Goal: Task Accomplishment & Management: Manage account settings

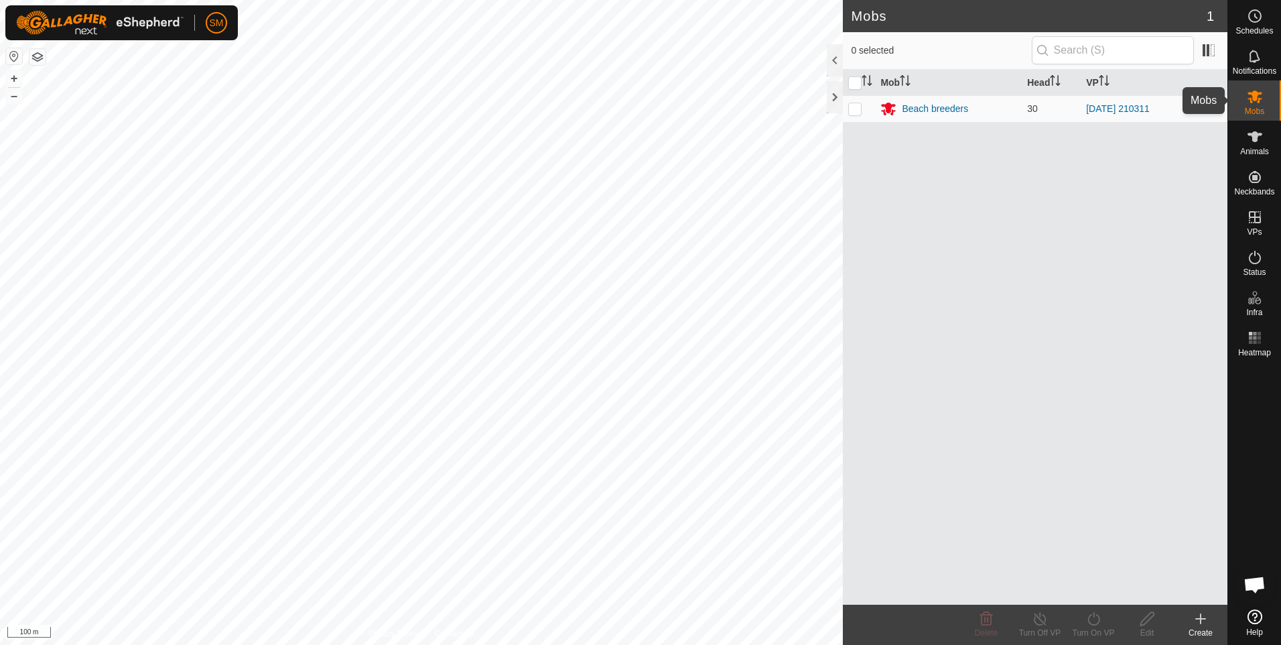
click at [1250, 100] on icon at bounding box center [1255, 96] width 15 height 13
click at [857, 107] on p-checkbox at bounding box center [854, 108] width 13 height 11
checkbox input "true"
click at [1090, 618] on icon at bounding box center [1093, 618] width 17 height 16
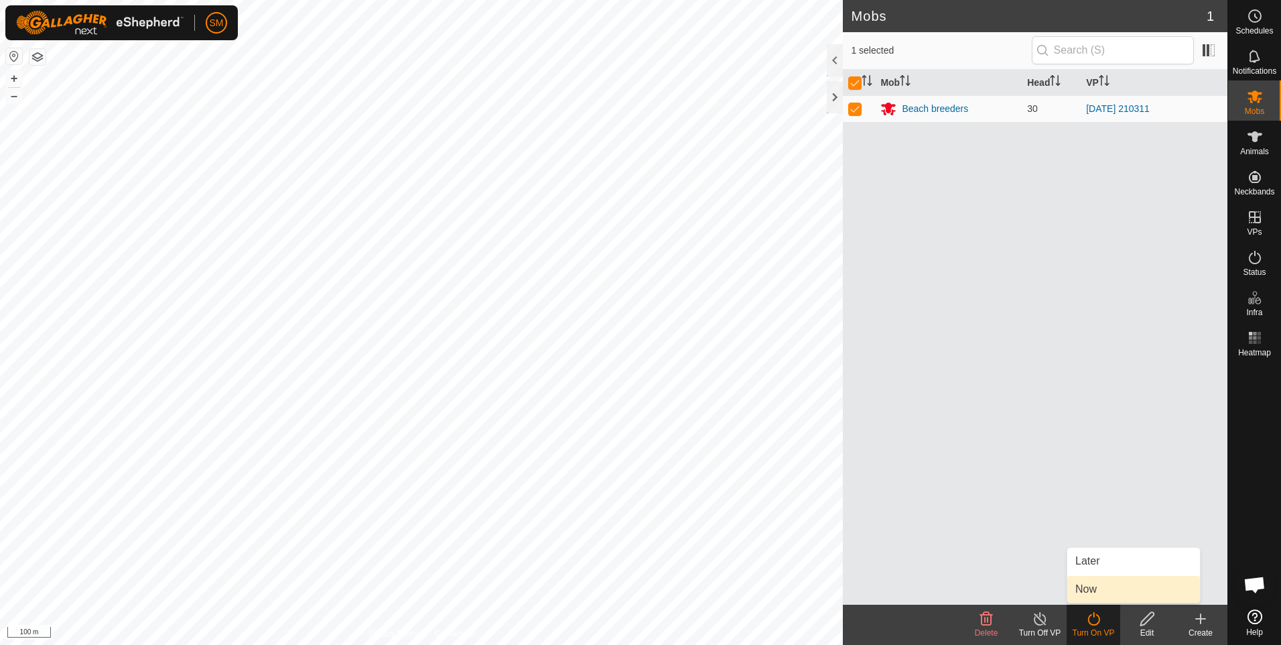
click at [1087, 586] on link "Now" at bounding box center [1133, 589] width 133 height 27
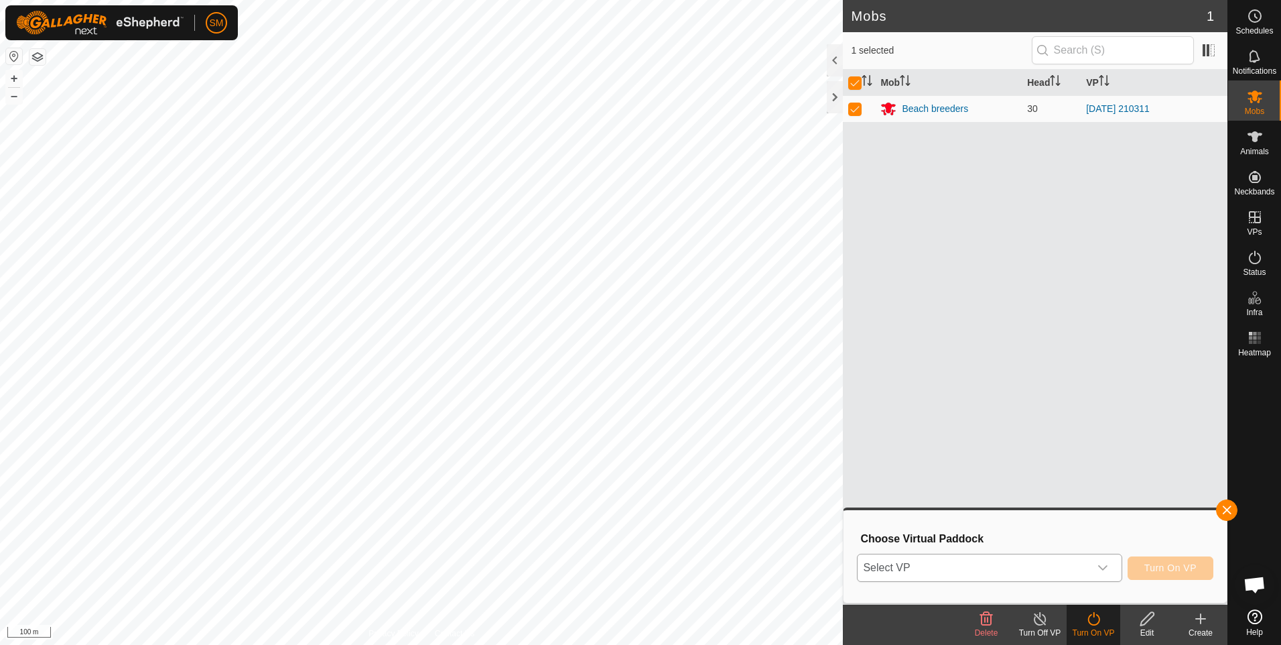
click at [1107, 570] on icon "dropdown trigger" at bounding box center [1102, 567] width 11 height 11
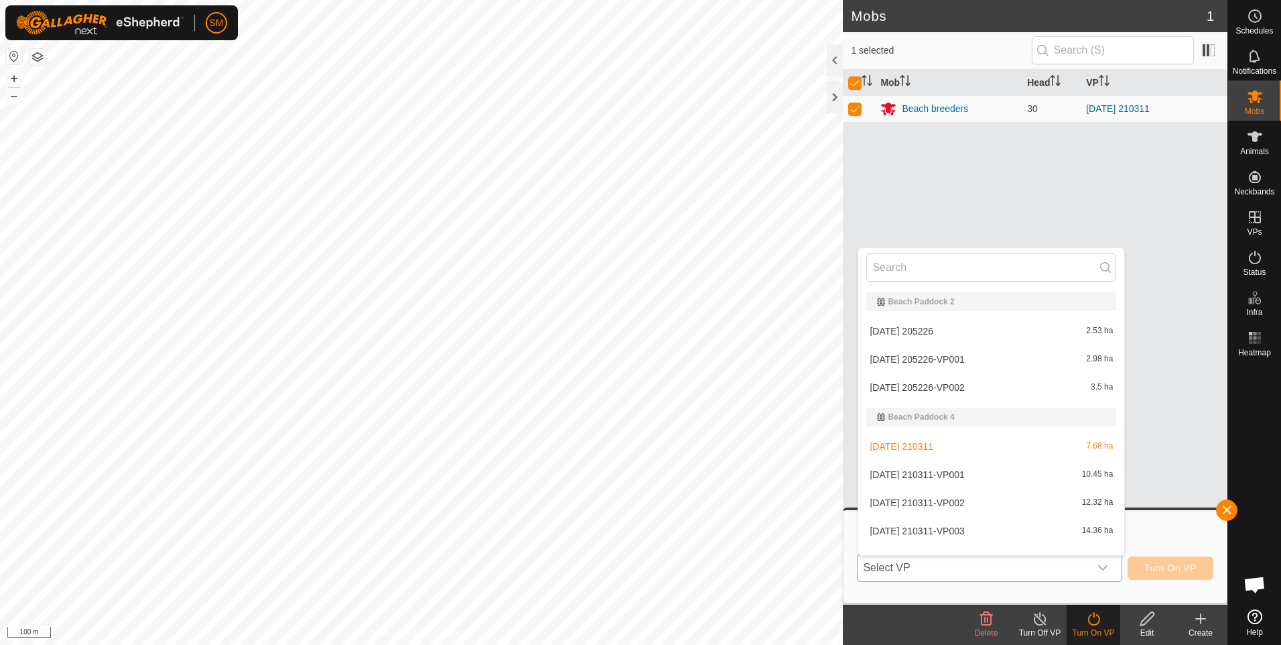
scroll to position [17, 0]
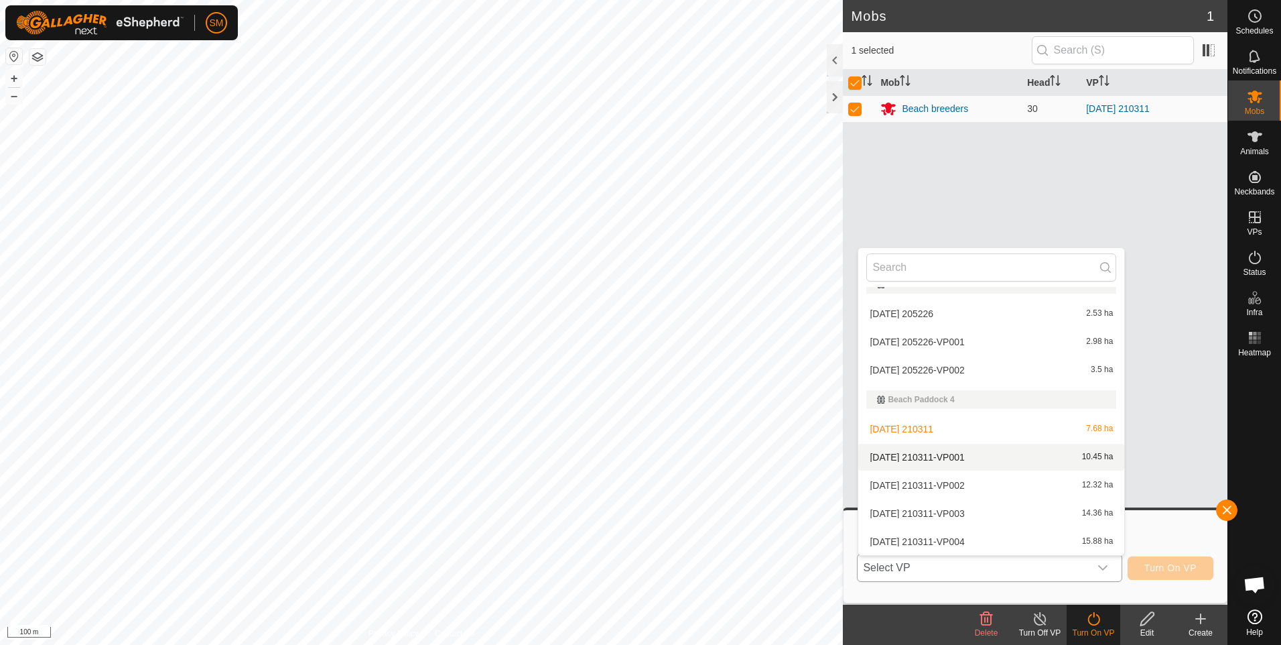
click at [992, 458] on li "[DATE] 210311-VP001 10.45 ha" at bounding box center [991, 457] width 266 height 27
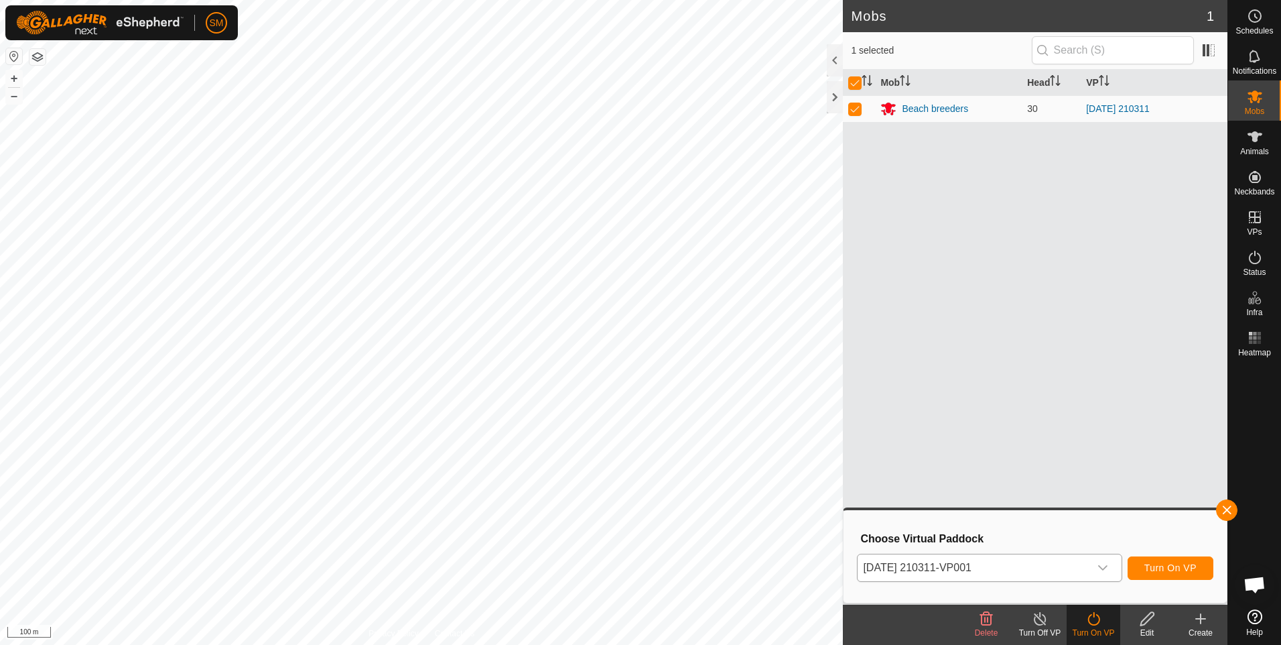
click at [1039, 622] on icon at bounding box center [1040, 618] width 17 height 16
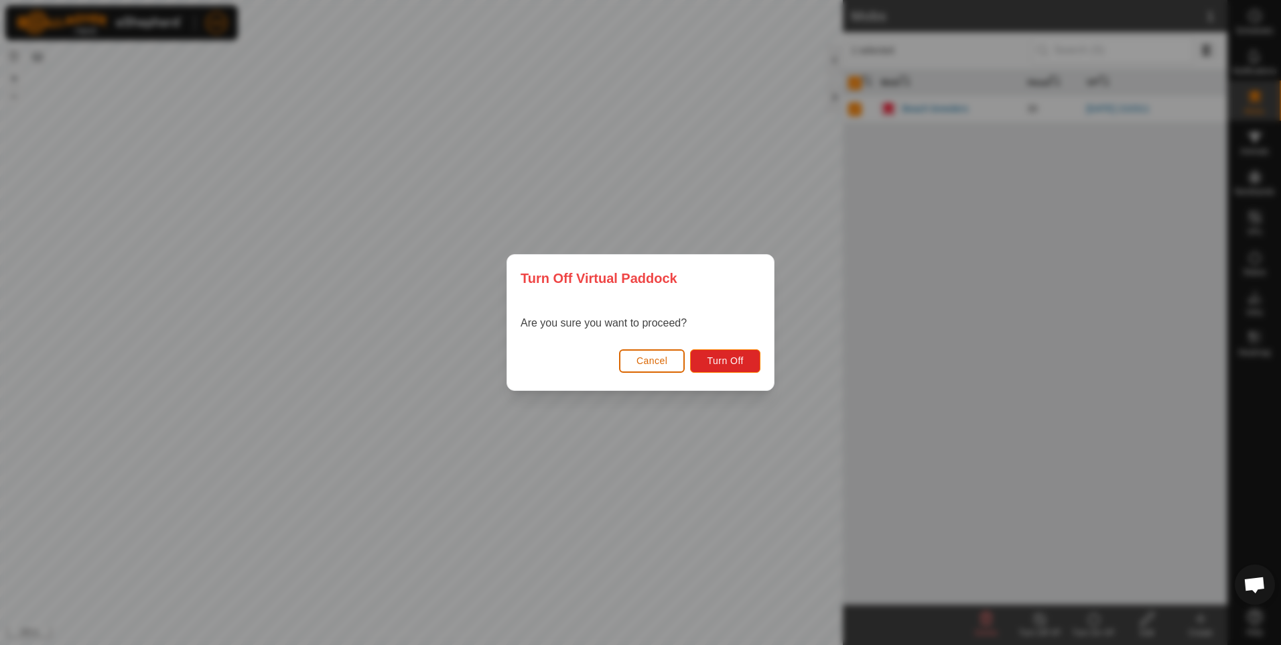
click at [663, 362] on span "Cancel" at bounding box center [651, 360] width 31 height 11
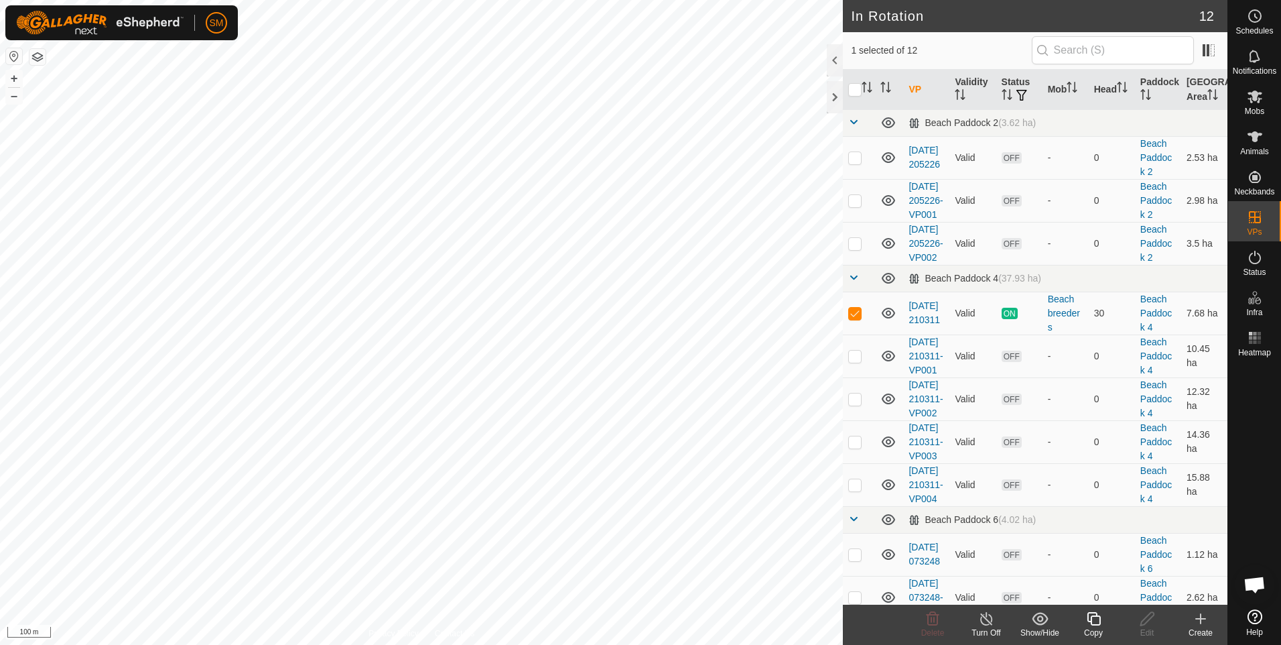
checkbox input "false"
checkbox input "true"
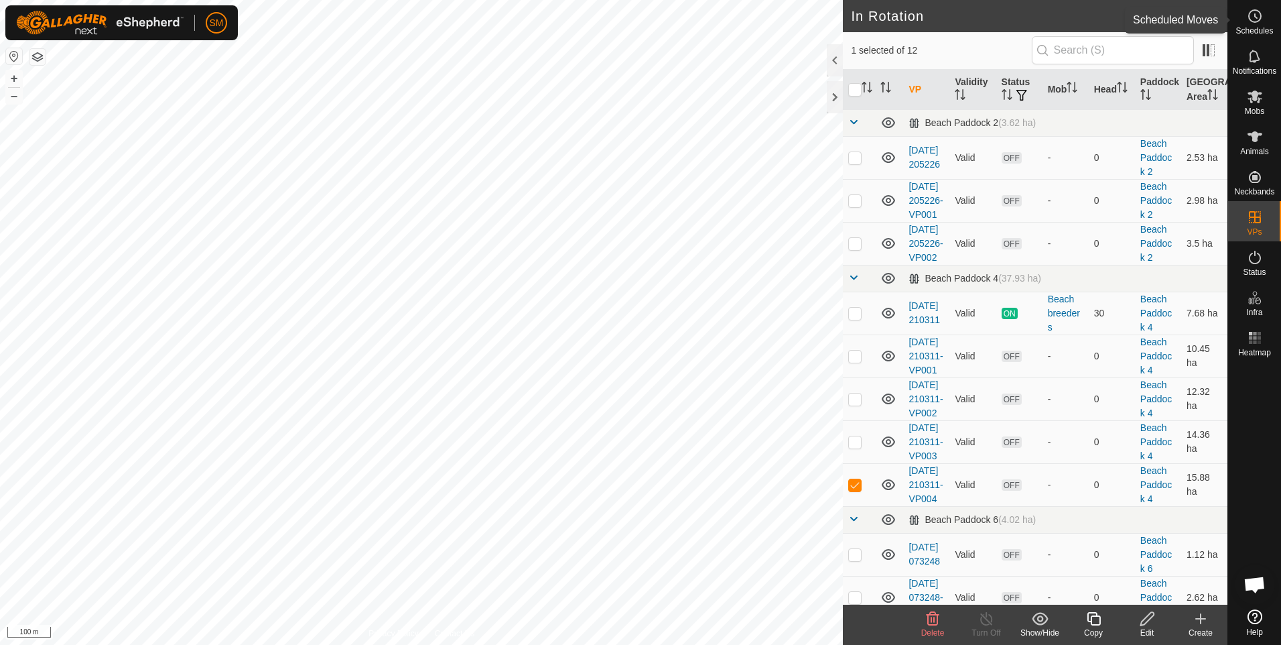
click at [1255, 25] on es-schedule-vp-svg-icon at bounding box center [1255, 15] width 24 height 21
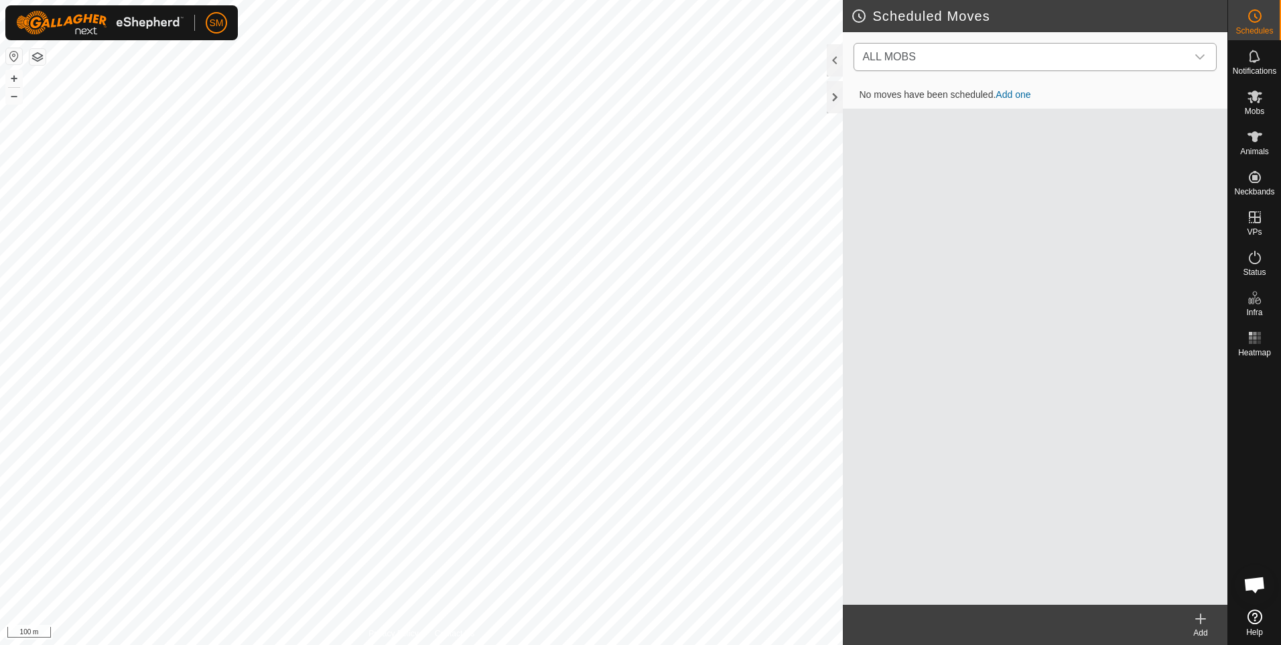
click at [1199, 55] on icon "dropdown trigger" at bounding box center [1200, 57] width 11 height 11
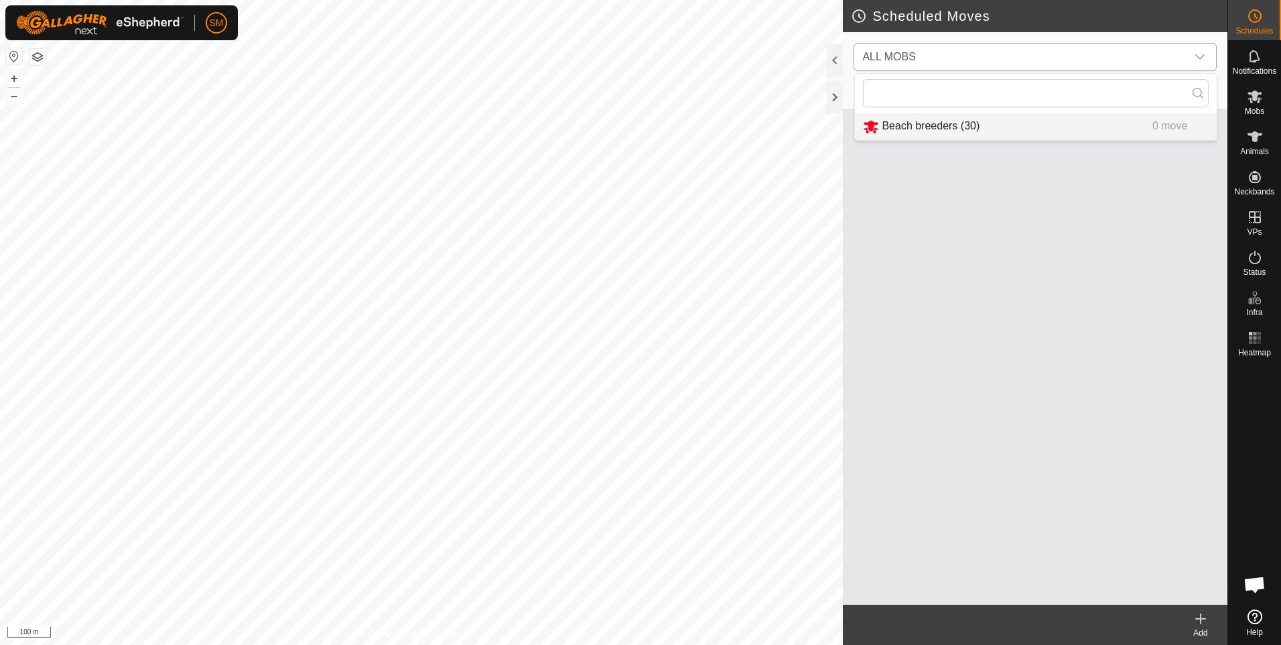
click at [917, 129] on li "Beach breeders (30) 0 move" at bounding box center [1036, 126] width 362 height 27
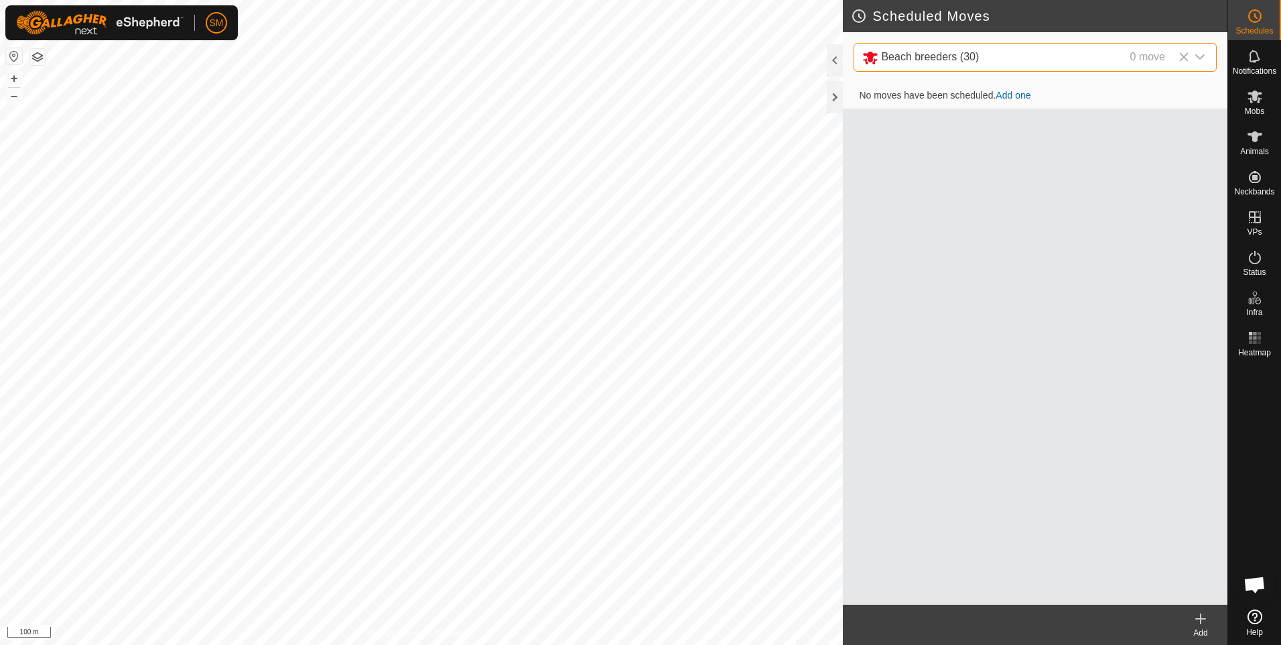
click at [1199, 620] on icon at bounding box center [1201, 618] width 16 height 16
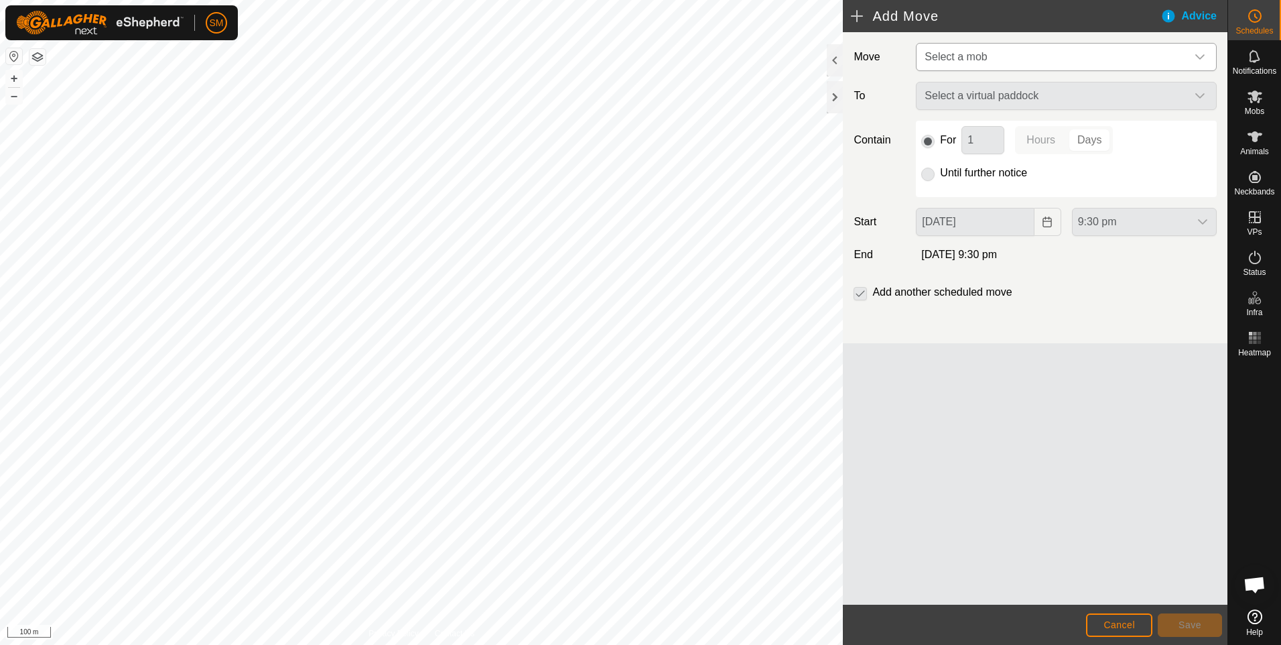
click at [1200, 55] on icon "dropdown trigger" at bounding box center [1200, 57] width 11 height 11
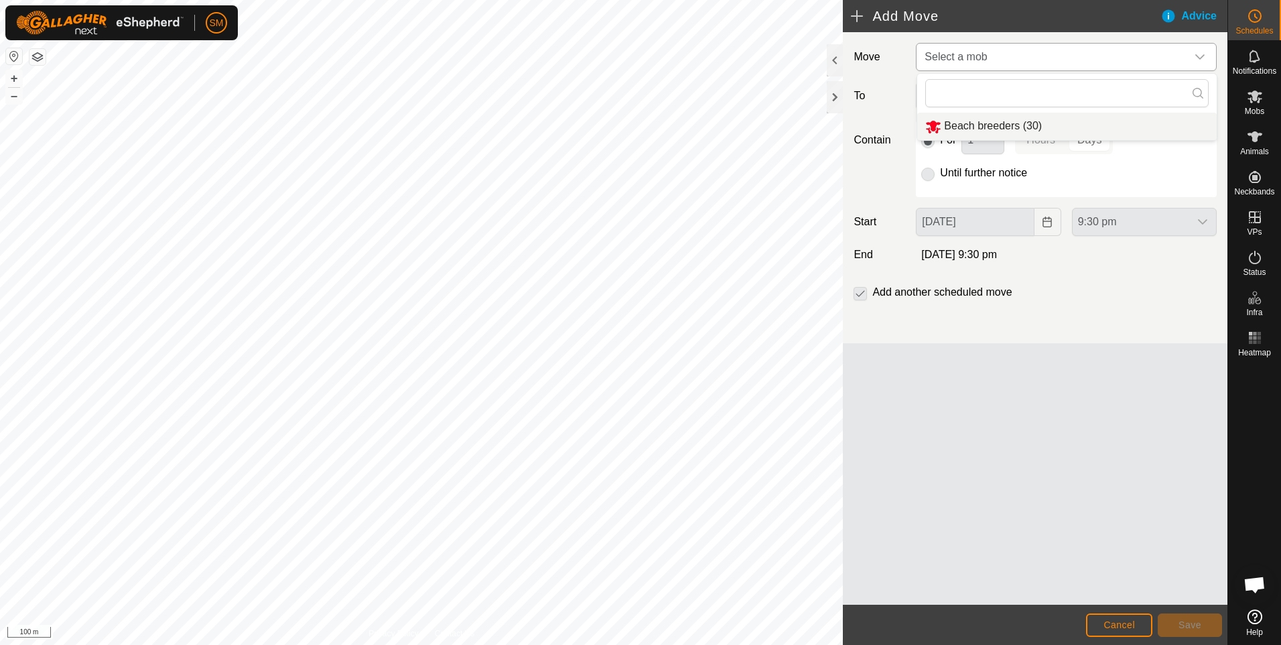
click at [1032, 125] on li "Beach breeders (30)" at bounding box center [1066, 126] width 299 height 27
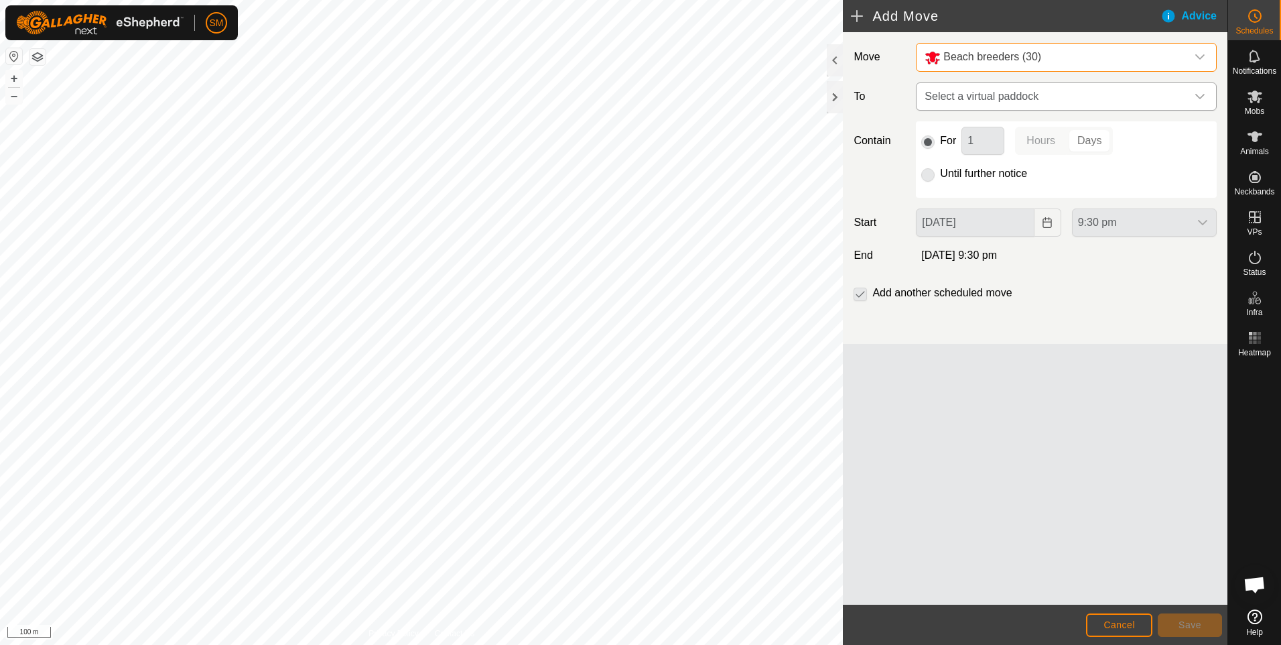
click at [1198, 94] on icon "dropdown trigger" at bounding box center [1200, 96] width 11 height 11
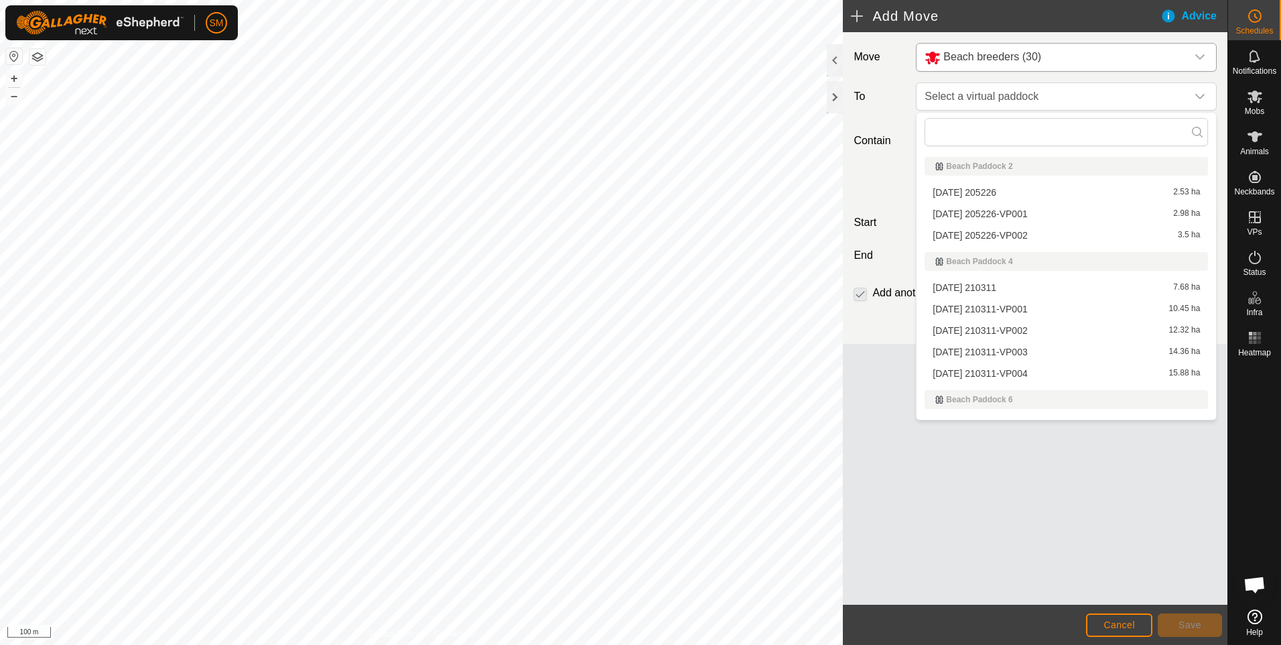
click at [1000, 305] on li "[DATE] 210311-VP001 10.45 ha" at bounding box center [1066, 309] width 283 height 20
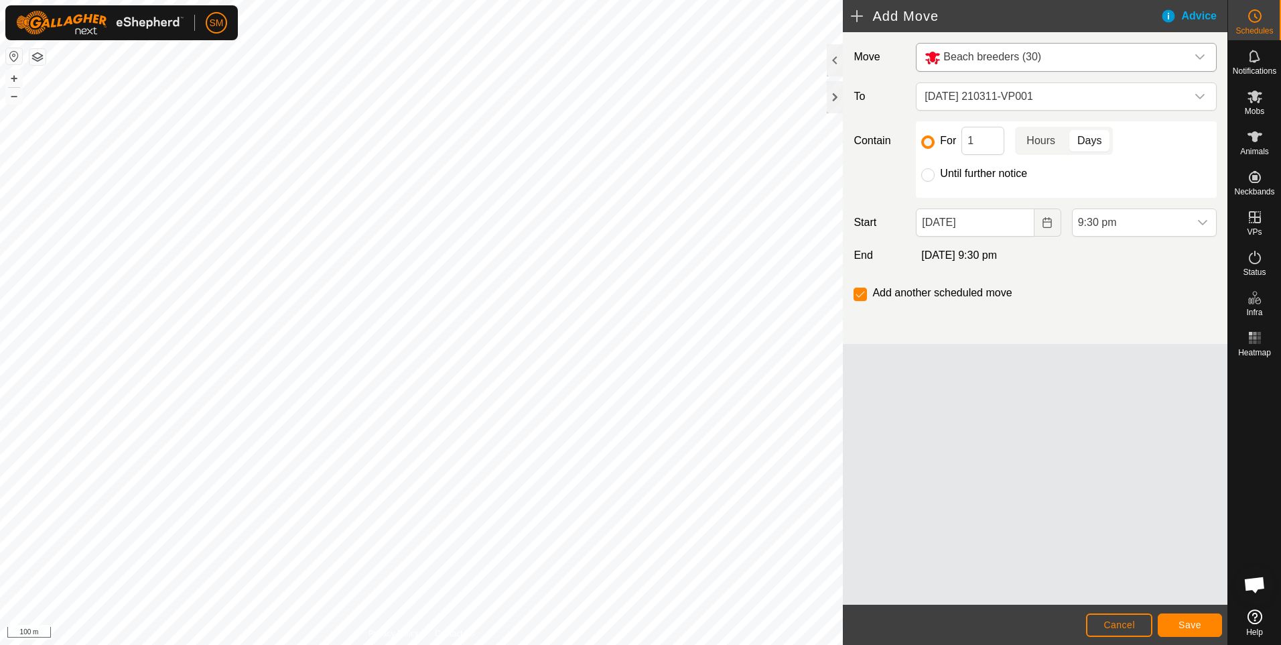
click at [1047, 147] on p-togglebutton "Hours" at bounding box center [1041, 141] width 52 height 28
click at [988, 149] on input "1" at bounding box center [982, 141] width 43 height 28
click at [1177, 623] on button "Save" at bounding box center [1190, 624] width 64 height 23
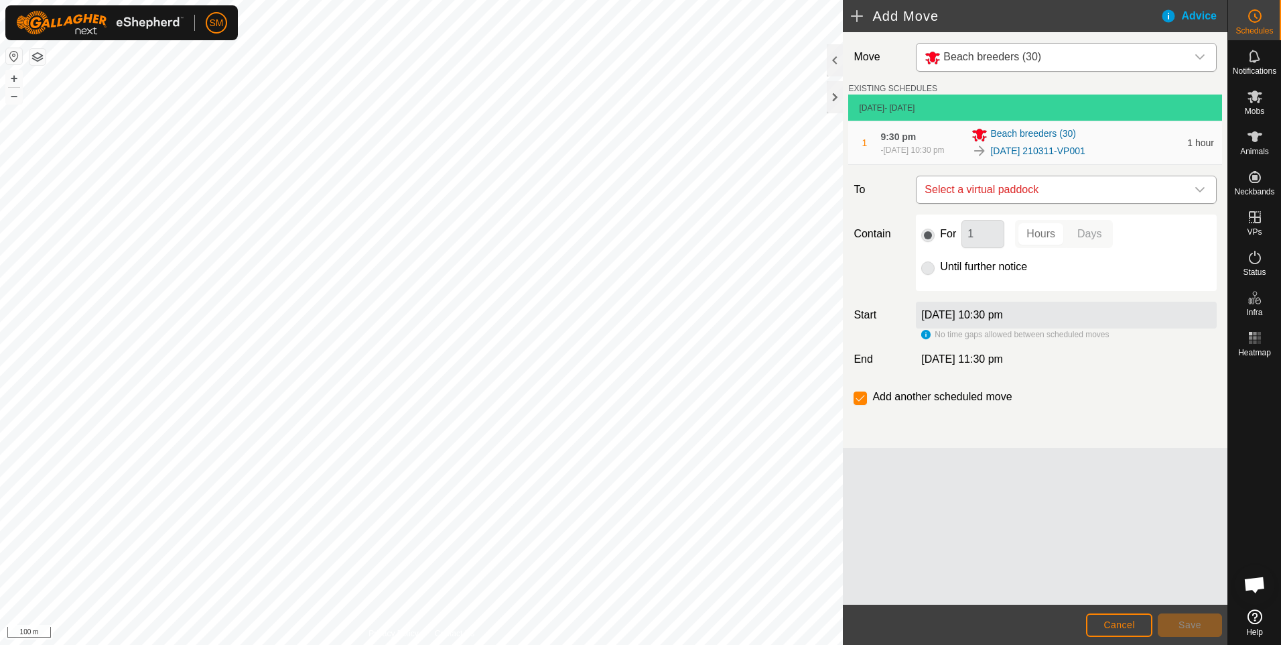
click at [1202, 192] on icon "dropdown trigger" at bounding box center [1200, 189] width 11 height 11
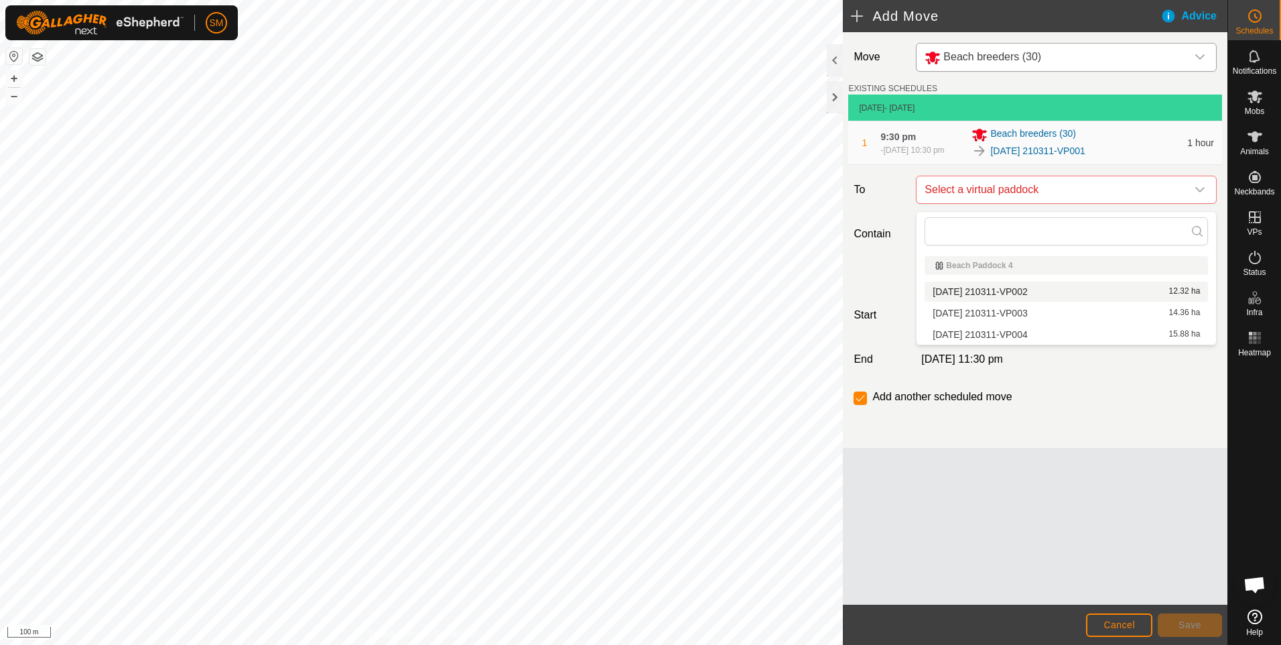
click at [1063, 291] on li "[DATE] 210311-VP002 12.32 ha" at bounding box center [1066, 291] width 283 height 20
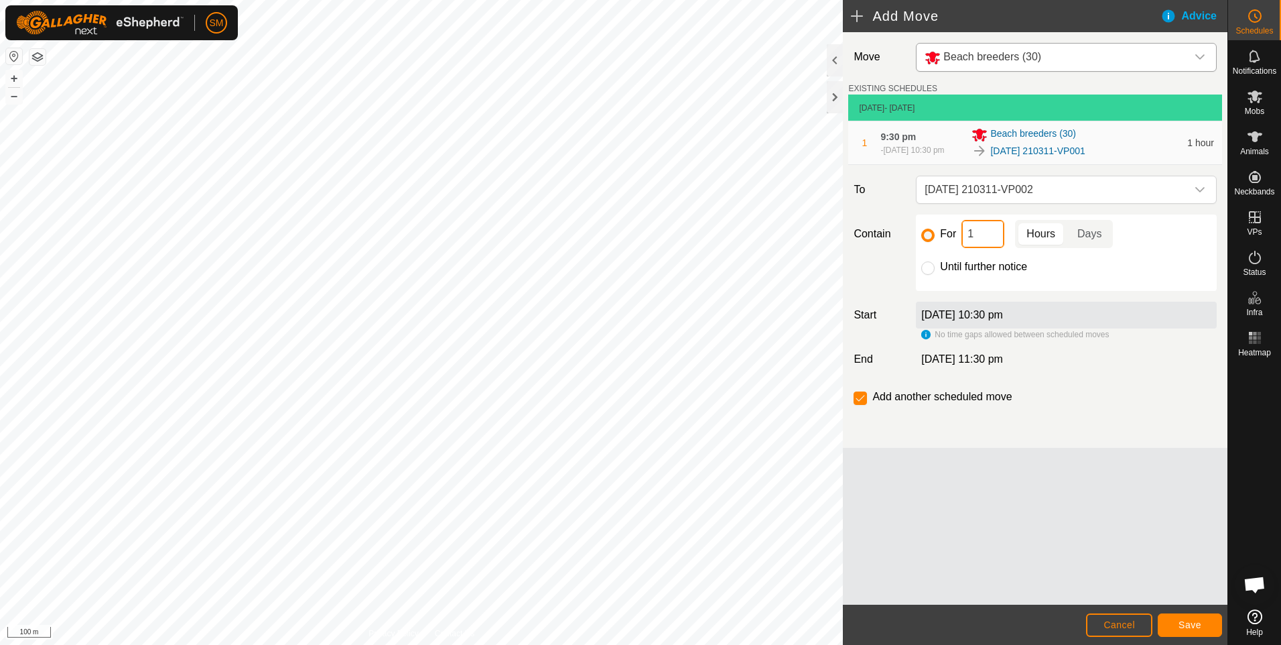
click at [978, 236] on input "1" at bounding box center [982, 234] width 43 height 28
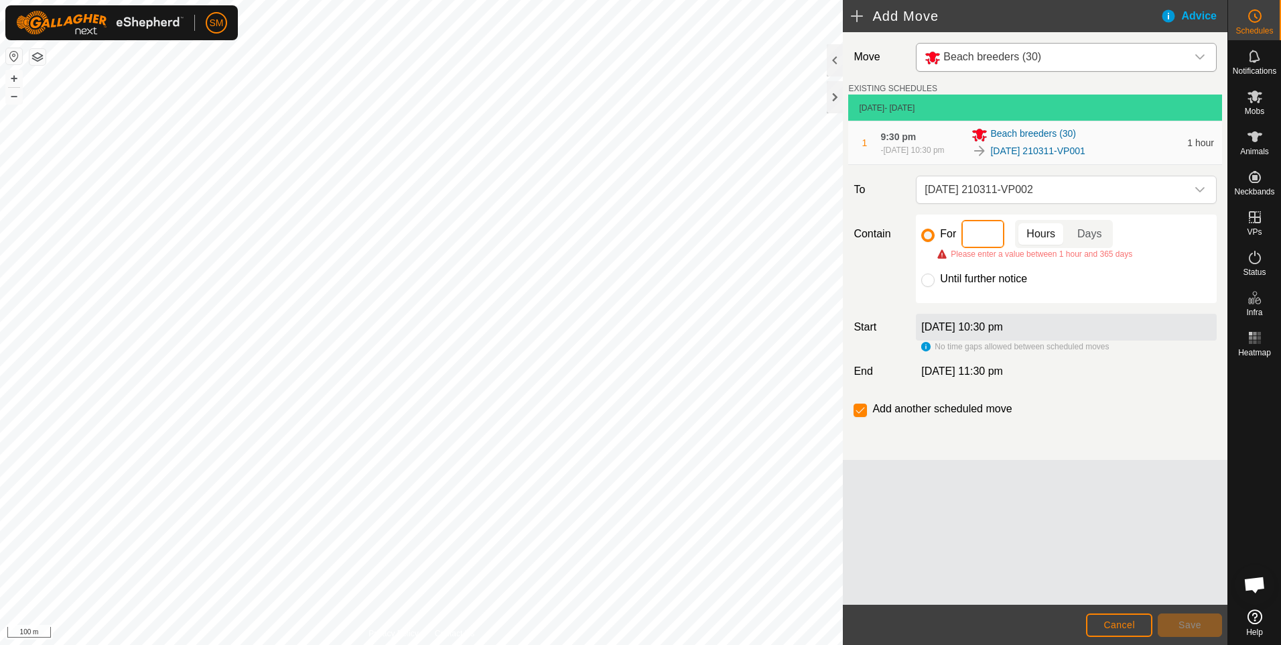
type input "2"
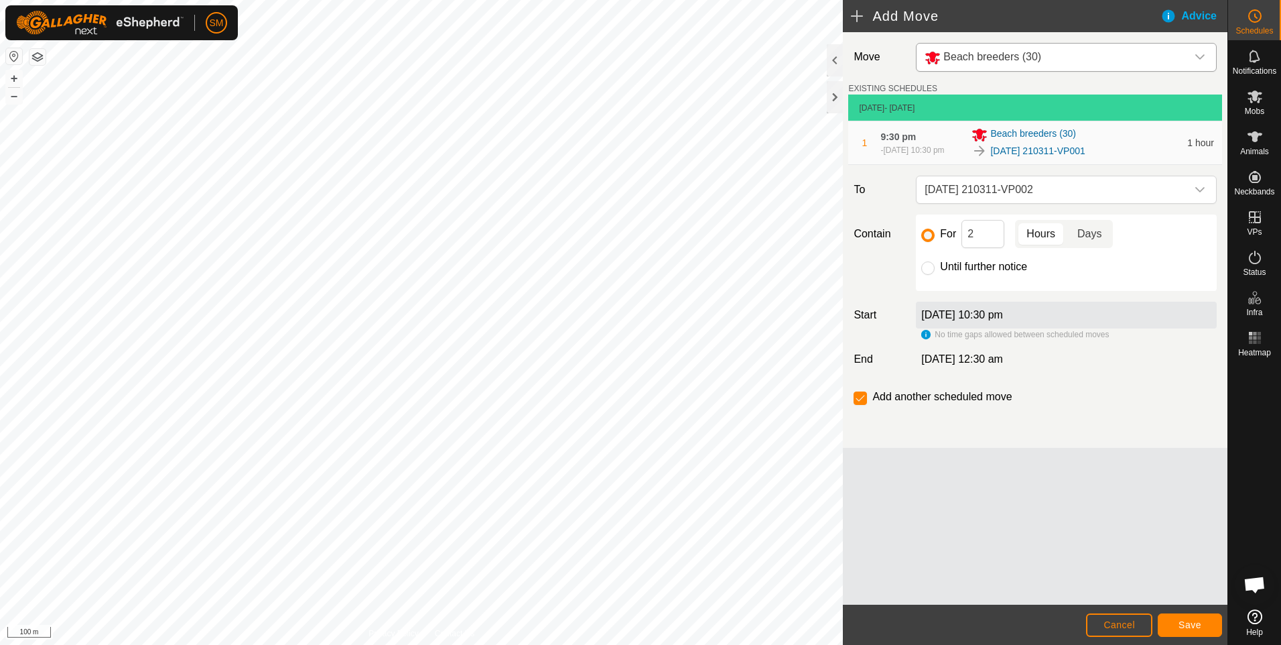
click at [1091, 241] on span "Days" at bounding box center [1089, 234] width 24 height 16
click at [1189, 628] on span "Save" at bounding box center [1189, 624] width 23 height 11
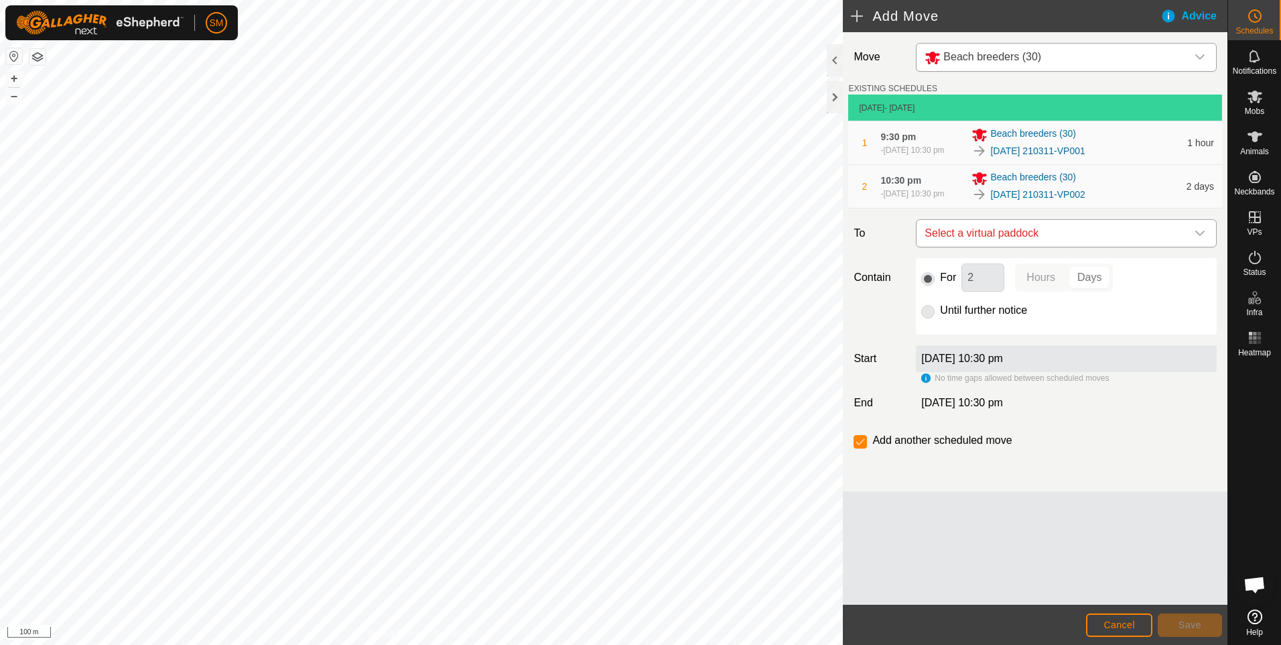
click at [1198, 239] on icon "dropdown trigger" at bounding box center [1200, 233] width 11 height 11
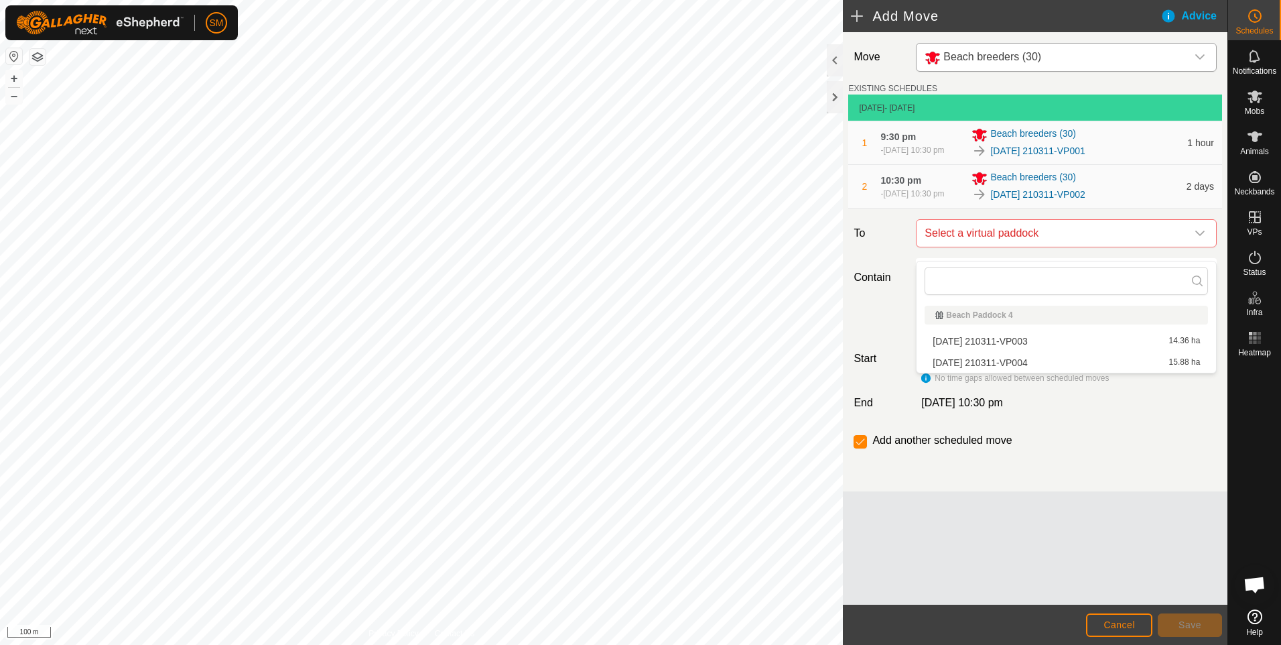
click at [1085, 340] on li "[DATE] 210311-VP003 14.36 ha" at bounding box center [1066, 341] width 283 height 20
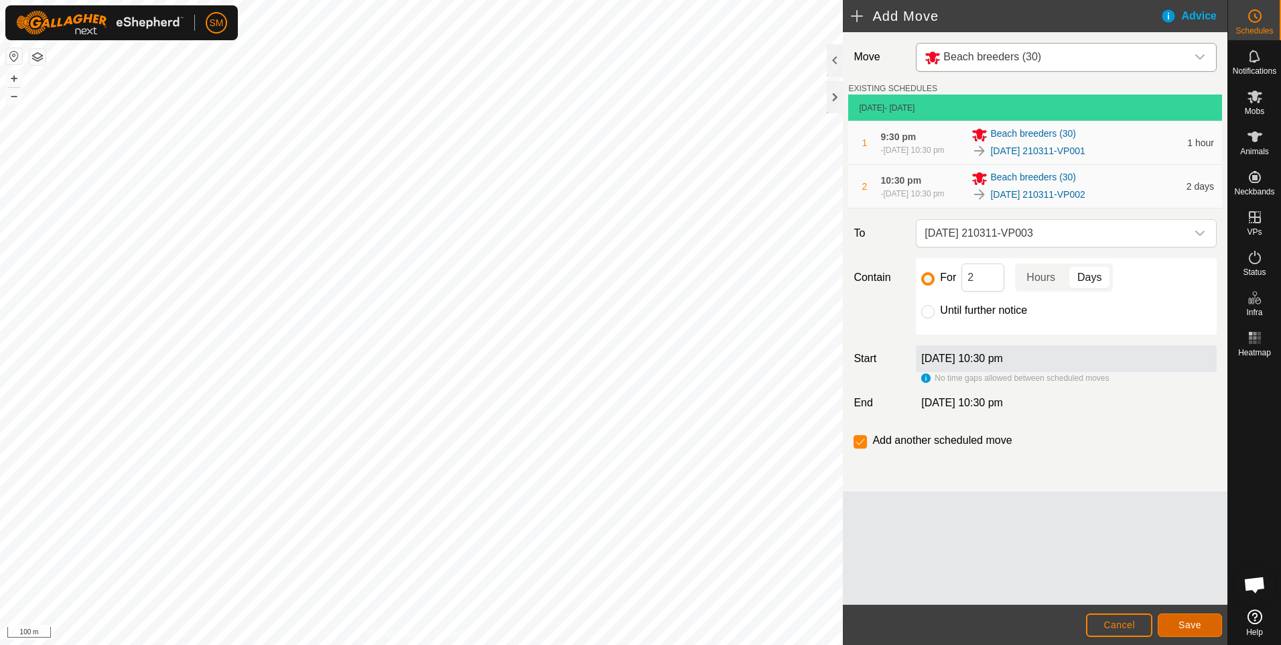
click at [1183, 627] on span "Save" at bounding box center [1189, 624] width 23 height 11
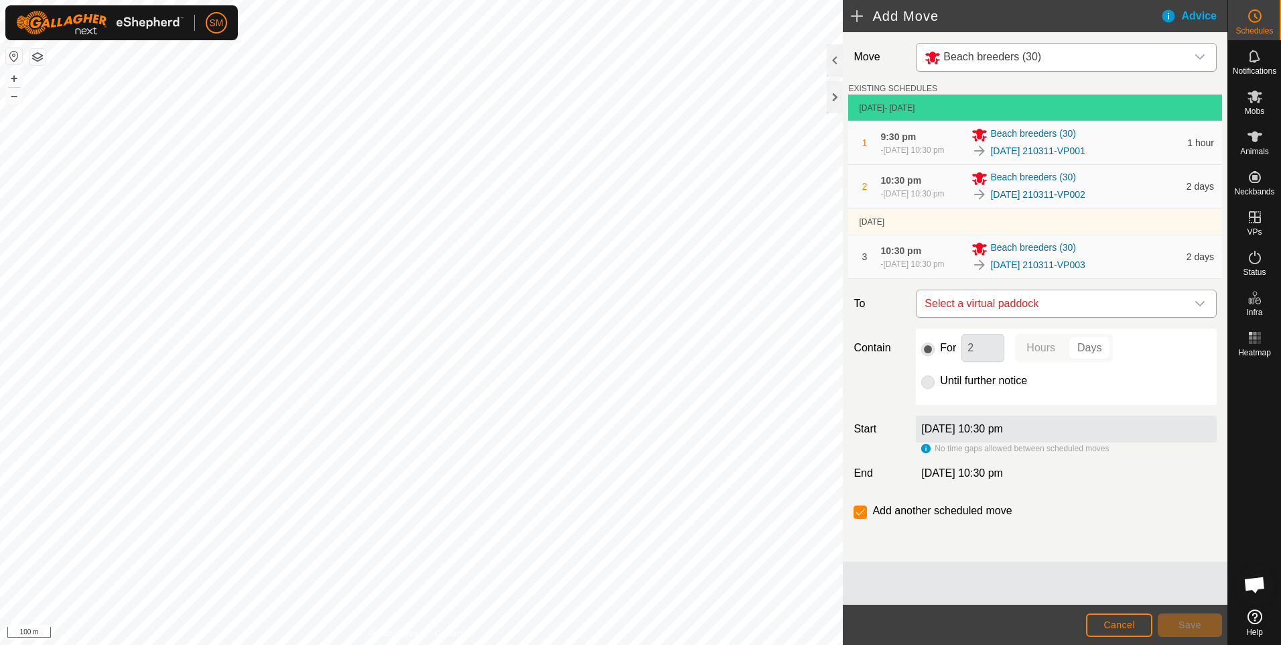
click at [1195, 309] on icon "dropdown trigger" at bounding box center [1200, 303] width 11 height 11
click at [1108, 416] on li "[DATE] 210311-VP004 15.88 ha" at bounding box center [1066, 417] width 283 height 20
click at [863, 519] on input "checkbox" at bounding box center [860, 511] width 13 height 13
checkbox input "false"
click at [1181, 628] on span "Save" at bounding box center [1189, 624] width 23 height 11
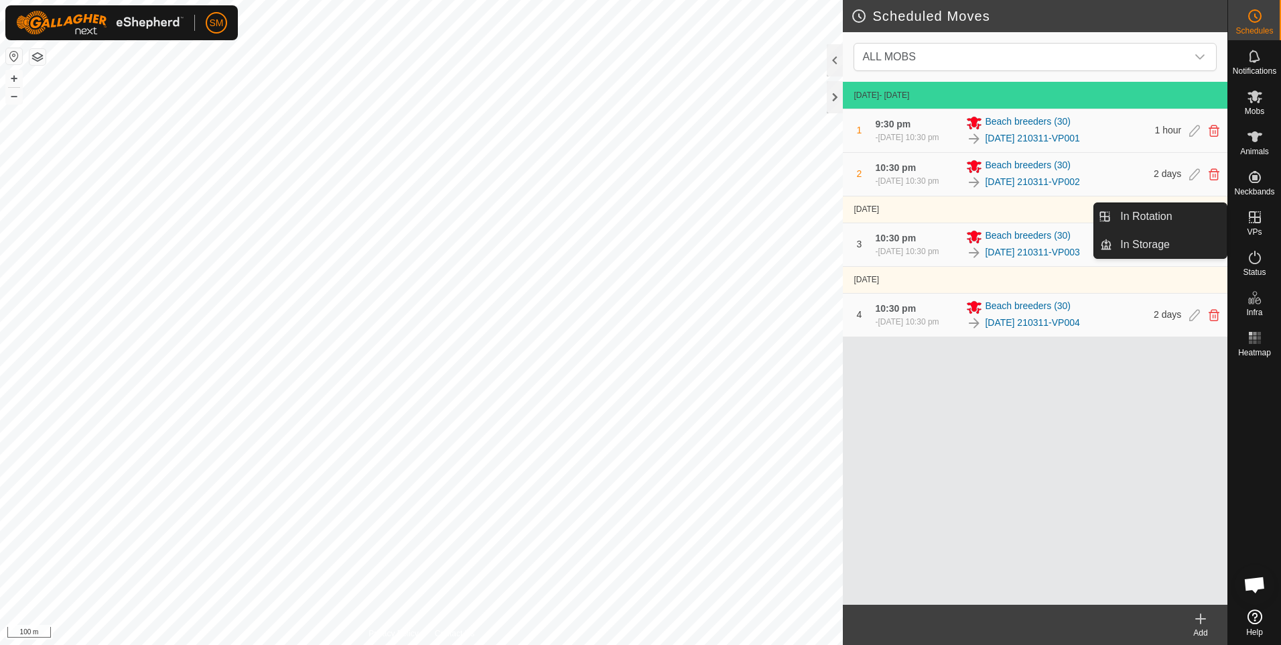
click at [1253, 217] on icon at bounding box center [1255, 217] width 12 height 12
click at [1141, 215] on link "In Rotation" at bounding box center [1169, 216] width 115 height 27
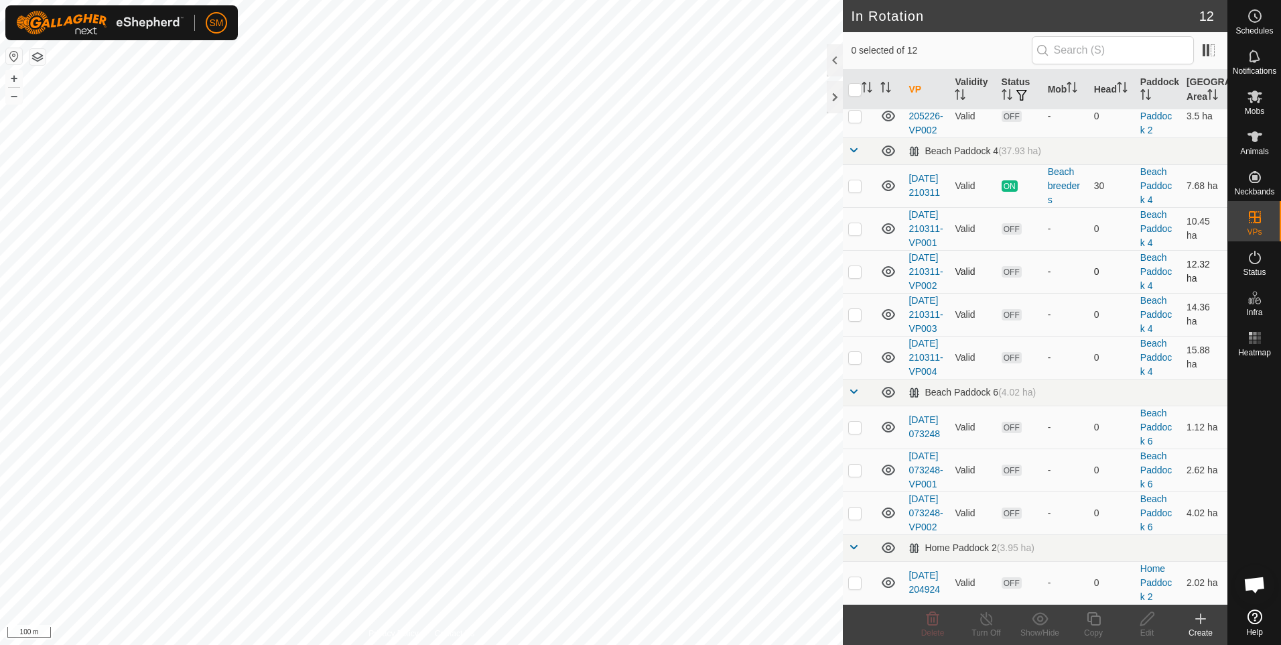
scroll to position [201, 0]
click at [855, 362] on p-checkbox at bounding box center [854, 357] width 13 height 11
checkbox input "true"
click at [1093, 619] on icon at bounding box center [1093, 618] width 17 height 16
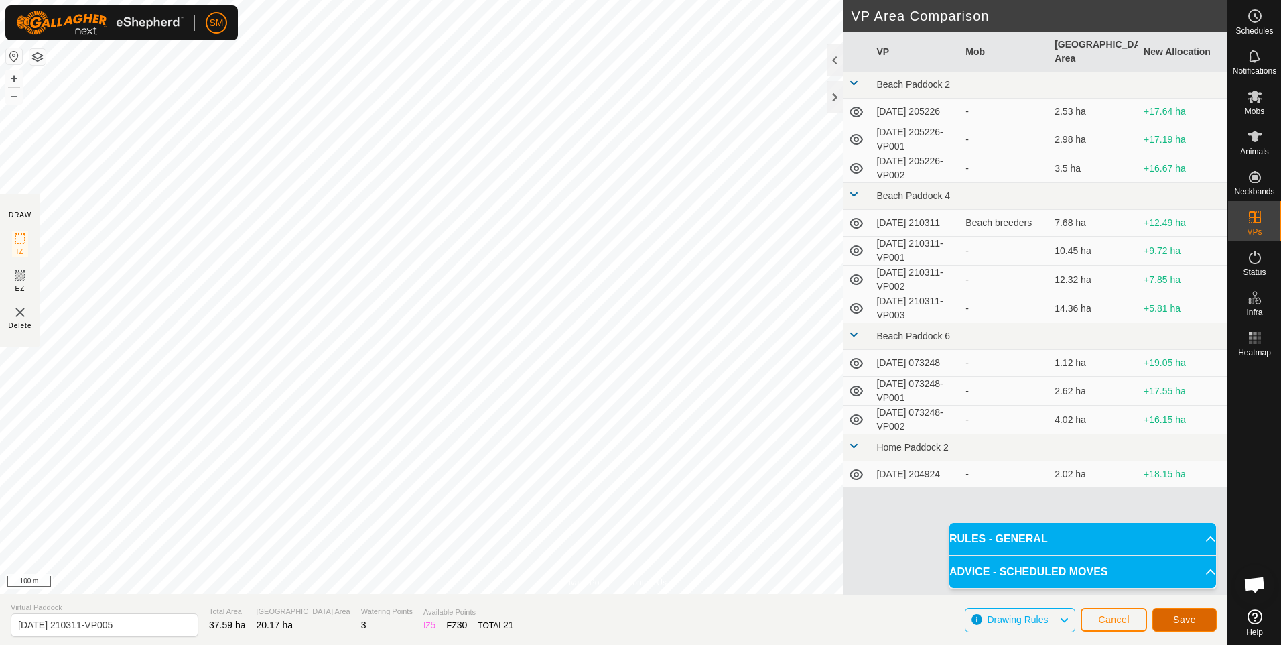
click at [1178, 619] on span "Save" at bounding box center [1184, 619] width 23 height 11
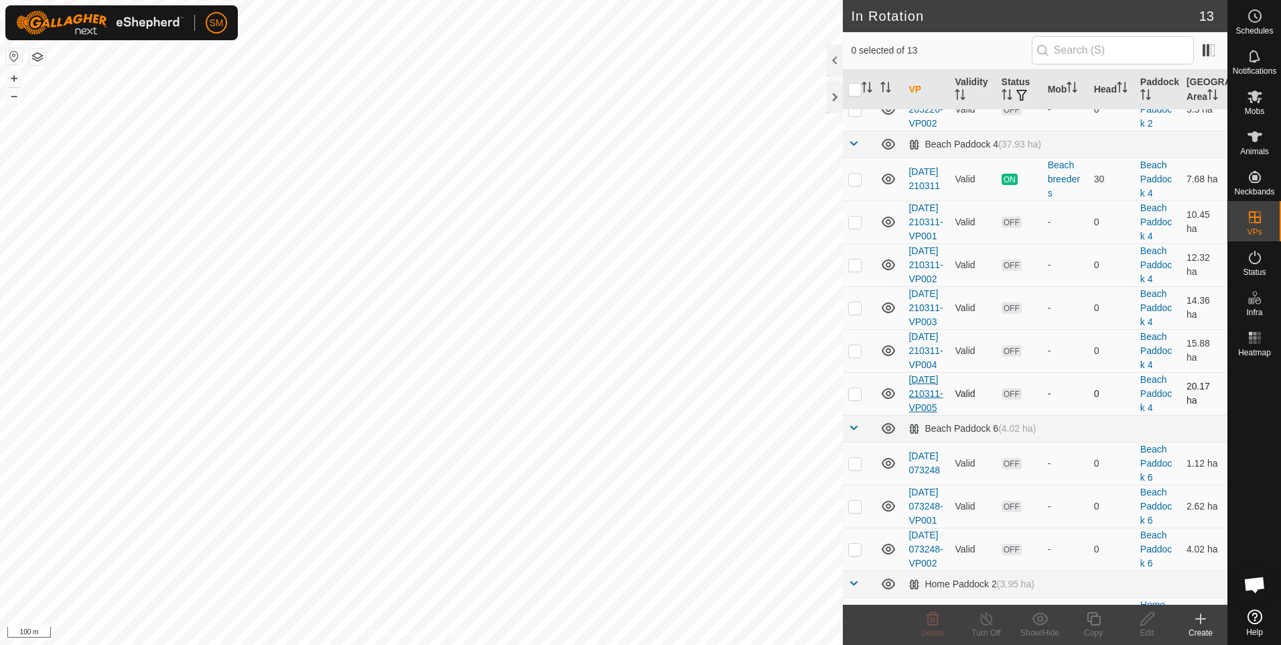
scroll to position [201, 0]
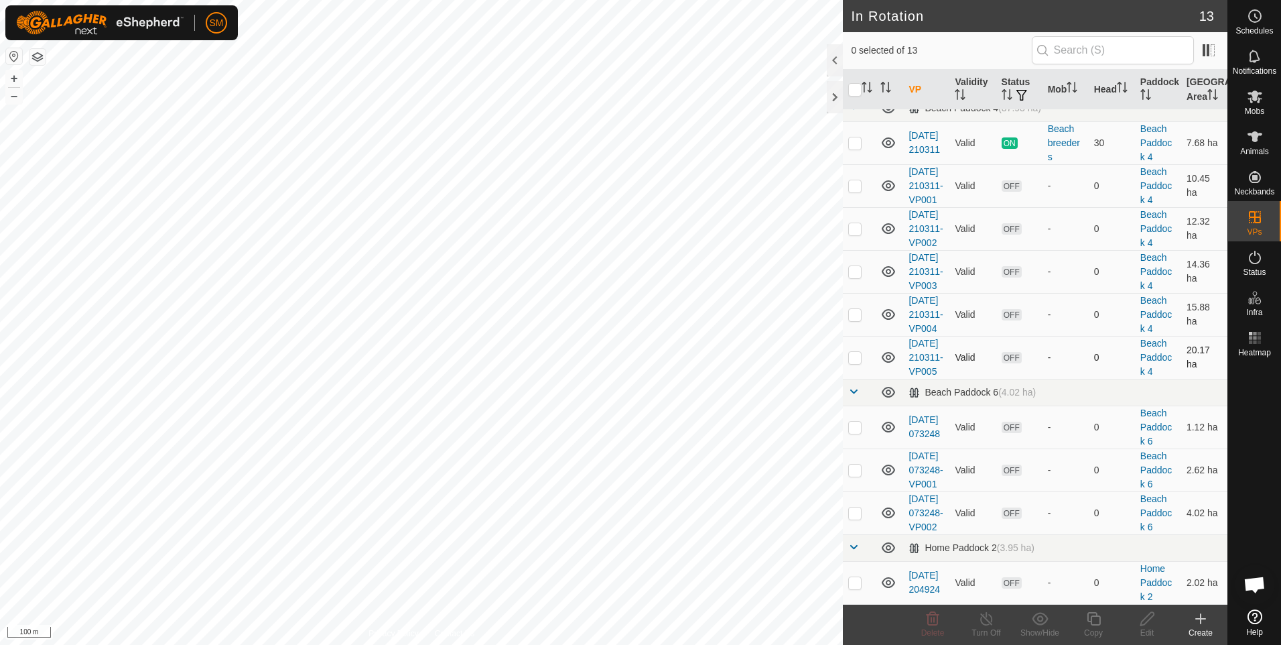
click at [851, 362] on p-checkbox at bounding box center [854, 357] width 13 height 11
checkbox input "true"
click at [1097, 624] on icon at bounding box center [1093, 618] width 13 height 13
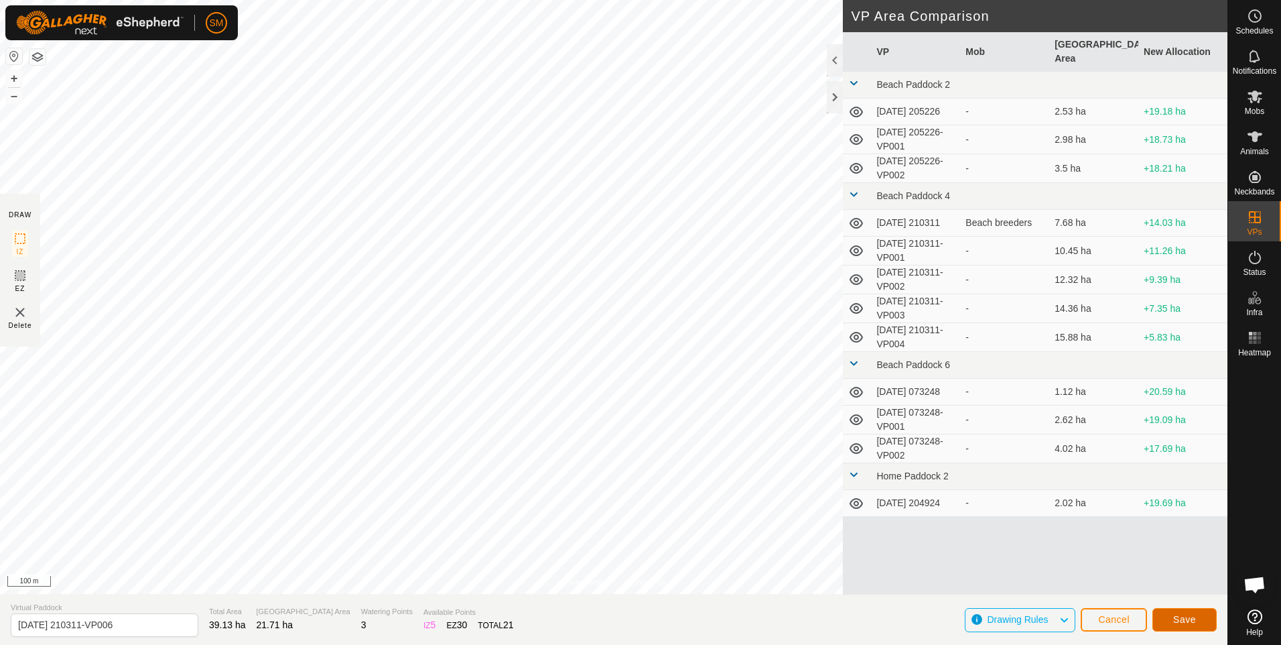
click at [1181, 614] on span "Save" at bounding box center [1184, 619] width 23 height 11
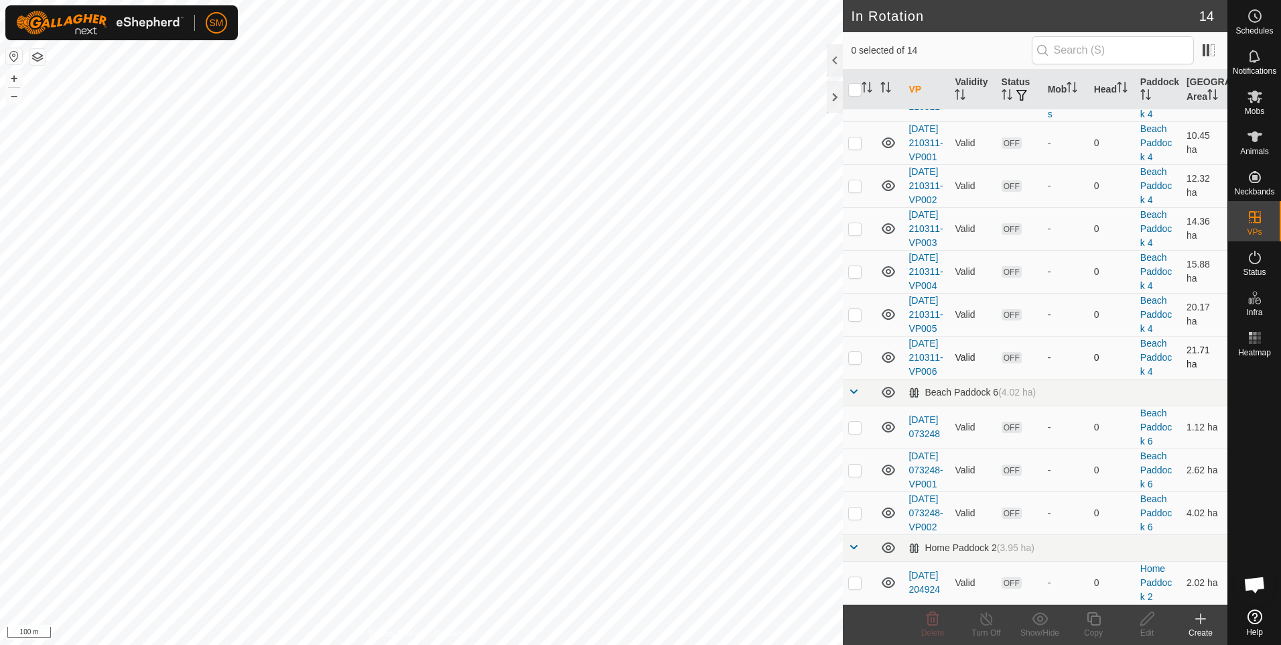
scroll to position [354, 0]
click at [855, 352] on p-checkbox at bounding box center [854, 357] width 13 height 11
checkbox input "true"
click at [1091, 620] on icon at bounding box center [1093, 618] width 13 height 13
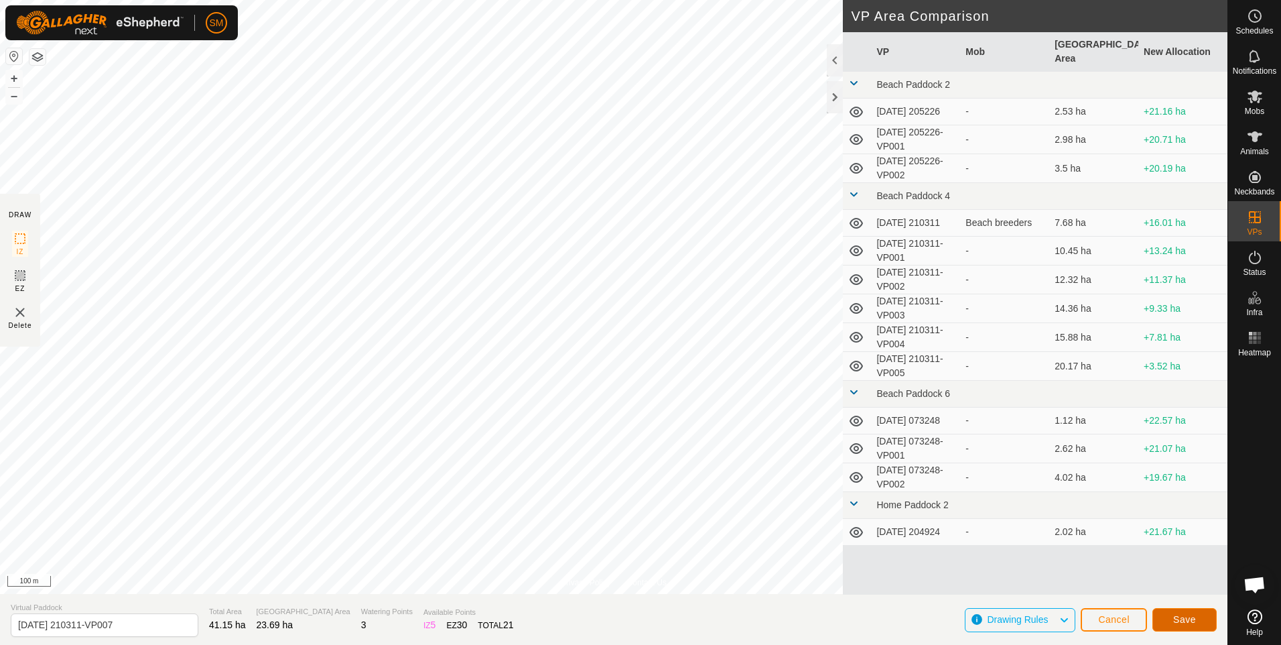
click at [1182, 614] on span "Save" at bounding box center [1184, 619] width 23 height 11
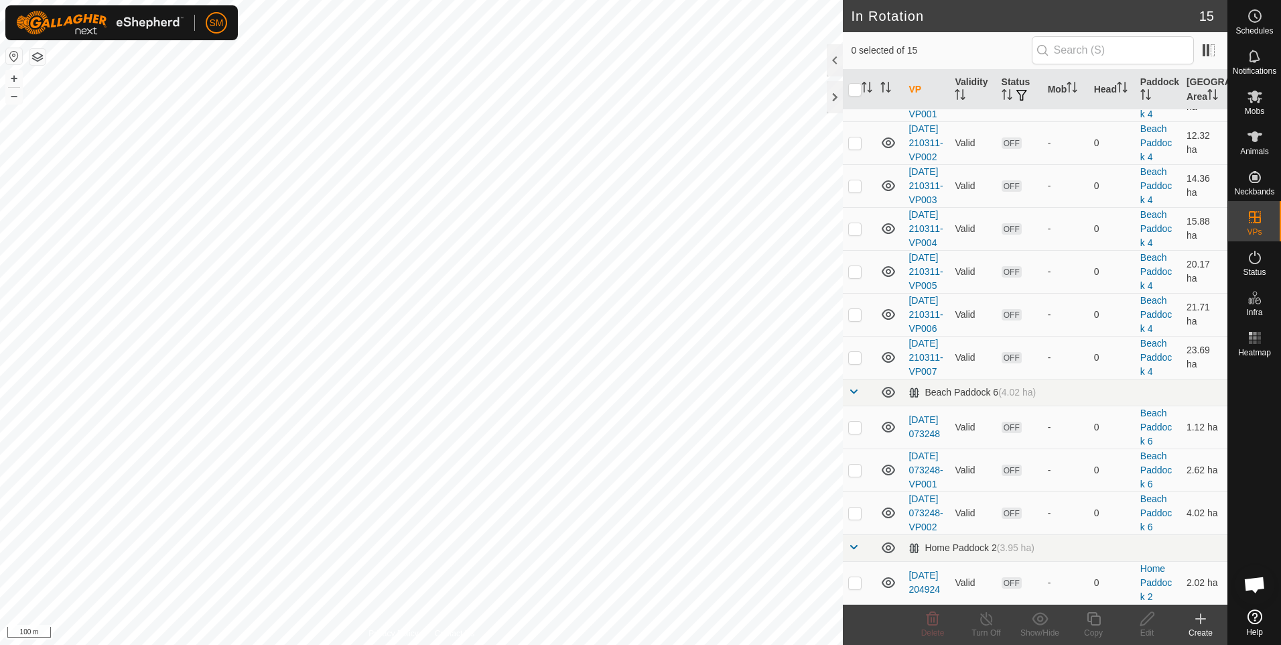
scroll to position [210, 0]
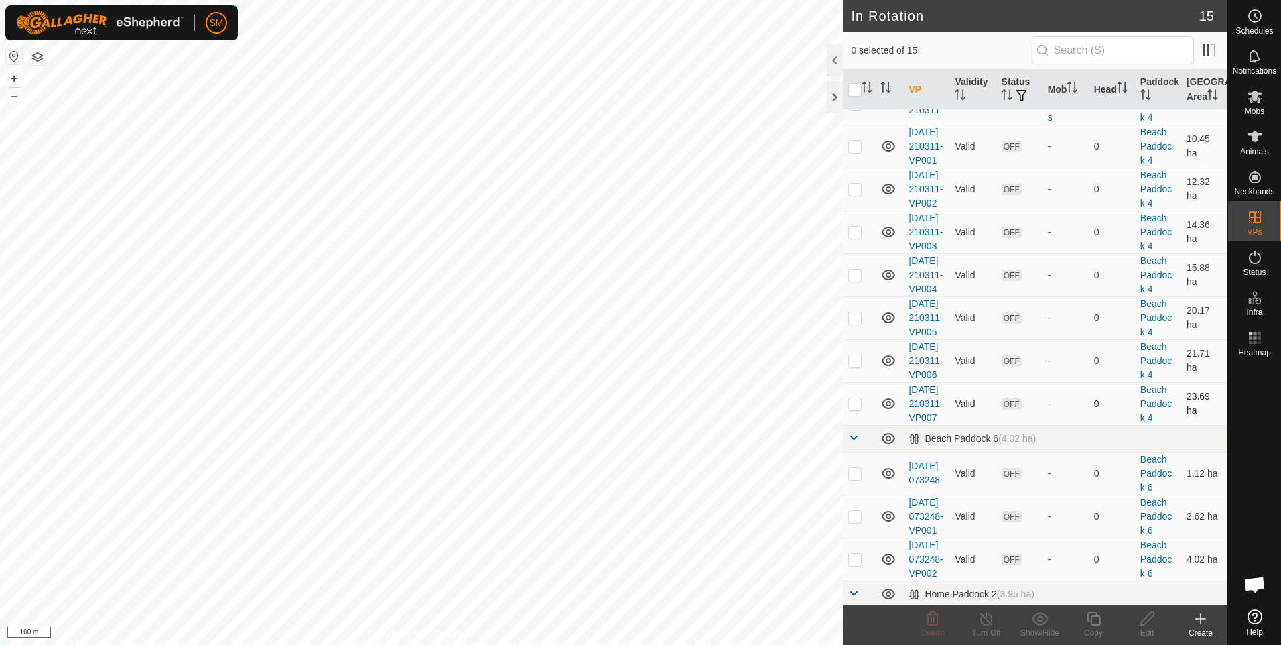
click at [856, 409] on p-checkbox at bounding box center [854, 403] width 13 height 11
checkbox input "true"
click at [1092, 616] on icon at bounding box center [1093, 618] width 13 height 13
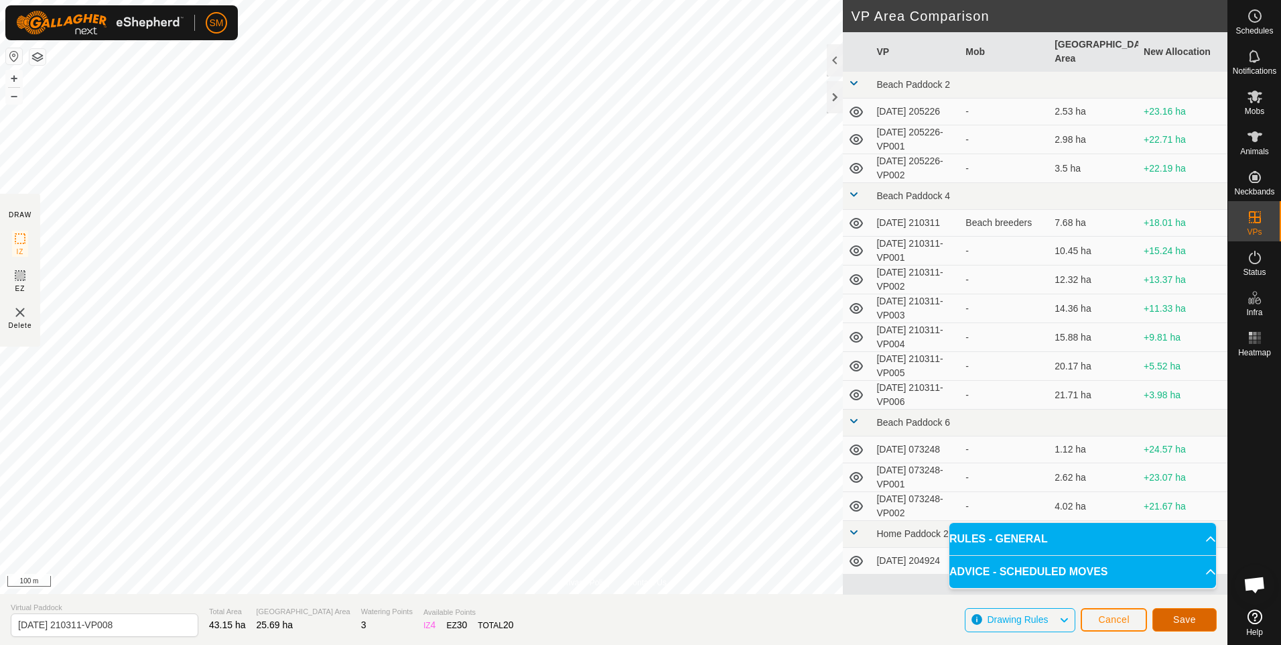
click at [1177, 619] on span "Save" at bounding box center [1184, 619] width 23 height 11
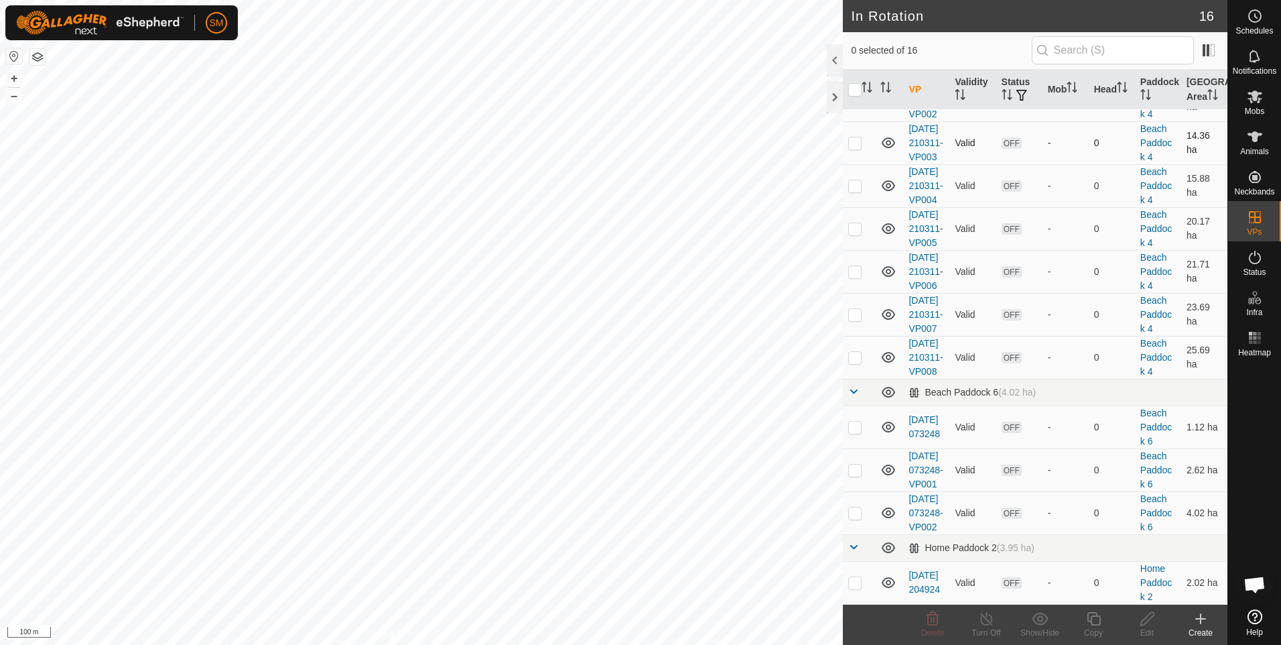
scroll to position [402, 0]
click at [853, 362] on p-checkbox at bounding box center [854, 357] width 13 height 11
checkbox input "true"
click at [1096, 618] on icon at bounding box center [1093, 618] width 17 height 16
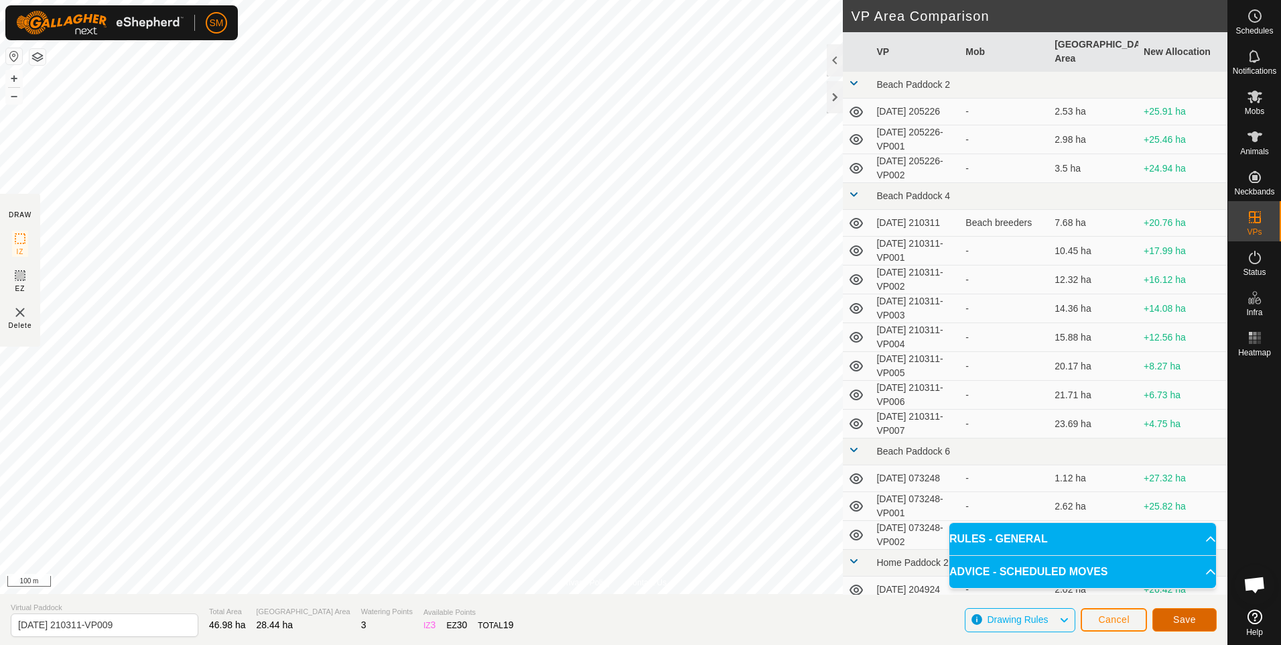
click at [1178, 616] on span "Save" at bounding box center [1184, 619] width 23 height 11
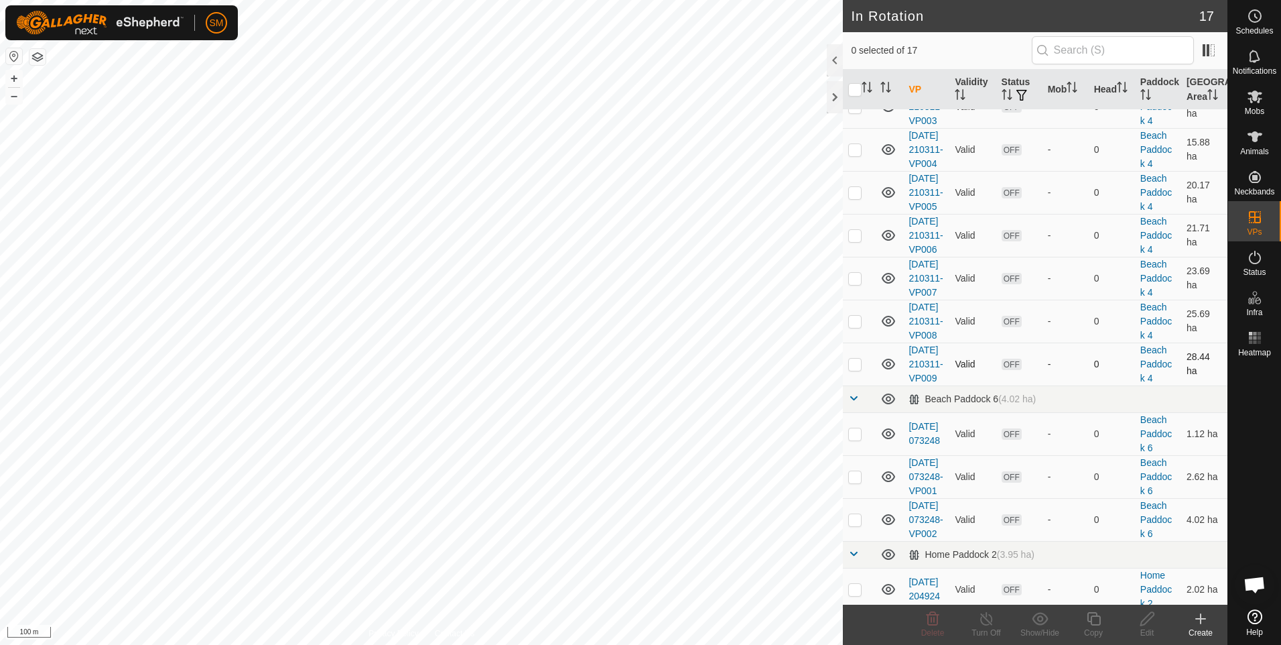
scroll to position [402, 0]
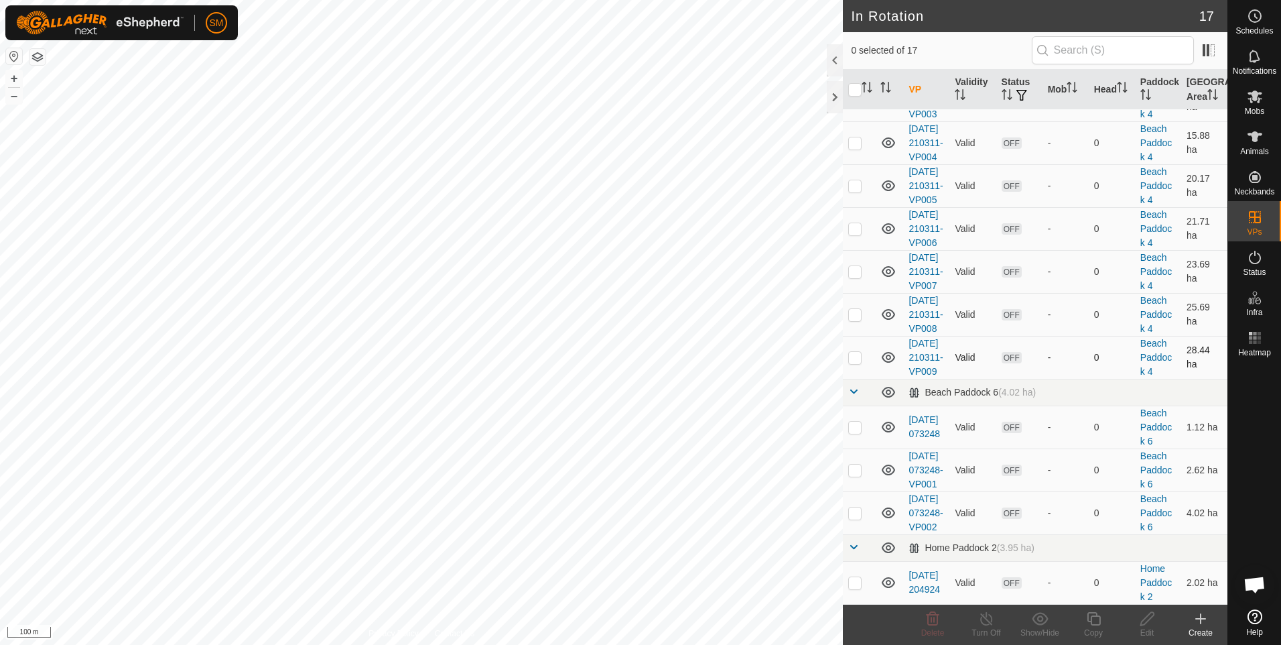
click at [855, 362] on p-checkbox at bounding box center [854, 357] width 13 height 11
checkbox input "true"
click at [1093, 616] on icon at bounding box center [1093, 618] width 13 height 13
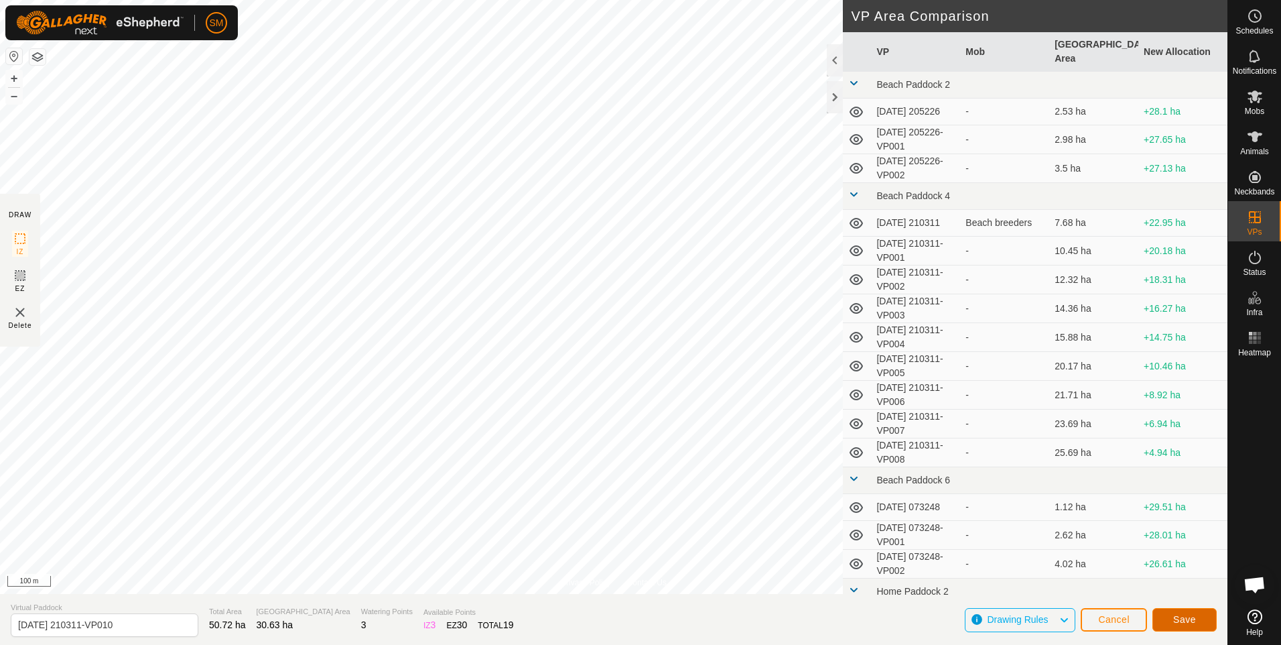
click at [1172, 616] on button "Save" at bounding box center [1184, 619] width 64 height 23
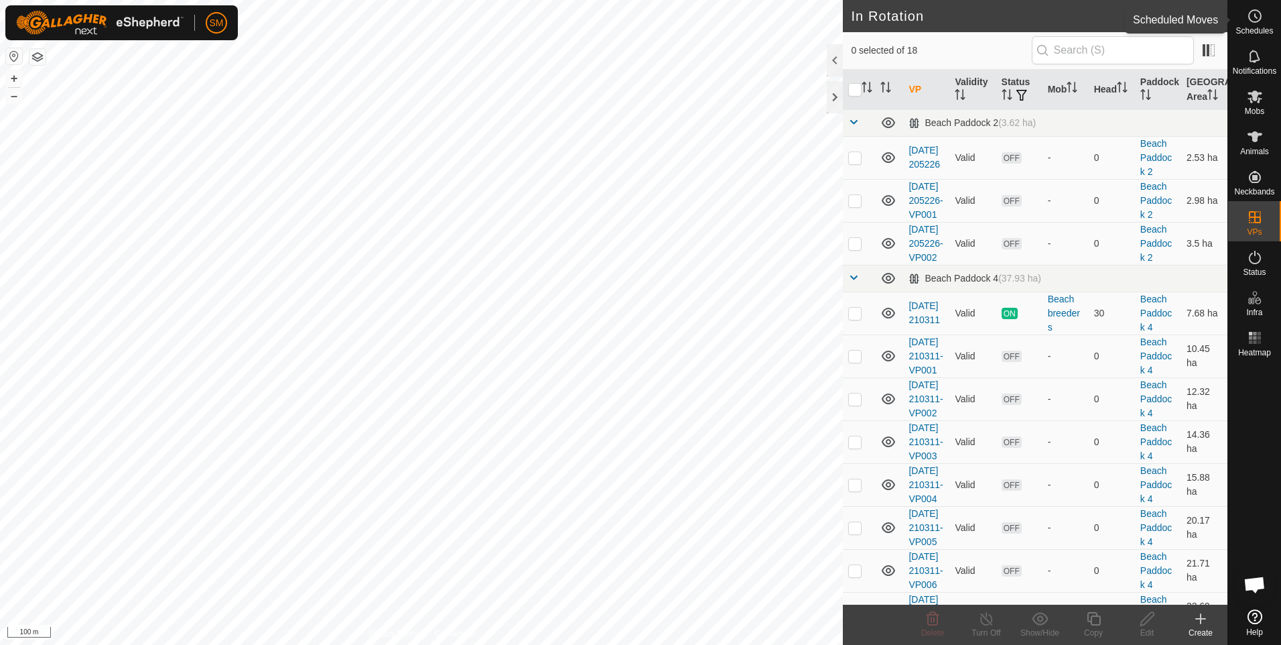
click at [1254, 16] on icon at bounding box center [1255, 16] width 16 height 16
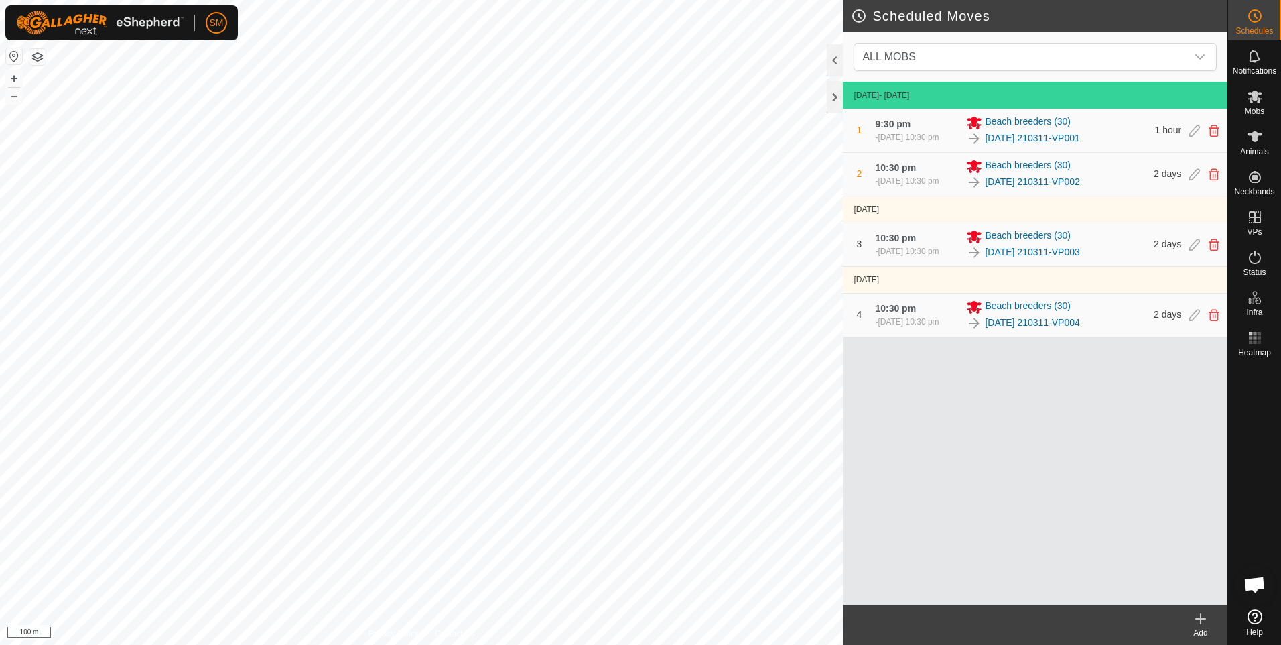
click at [886, 314] on span "10:30 pm" at bounding box center [895, 308] width 41 height 11
click at [869, 336] on div "4 10:30 pm [DATE], 10:30 pm Beach breeders [PHONE_NUMBER][DATE] 210311-VP004 2 …" at bounding box center [1035, 314] width 374 height 43
click at [1198, 617] on icon at bounding box center [1201, 618] width 16 height 16
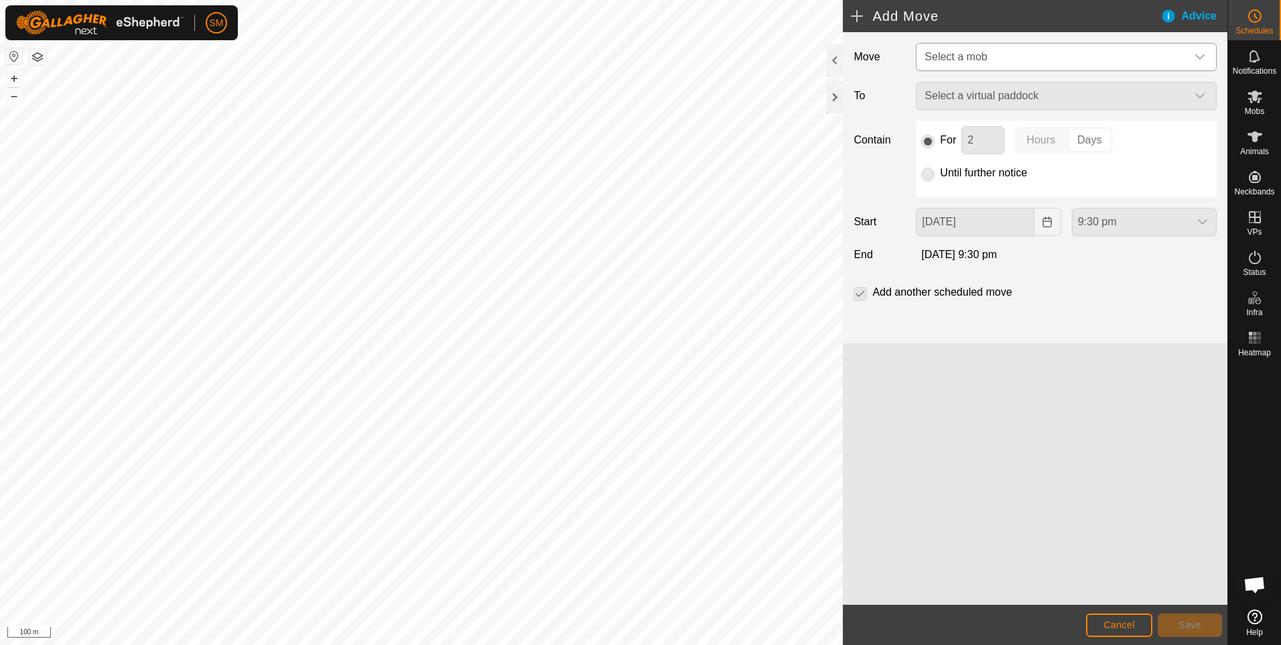
click at [1203, 56] on icon "dropdown trigger" at bounding box center [1199, 56] width 9 height 5
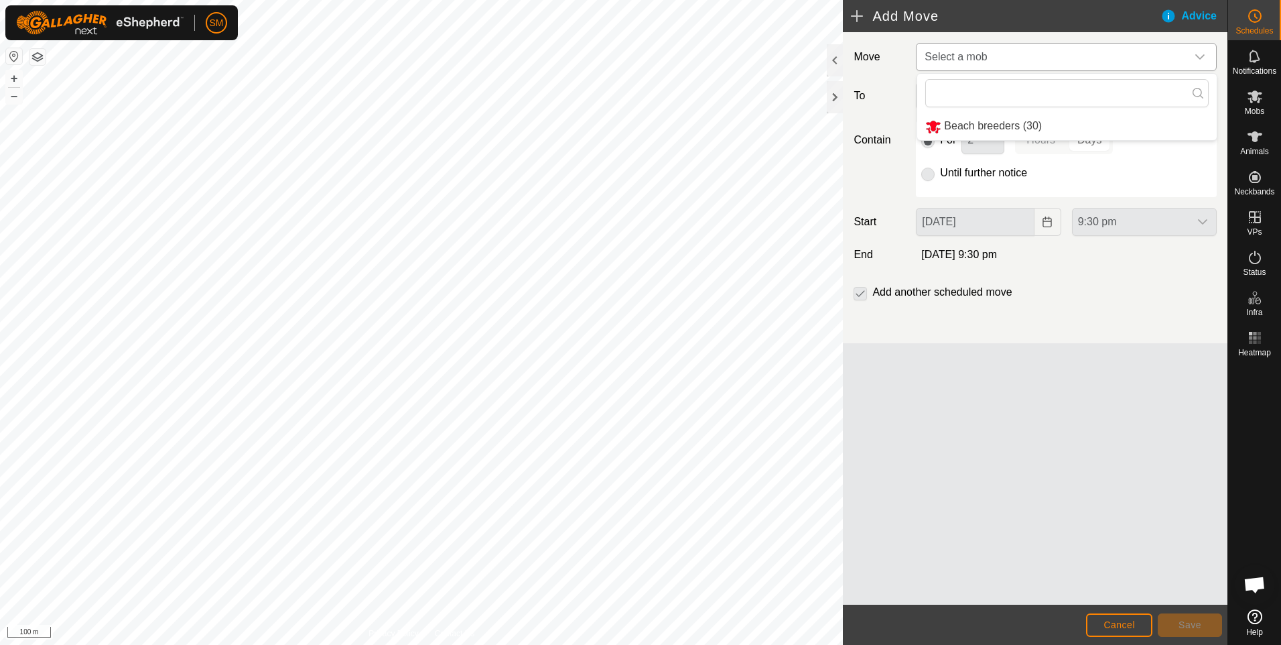
click at [1001, 125] on li "Beach breeders (30)" at bounding box center [1066, 126] width 299 height 27
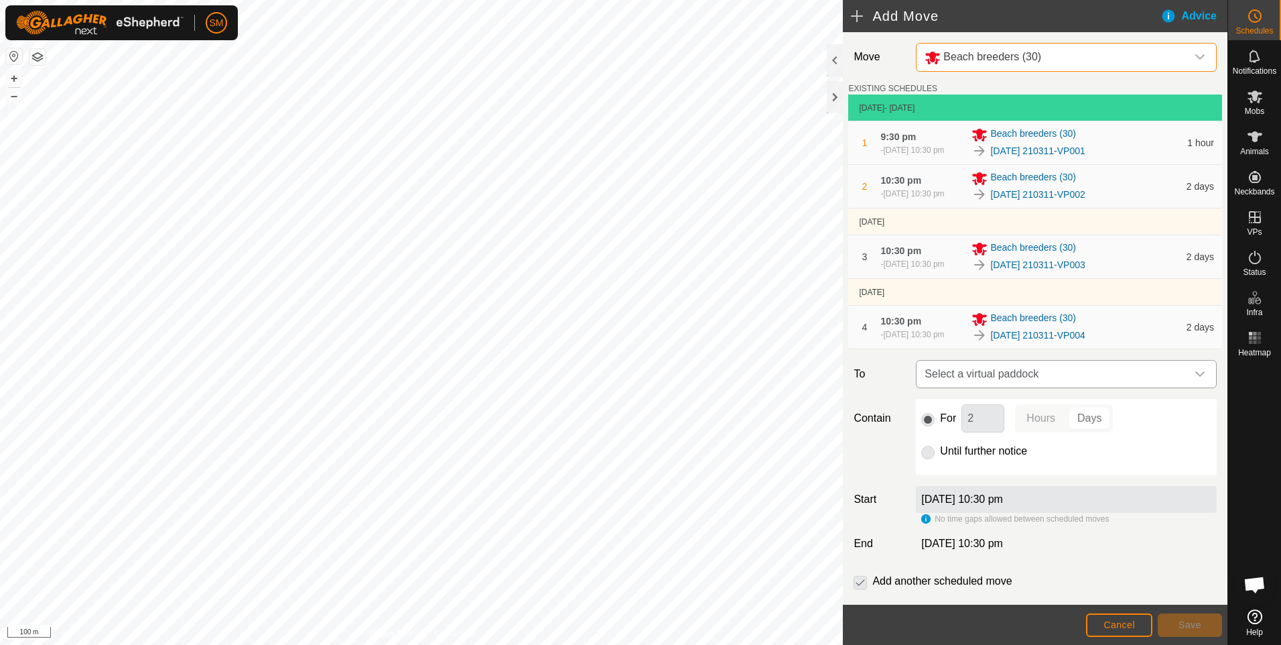
click at [1195, 377] on icon "dropdown trigger" at bounding box center [1199, 373] width 9 height 5
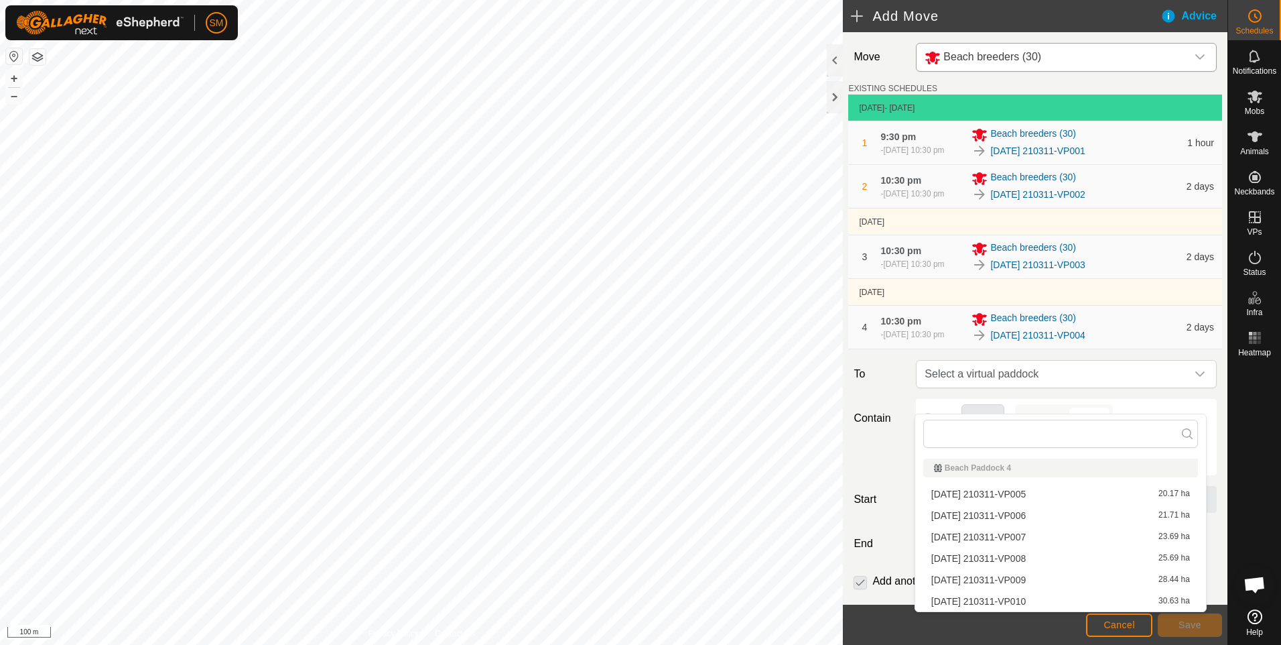
click at [992, 492] on li "[DATE] 210311-VP005 20.17 ha" at bounding box center [1060, 494] width 275 height 20
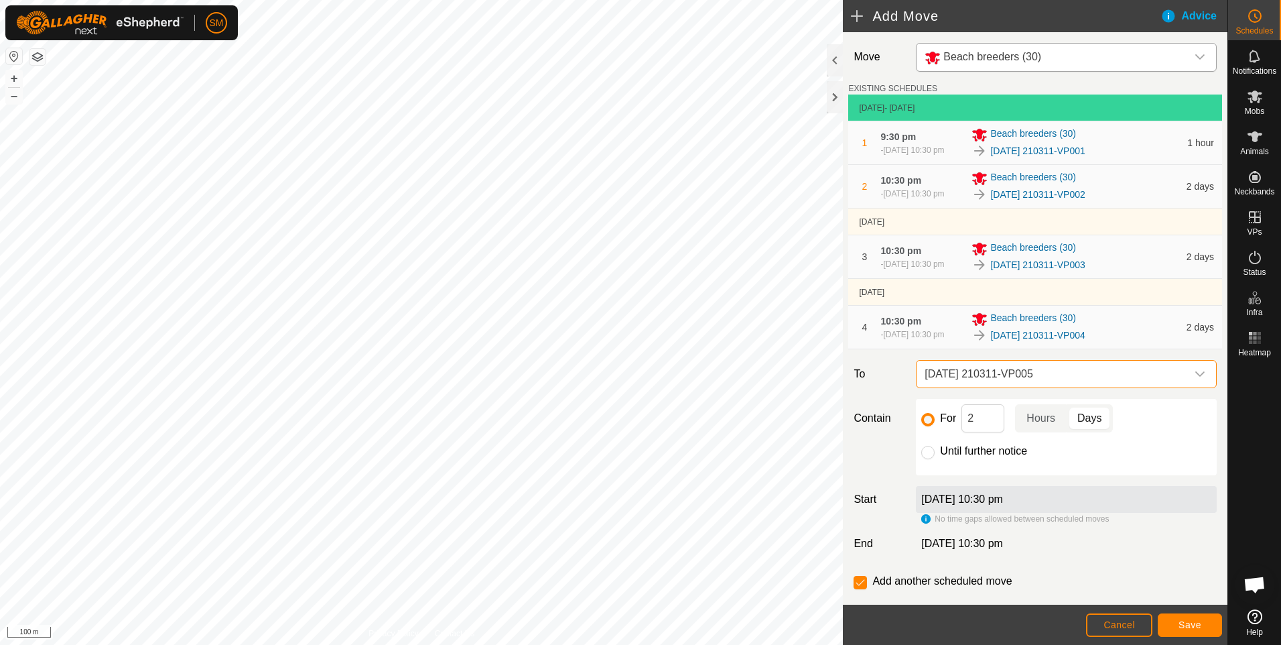
scroll to position [52, 0]
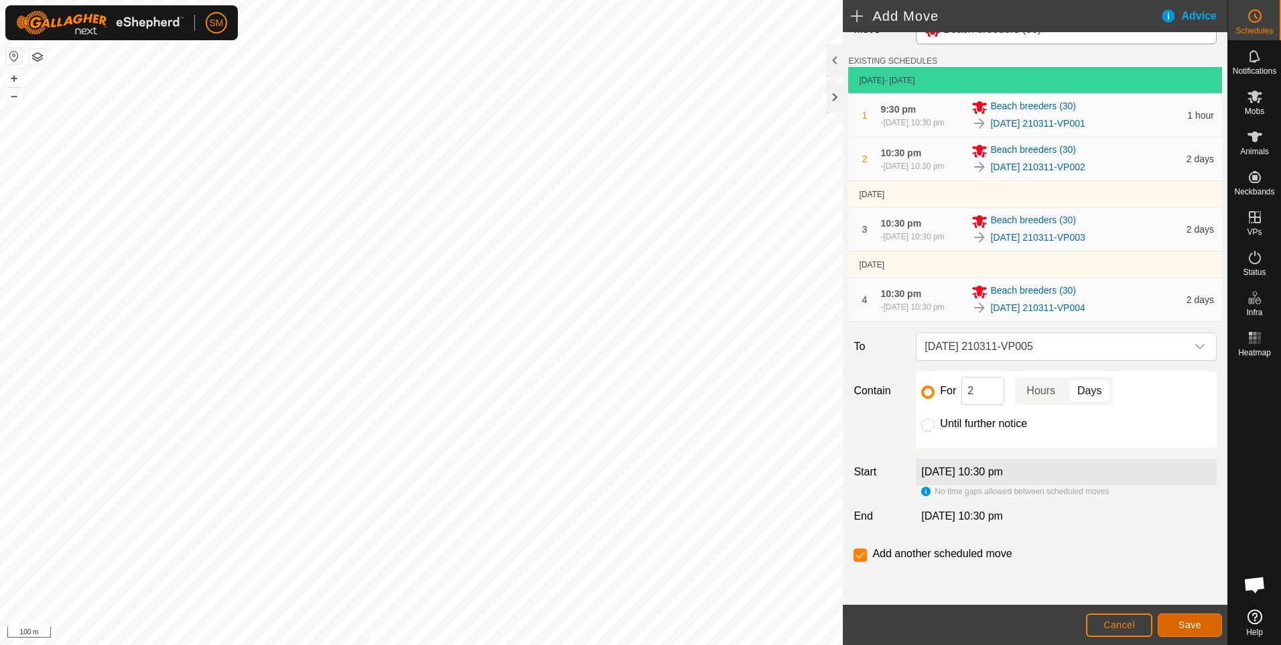
click at [1186, 621] on span "Save" at bounding box center [1189, 624] width 23 height 11
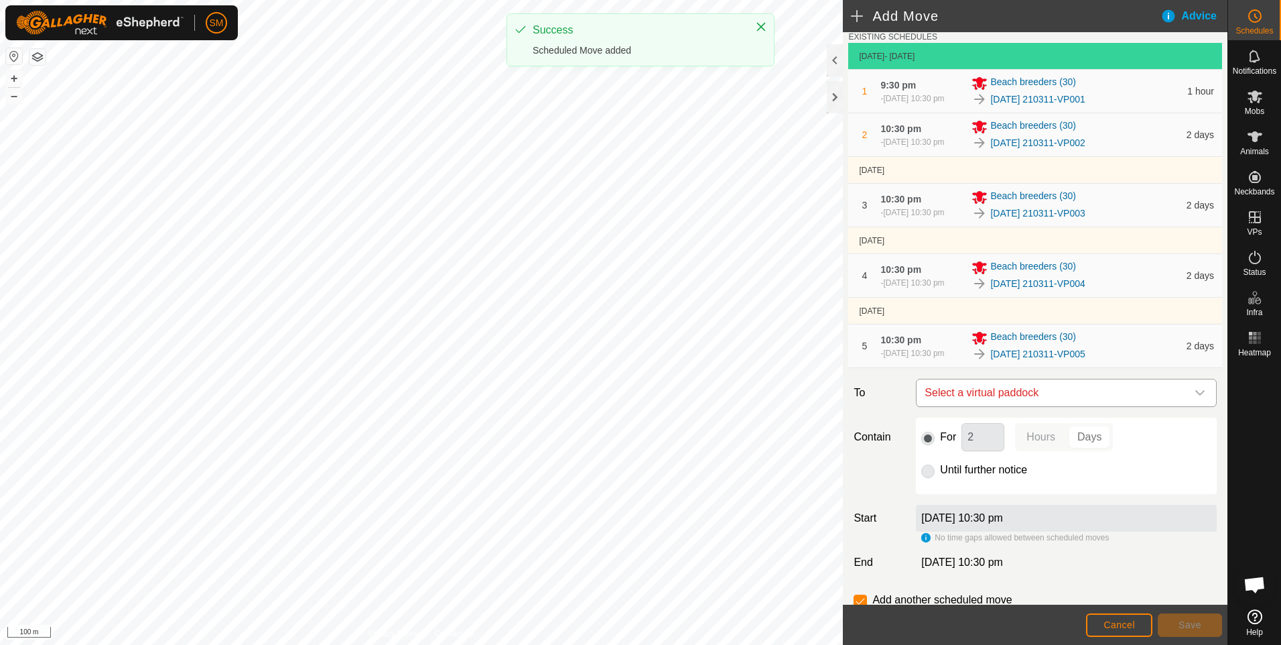
click at [1195, 398] on icon "dropdown trigger" at bounding box center [1200, 392] width 11 height 11
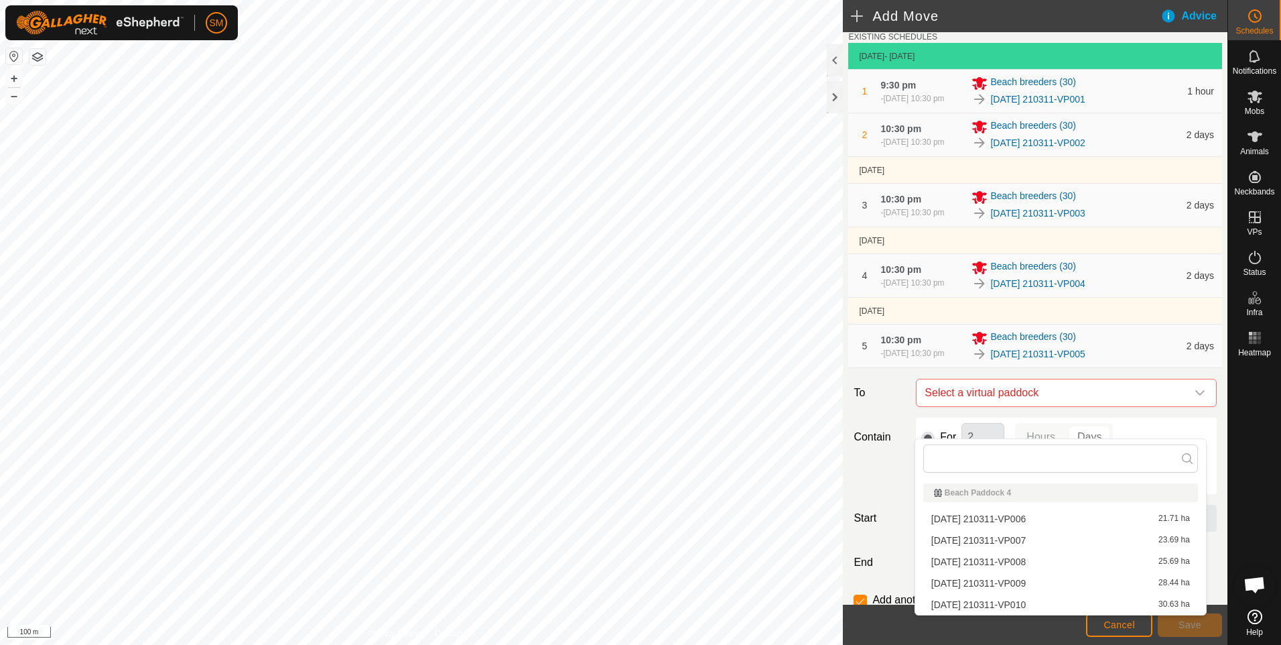
click at [1064, 517] on li "[DATE] 210311-VP006 21.71 ha" at bounding box center [1060, 519] width 275 height 20
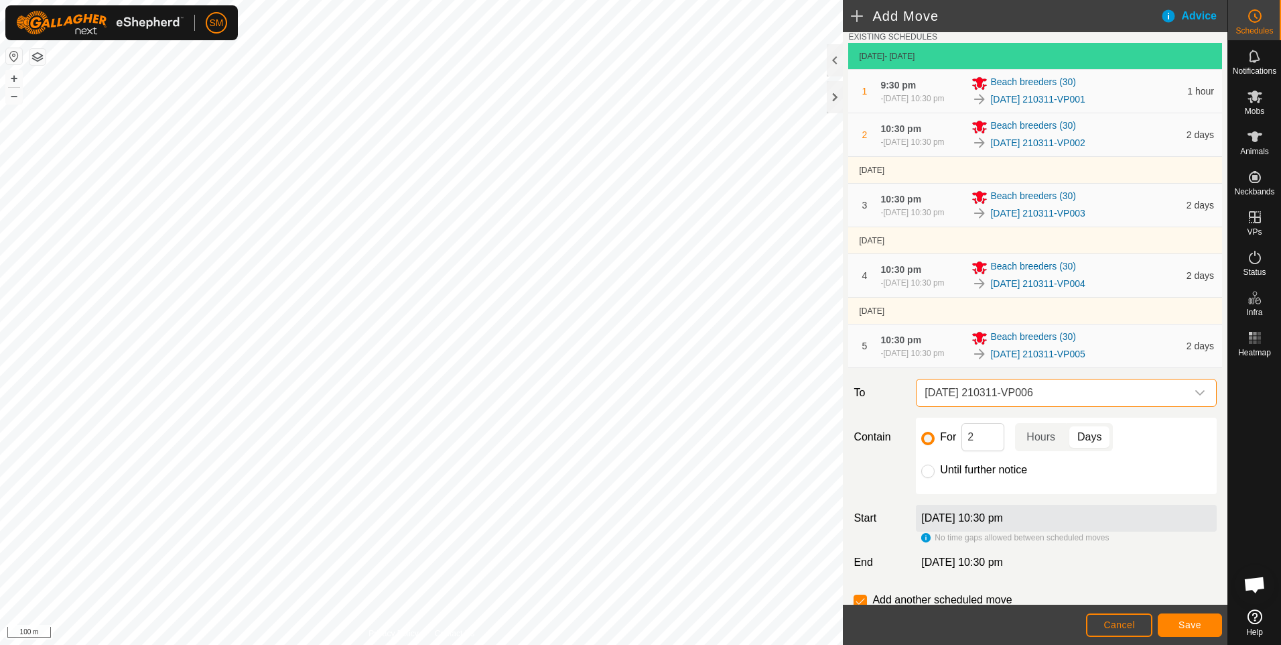
scroll to position [119, 0]
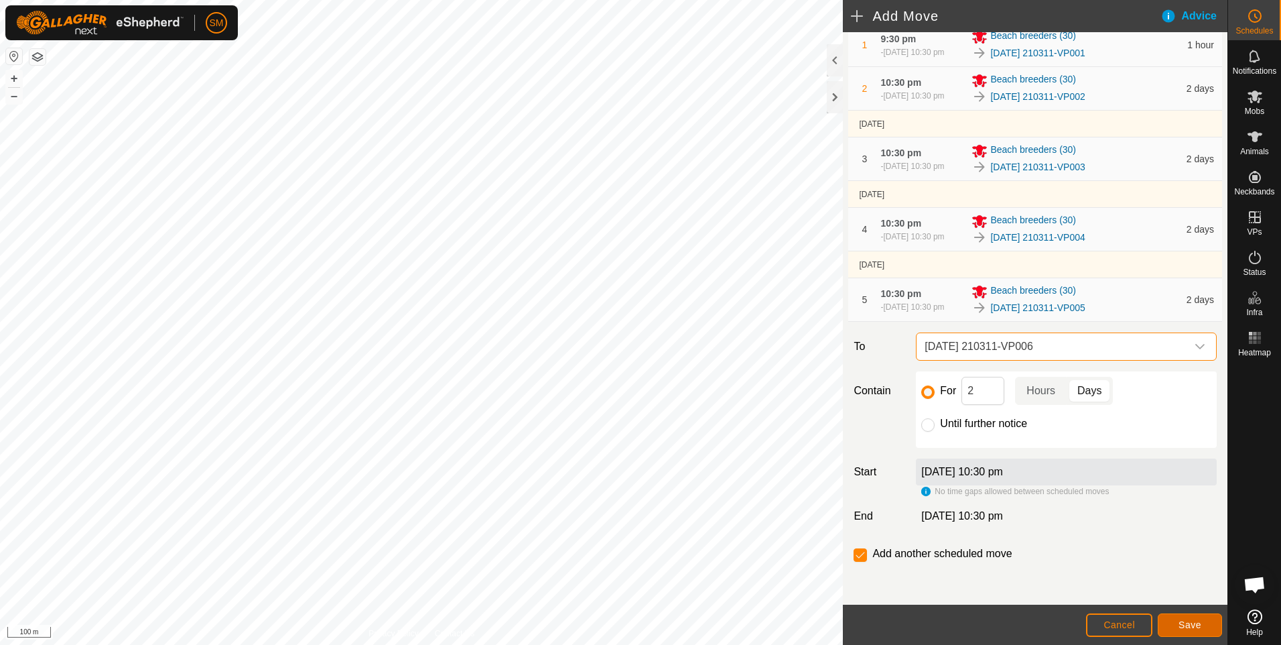
click at [1183, 619] on span "Save" at bounding box center [1189, 624] width 23 height 11
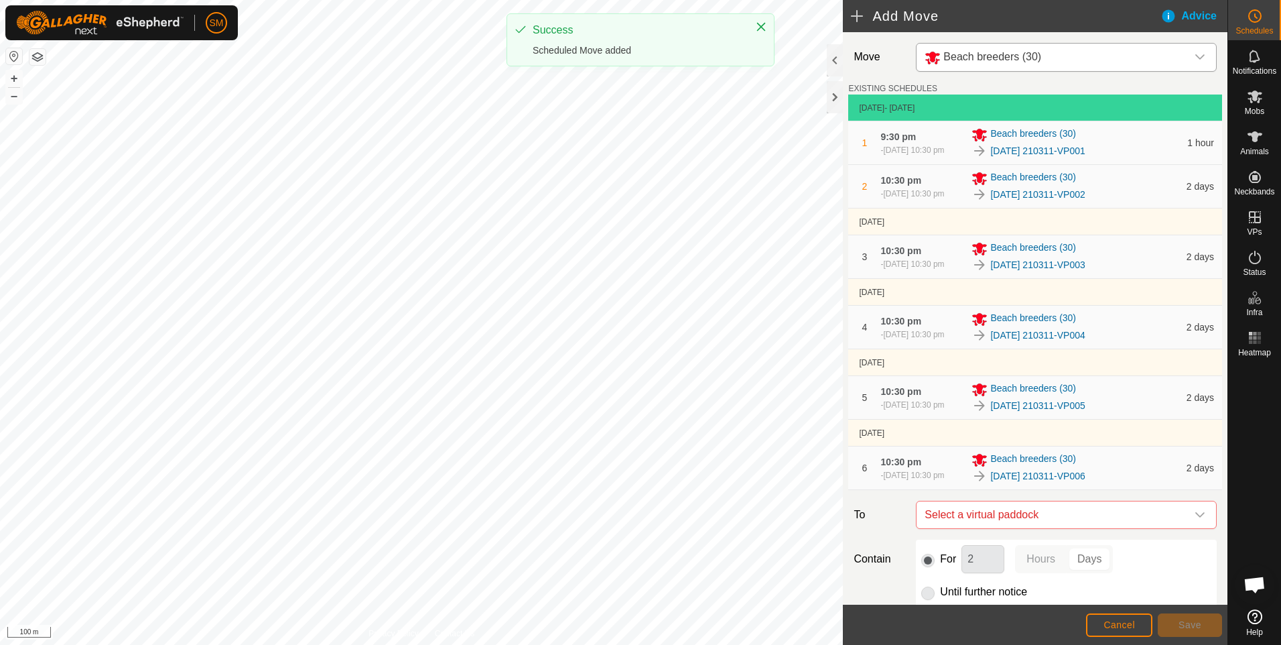
scroll to position [67, 0]
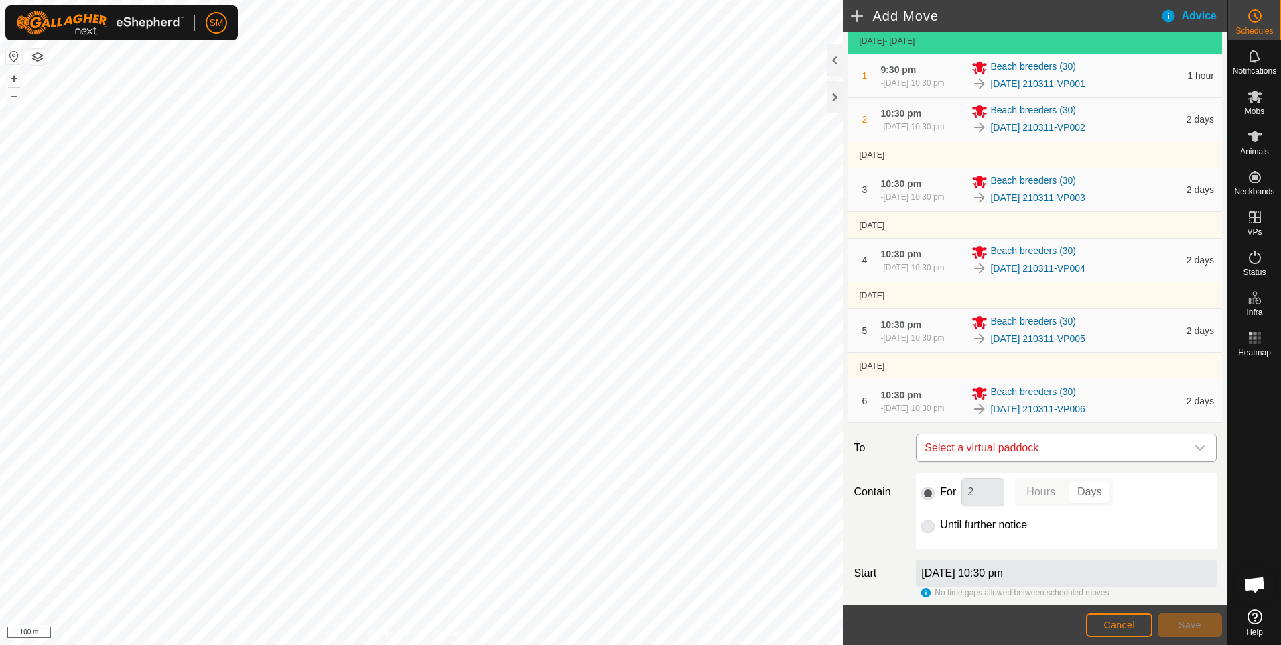
click at [1195, 453] on icon "dropdown trigger" at bounding box center [1200, 447] width 11 height 11
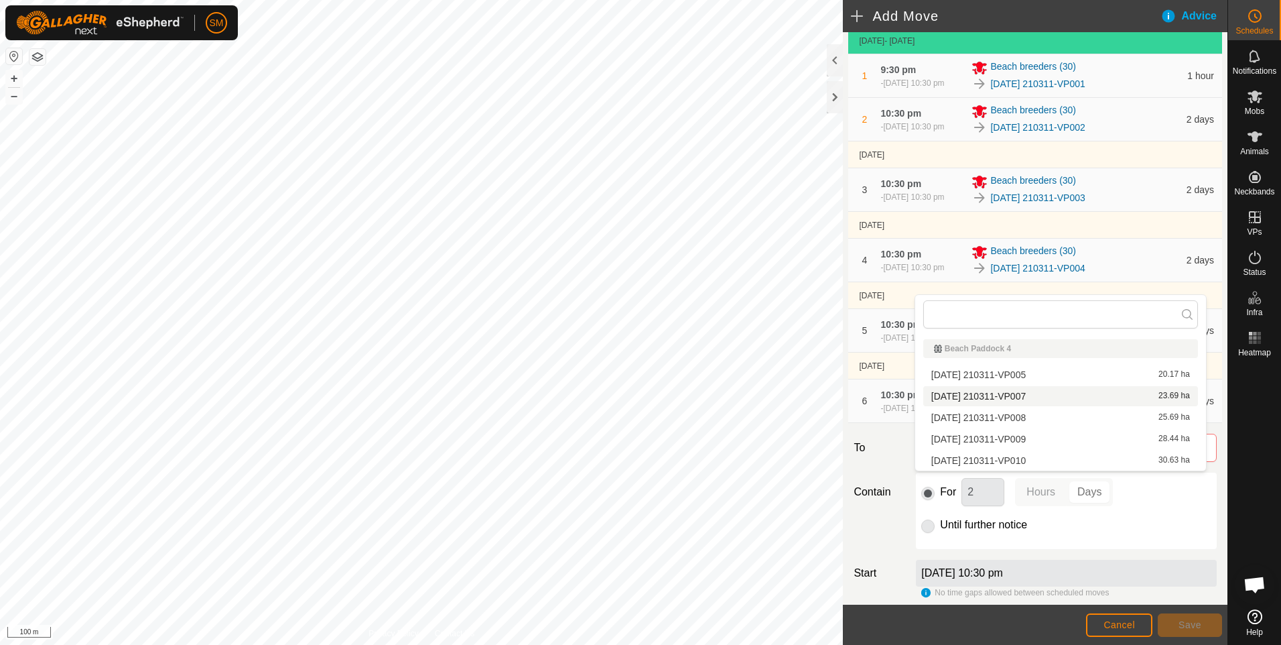
click at [1055, 399] on li "[DATE] 210311-VP007 23.69 ha" at bounding box center [1060, 396] width 275 height 20
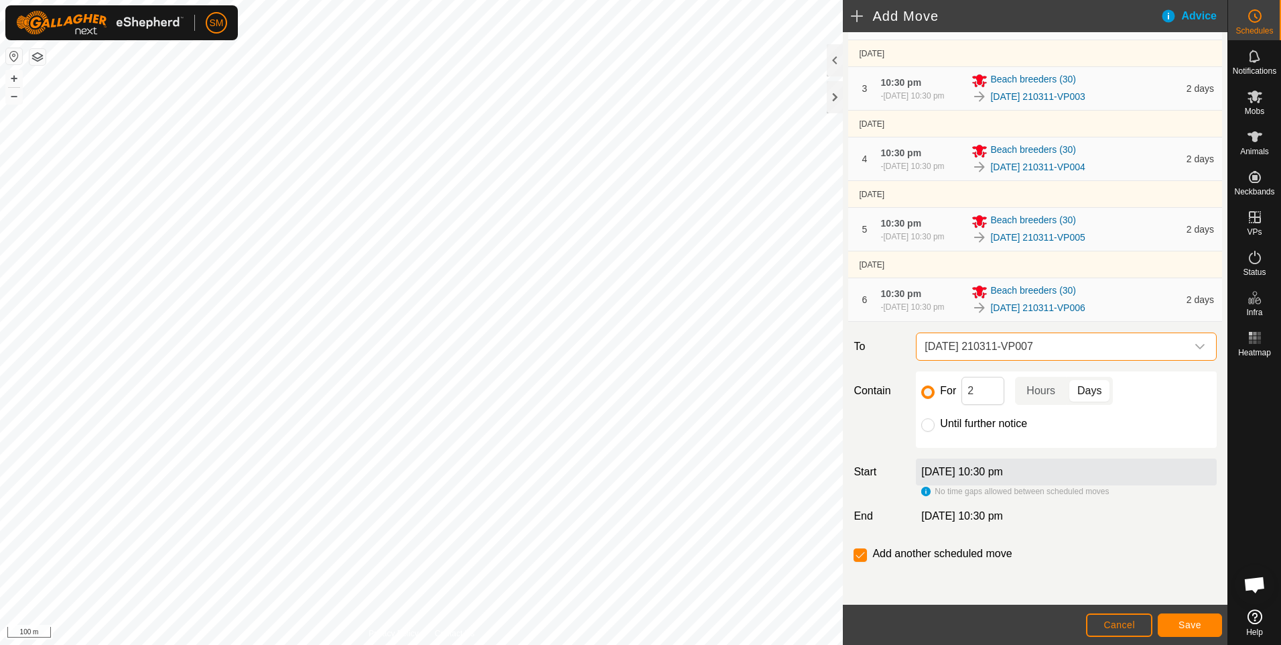
scroll to position [204, 0]
click at [1198, 626] on span "Save" at bounding box center [1189, 624] width 23 height 11
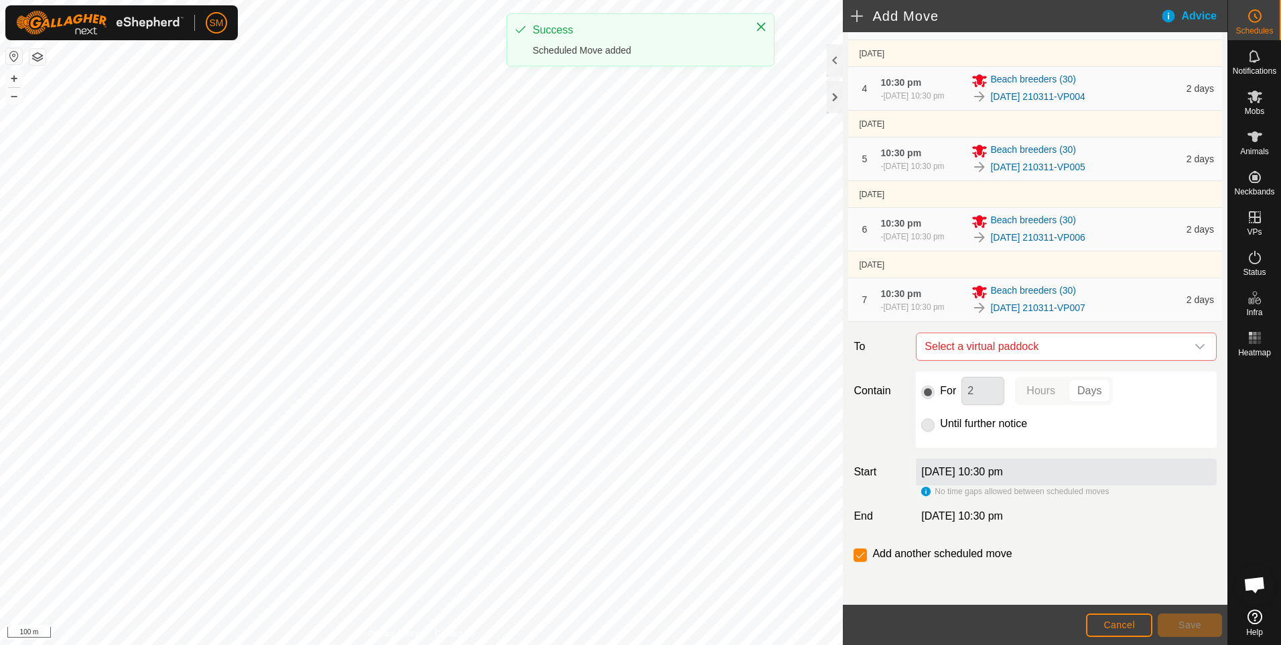
scroll to position [281, 0]
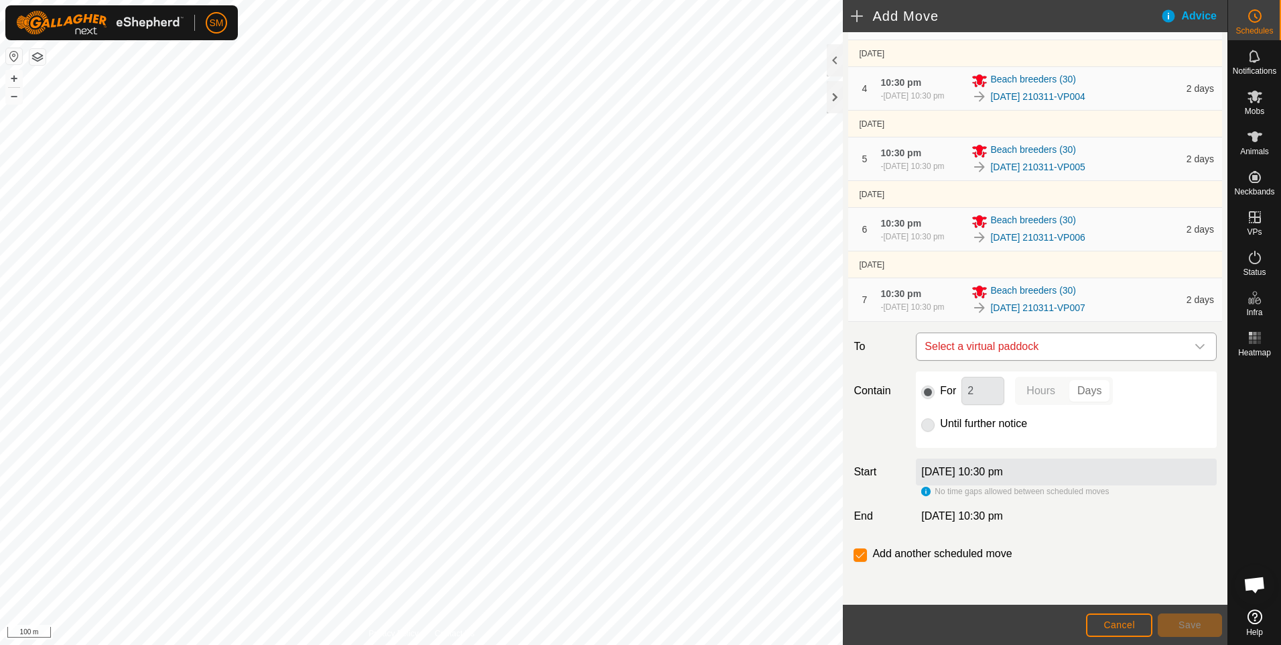
click at [1195, 342] on icon "dropdown trigger" at bounding box center [1200, 346] width 11 height 11
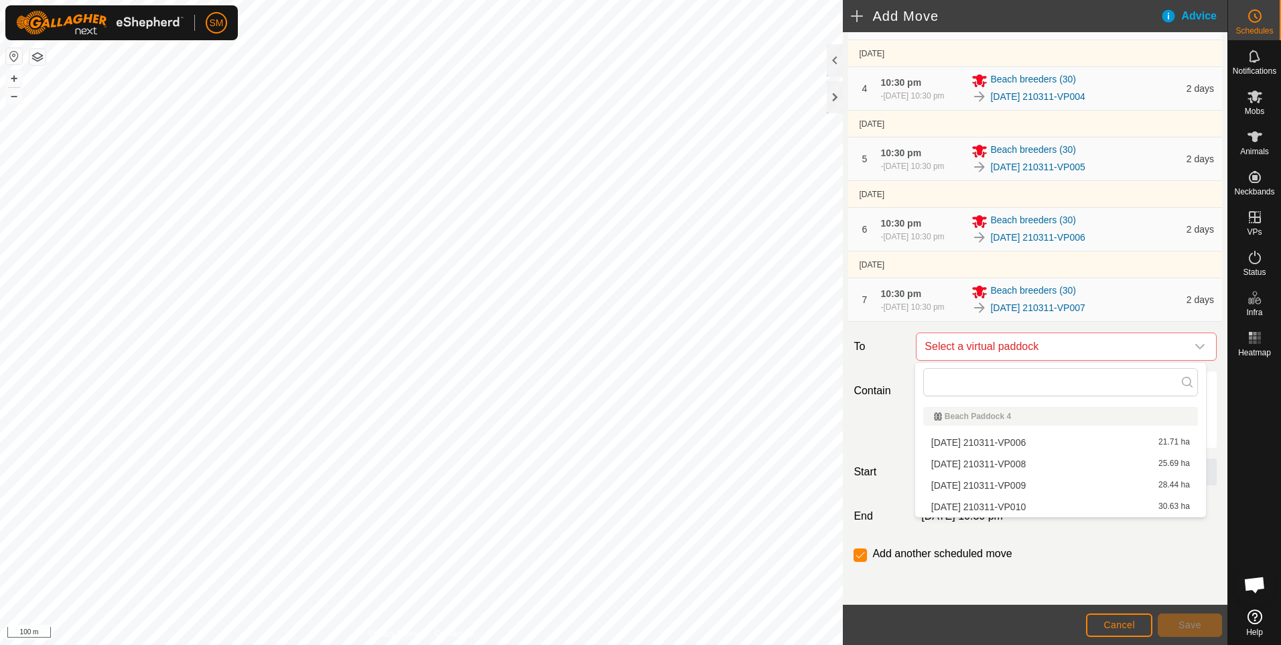
click at [1040, 460] on li "[DATE] 210311-VP008 25.69 ha" at bounding box center [1060, 464] width 275 height 20
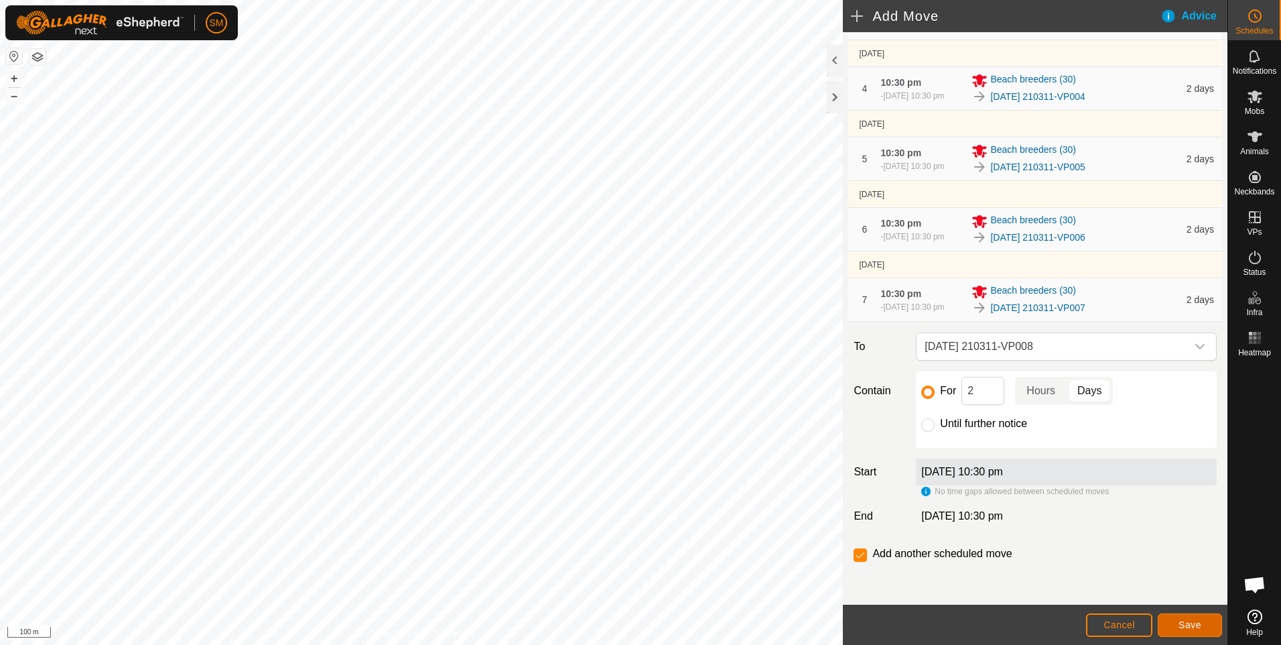
click at [1186, 625] on span "Save" at bounding box center [1189, 624] width 23 height 11
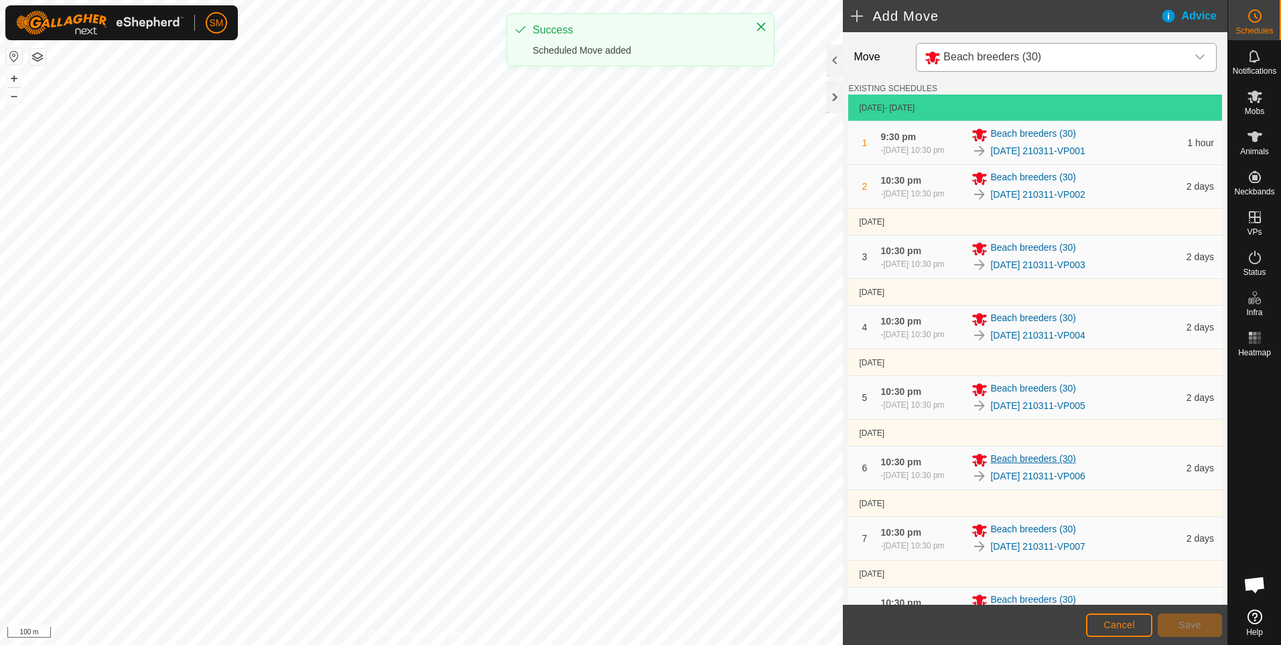
scroll to position [357, 0]
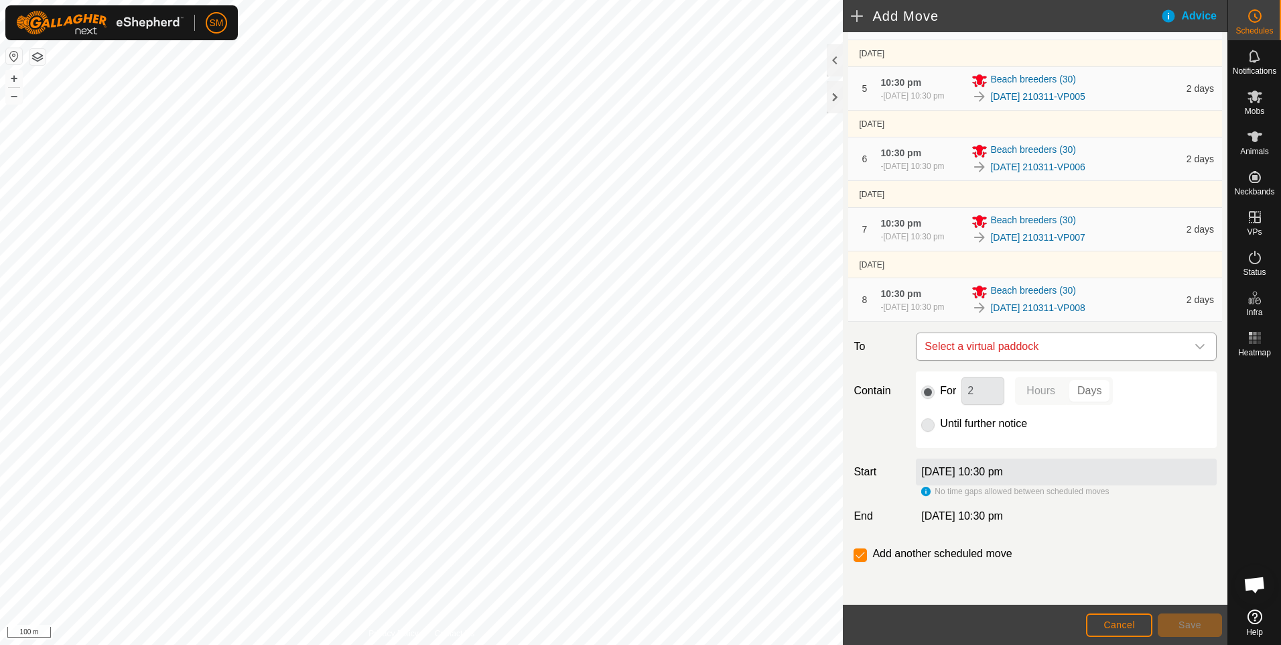
click at [1195, 346] on icon "dropdown trigger" at bounding box center [1200, 346] width 11 height 11
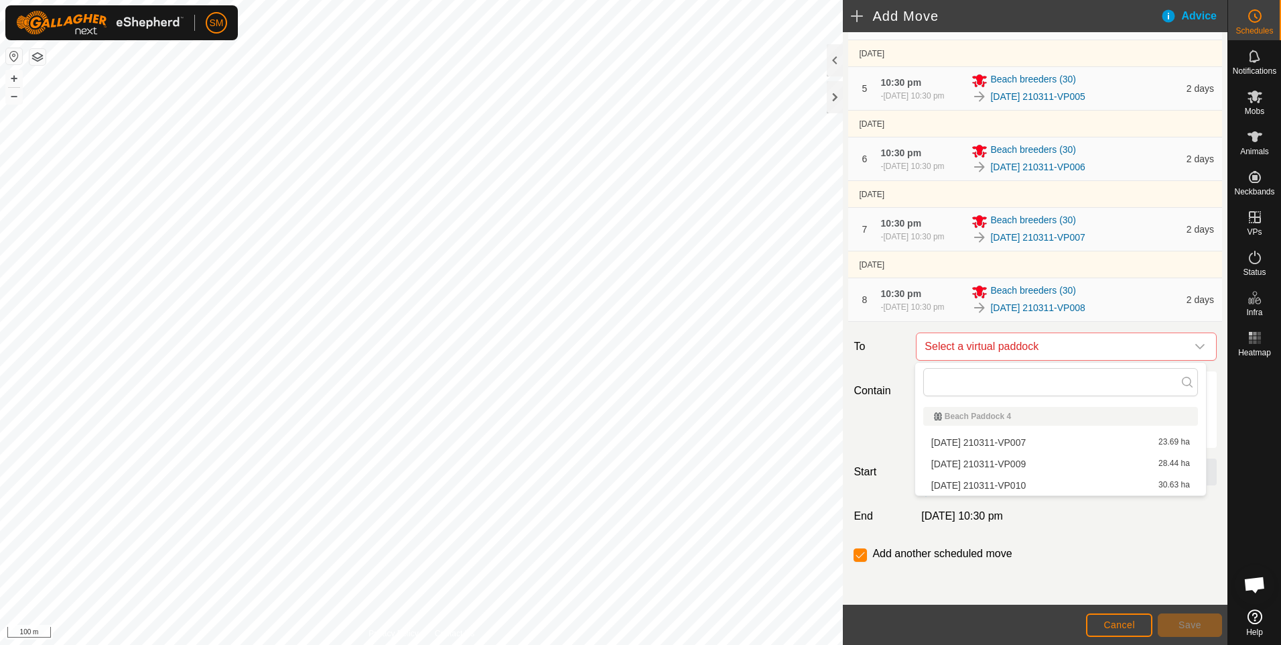
click at [1062, 462] on li "[DATE] 210311-VP009 28.44 ha" at bounding box center [1060, 464] width 275 height 20
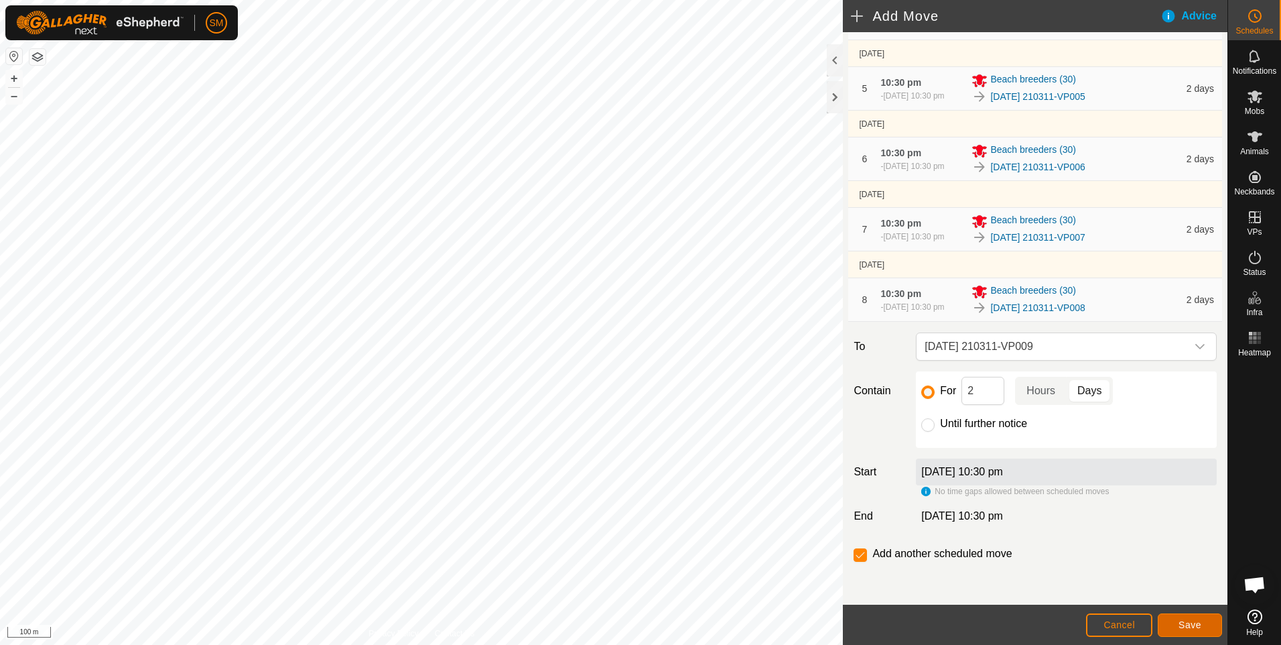
click at [1189, 619] on span "Save" at bounding box center [1189, 624] width 23 height 11
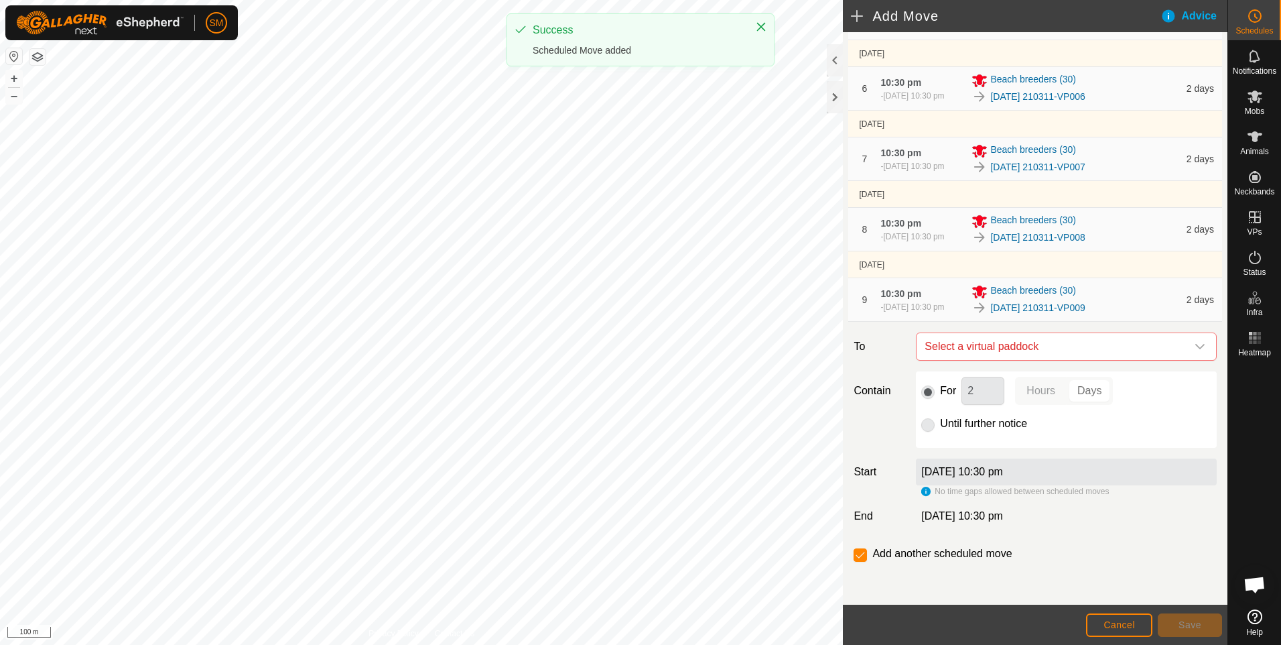
scroll to position [433, 0]
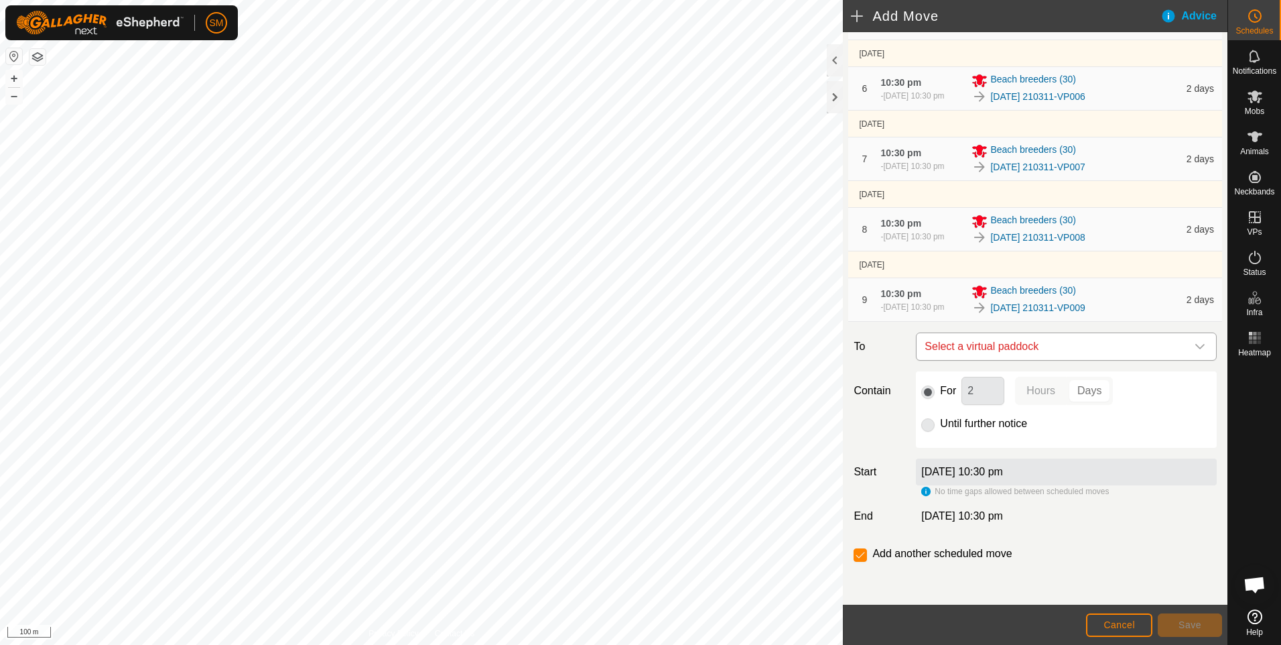
click at [1195, 345] on icon "dropdown trigger" at bounding box center [1200, 346] width 11 height 11
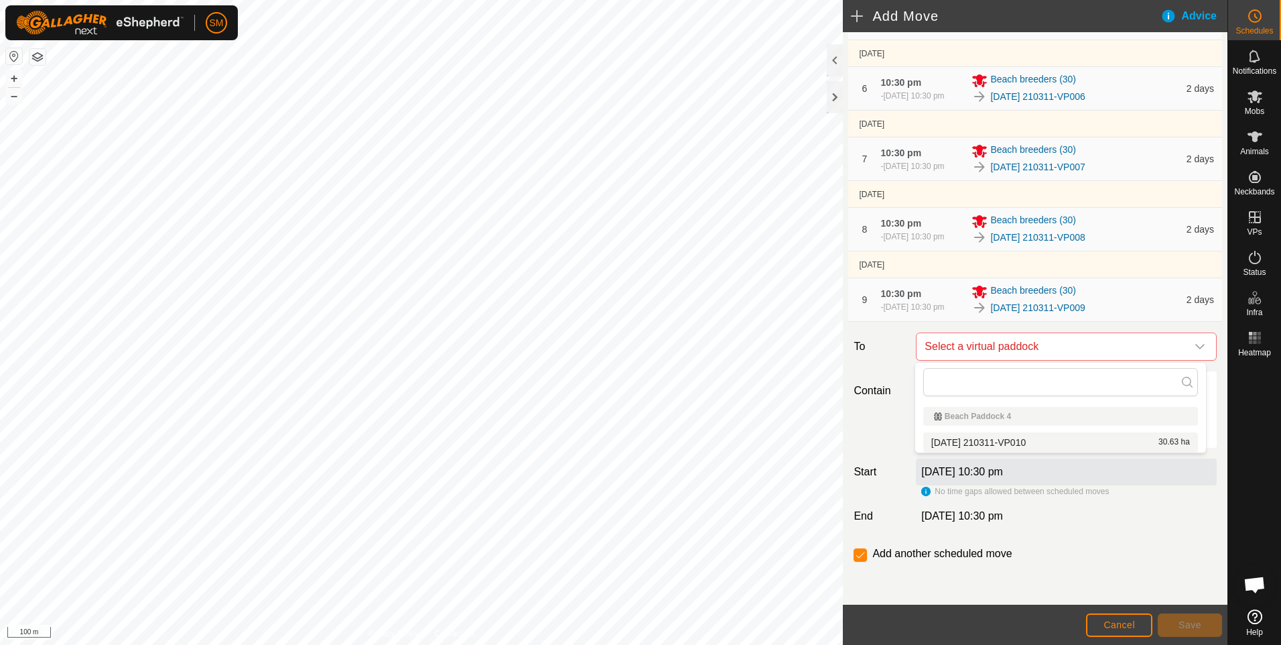
click at [992, 438] on li "[DATE] 210311-VP010 30.63 ha" at bounding box center [1060, 442] width 275 height 20
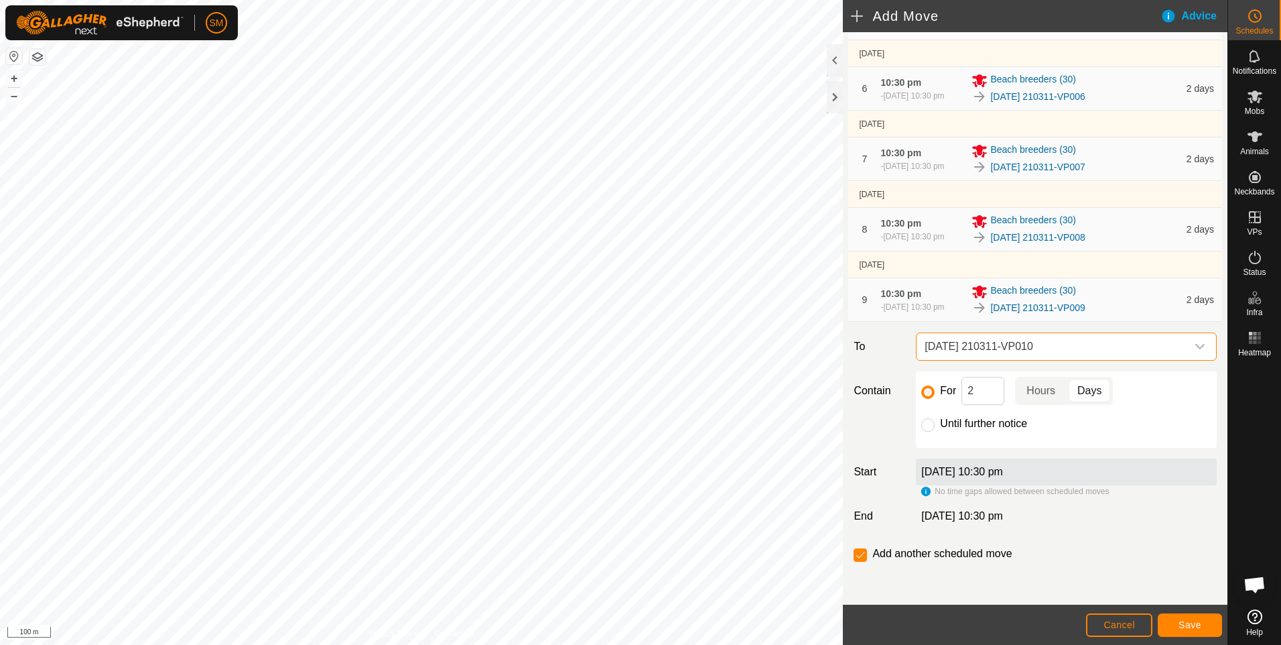
click at [867, 548] on div at bounding box center [860, 554] width 13 height 13
click at [862, 552] on input "checkbox" at bounding box center [860, 554] width 13 height 13
checkbox input "false"
click at [1180, 620] on span "Save" at bounding box center [1189, 624] width 23 height 11
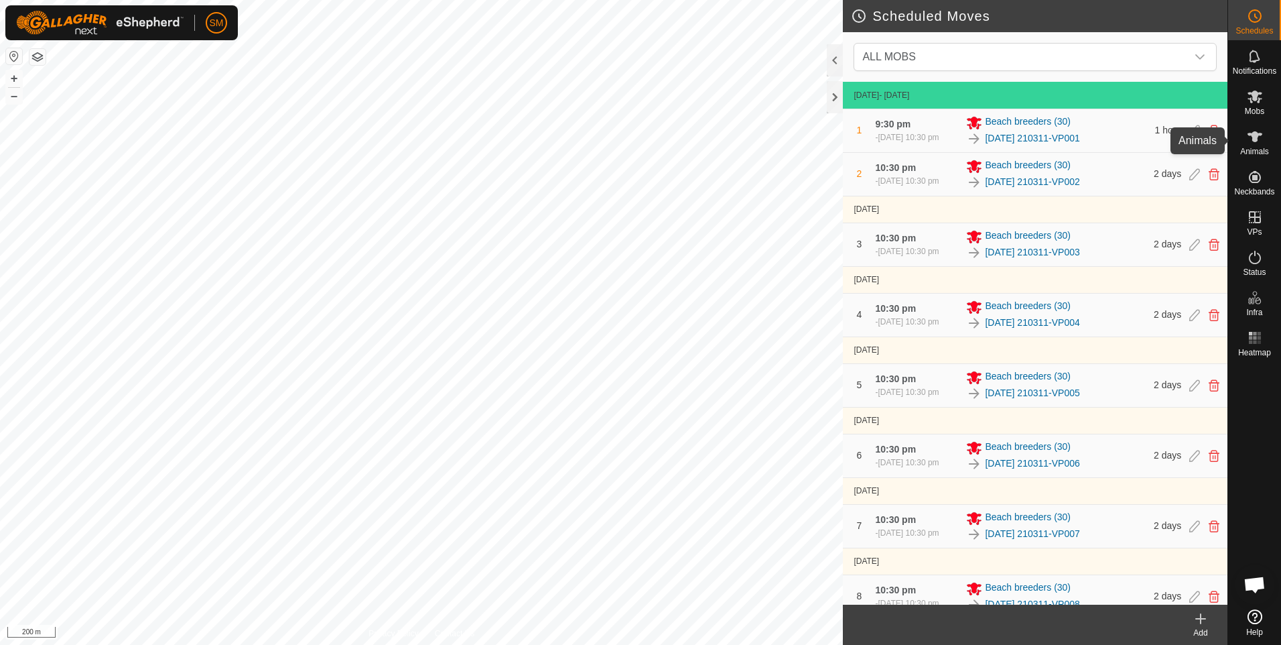
click at [1258, 143] on icon at bounding box center [1255, 137] width 16 height 16
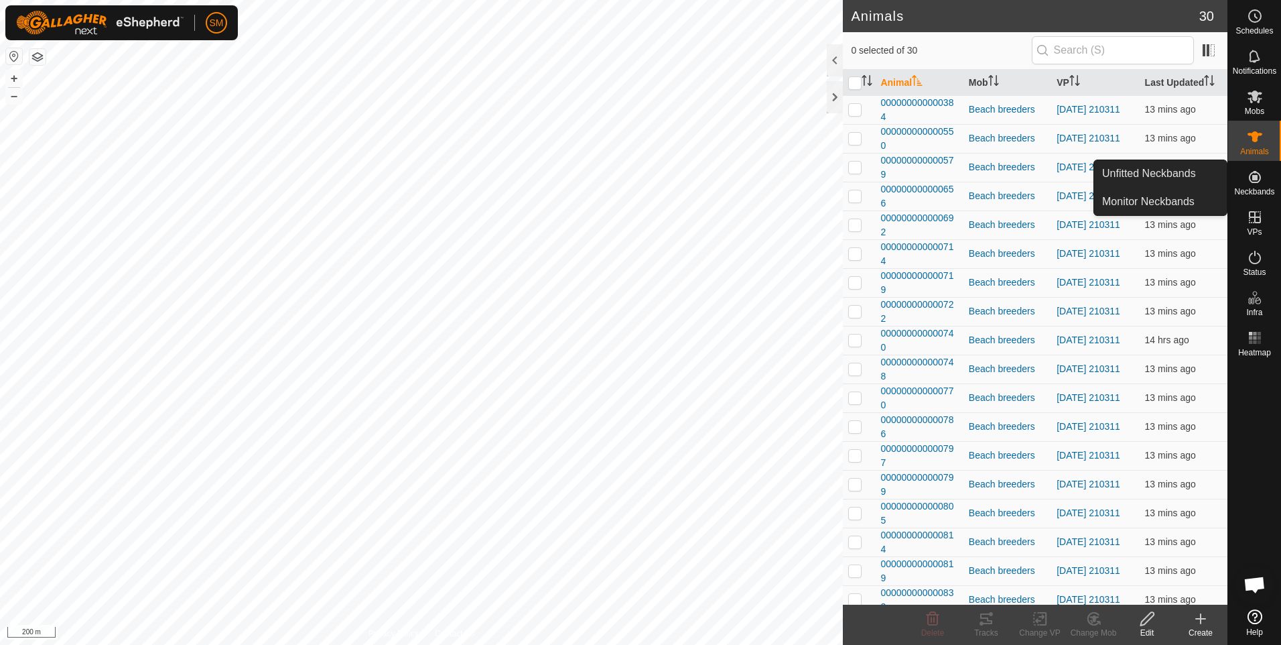
drag, startPoint x: 1231, startPoint y: 176, endPoint x: 1253, endPoint y: 182, distance: 23.1
click at [1253, 182] on icon at bounding box center [1255, 177] width 12 height 12
click at [1172, 173] on link "Unfitted Neckbands" at bounding box center [1160, 173] width 133 height 27
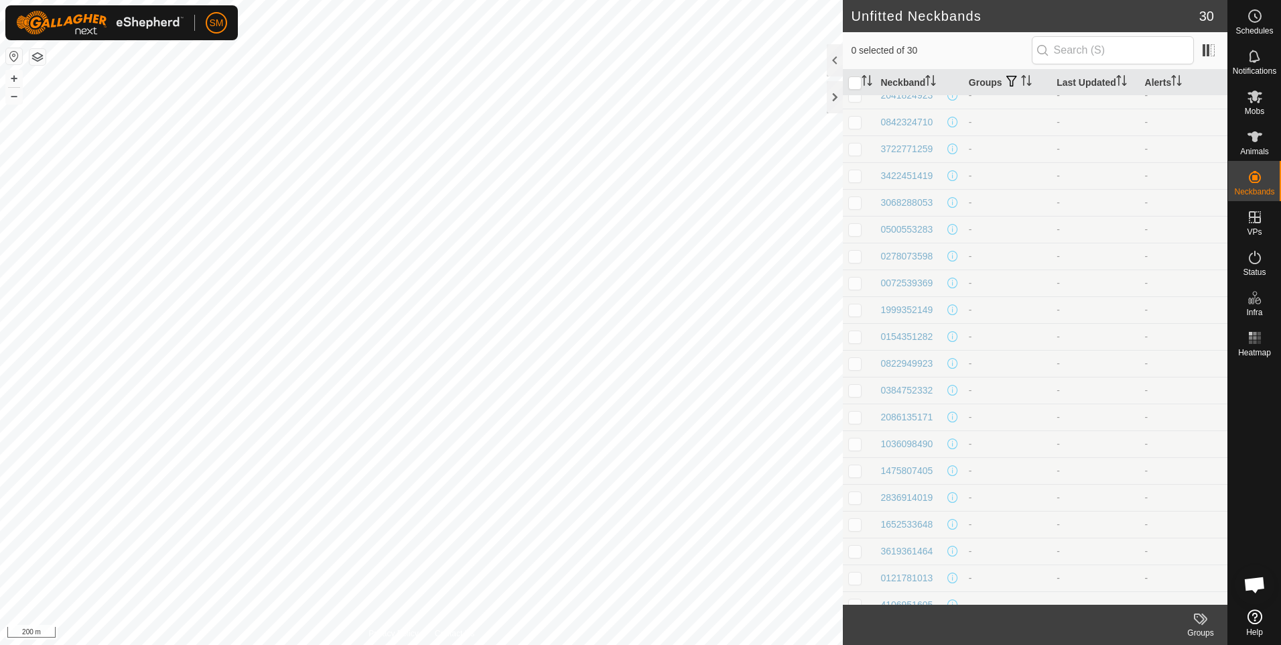
scroll to position [295, 0]
click at [1202, 618] on icon at bounding box center [1201, 618] width 16 height 16
click at [1166, 593] on link "Manage Groups" at bounding box center [1160, 589] width 133 height 27
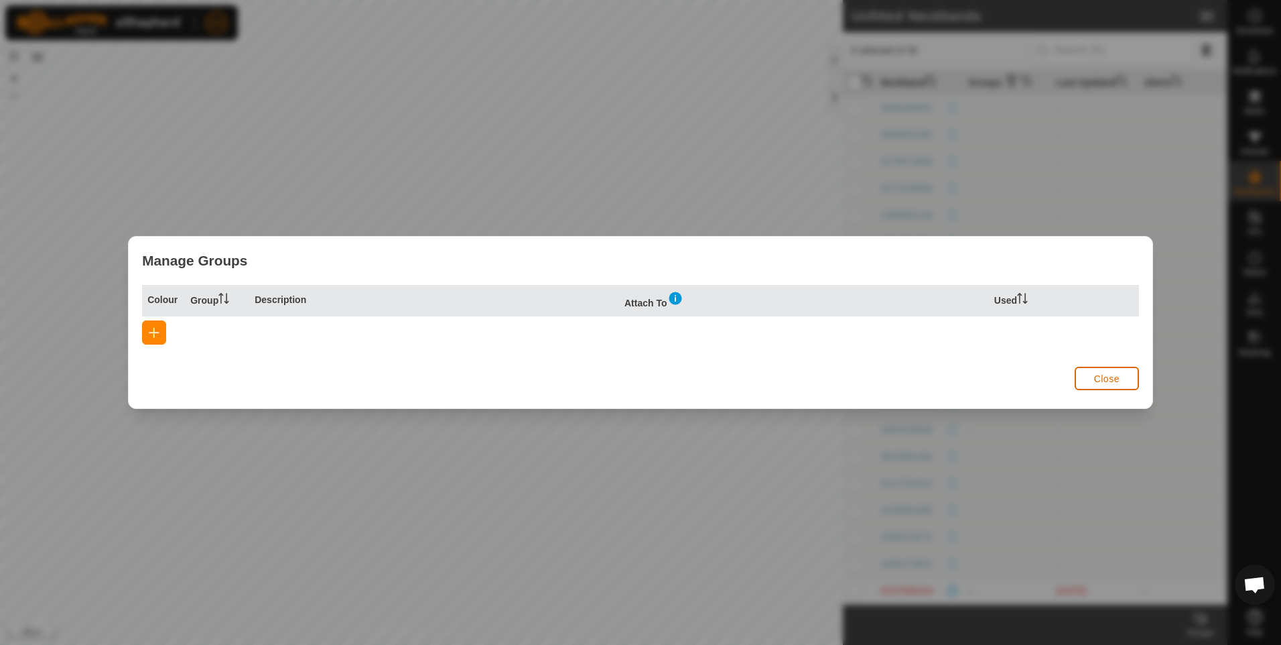
click at [1111, 379] on span "Close" at bounding box center [1106, 378] width 25 height 11
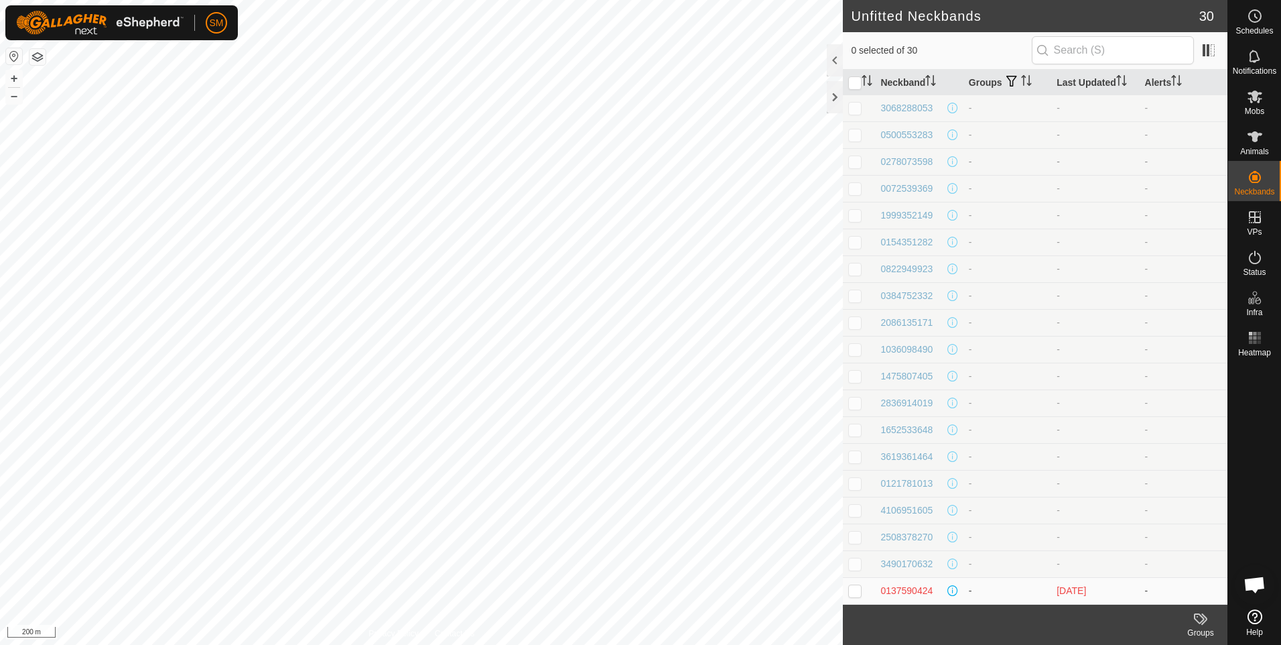
scroll to position [0, 0]
click at [915, 112] on div "2227655322" at bounding box center [906, 109] width 52 height 14
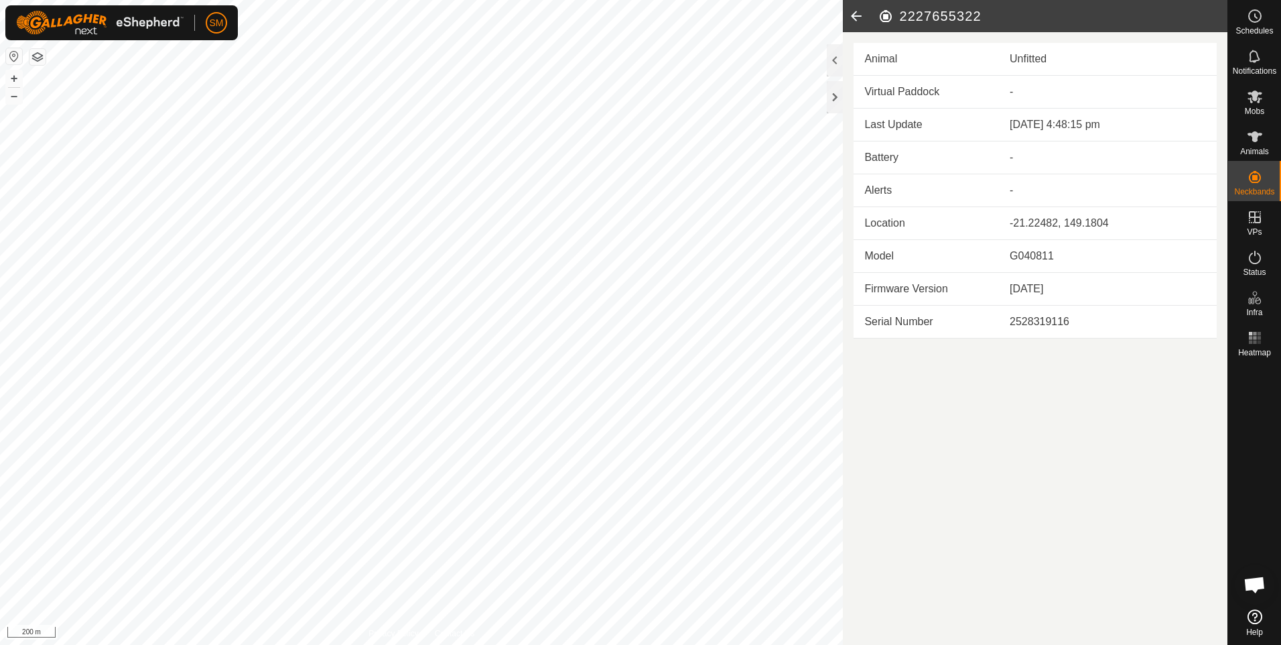
click at [856, 16] on icon at bounding box center [856, 16] width 27 height 32
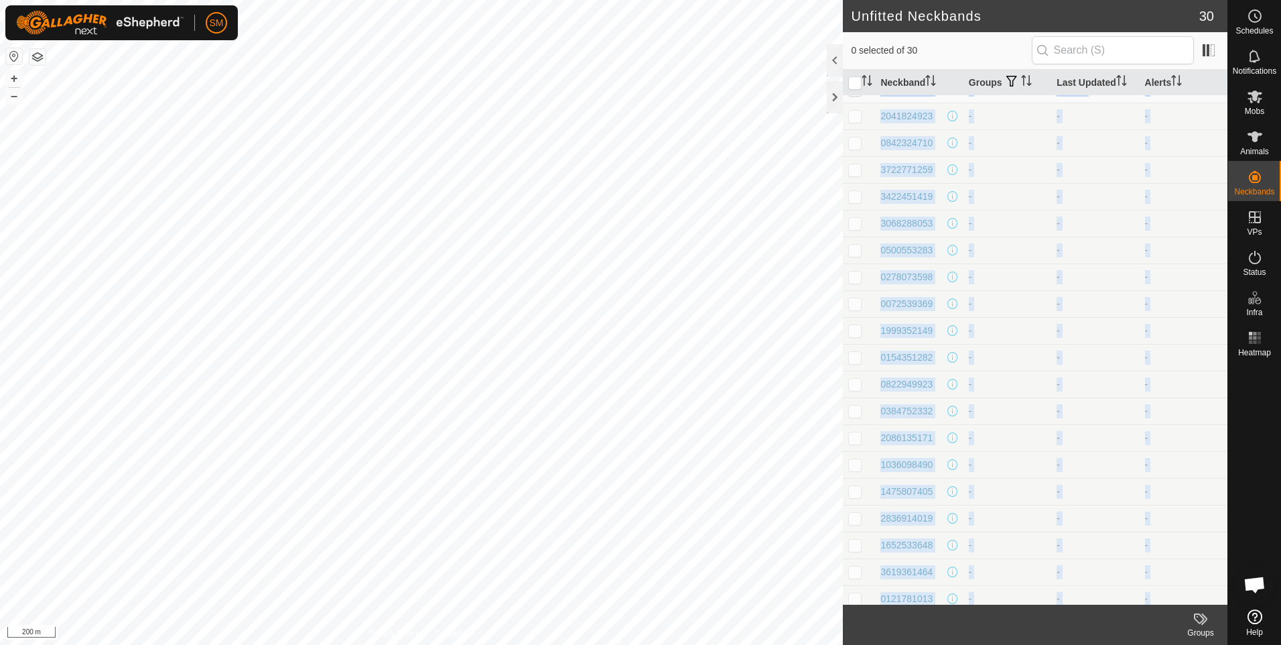
scroll to position [295, 0]
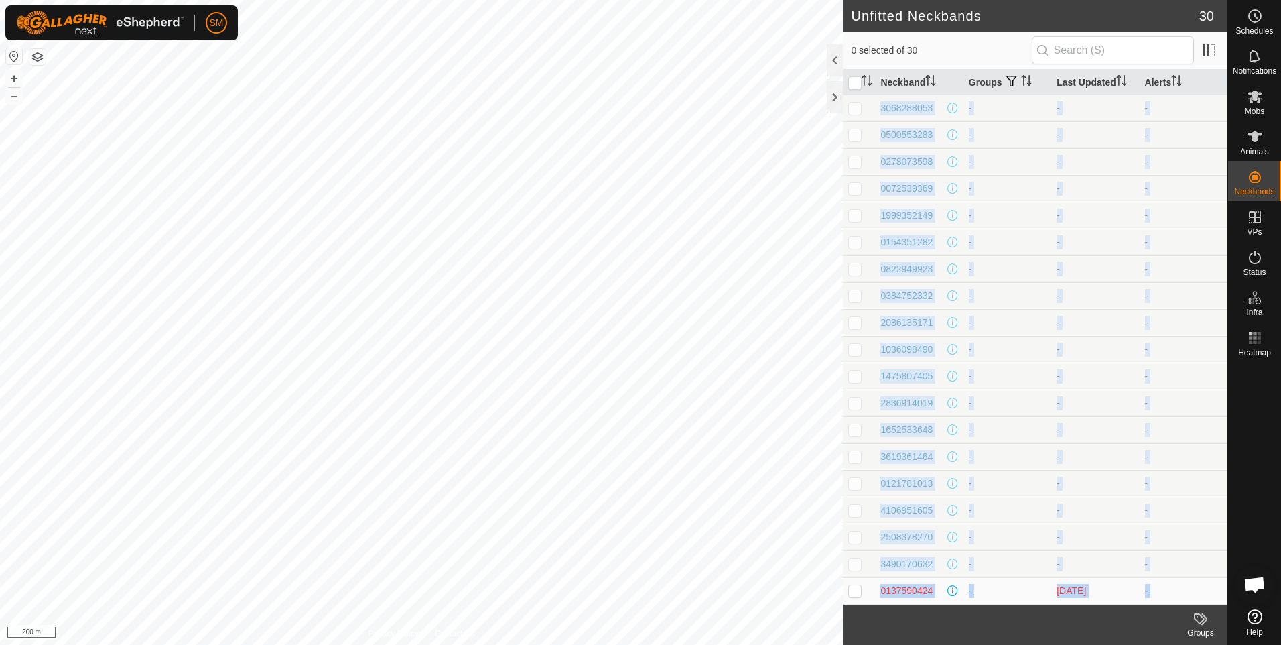
drag, startPoint x: 907, startPoint y: 105, endPoint x: 941, endPoint y: 637, distance: 533.7
click at [941, 637] on article "Unfitted Neckbands 30 0 selected of 30 Neckband Groups Last Updated Alerts 2227…" at bounding box center [1035, 322] width 385 height 645
copy article "55322 - [DATE] - 2215847439 - - - 1672400480 - - - 2748945256 - - - 1479865473 …"
click at [854, 375] on p-checkbox at bounding box center [854, 375] width 13 height 11
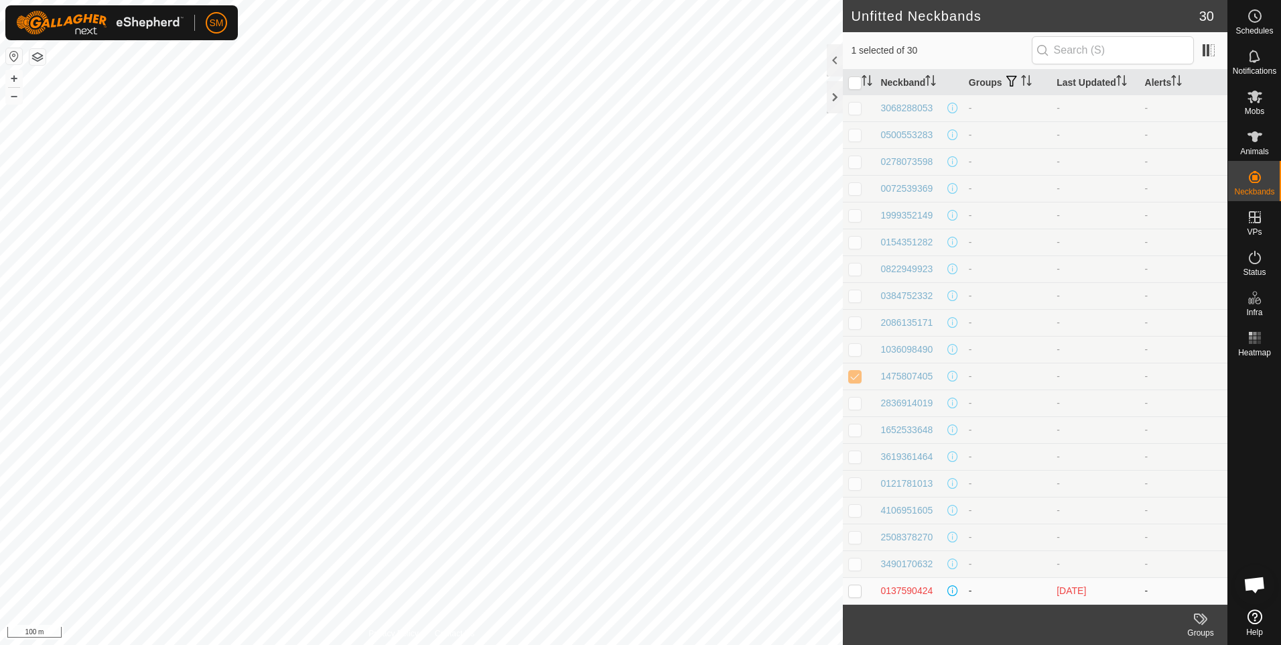
drag, startPoint x: 855, startPoint y: 373, endPoint x: 1120, endPoint y: 586, distance: 340.3
click at [1120, 586] on tbody "2227655322 - [DATE] - 2215847439 - - - 1672400480 - - - 2748945256 - - - 147986…" at bounding box center [1035, 202] width 385 height 804
click at [860, 379] on p-checkbox at bounding box center [854, 375] width 13 height 11
checkbox input "false"
drag, startPoint x: 855, startPoint y: 375, endPoint x: 1187, endPoint y: 593, distance: 396.7
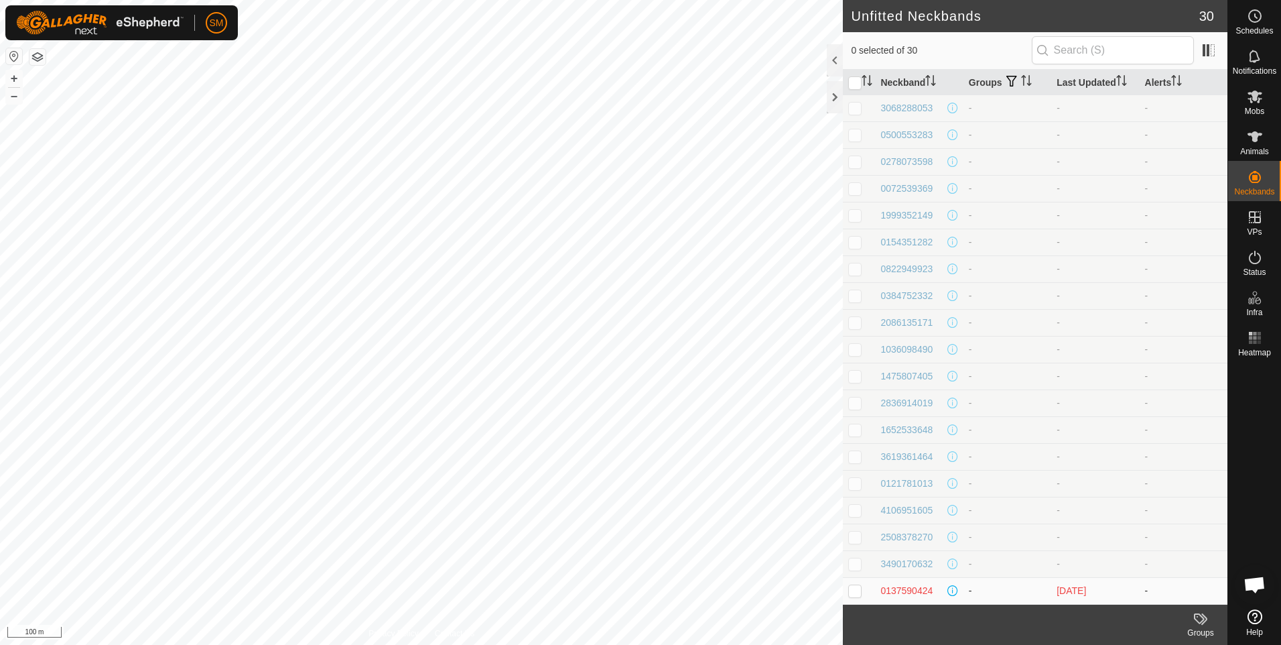
click at [1187, 593] on tbody "2227655322 - [DATE] - 2215847439 - - - 1672400480 - - - 2748945256 - - - 147986…" at bounding box center [1035, 202] width 385 height 804
click at [1254, 96] on icon at bounding box center [1255, 96] width 15 height 13
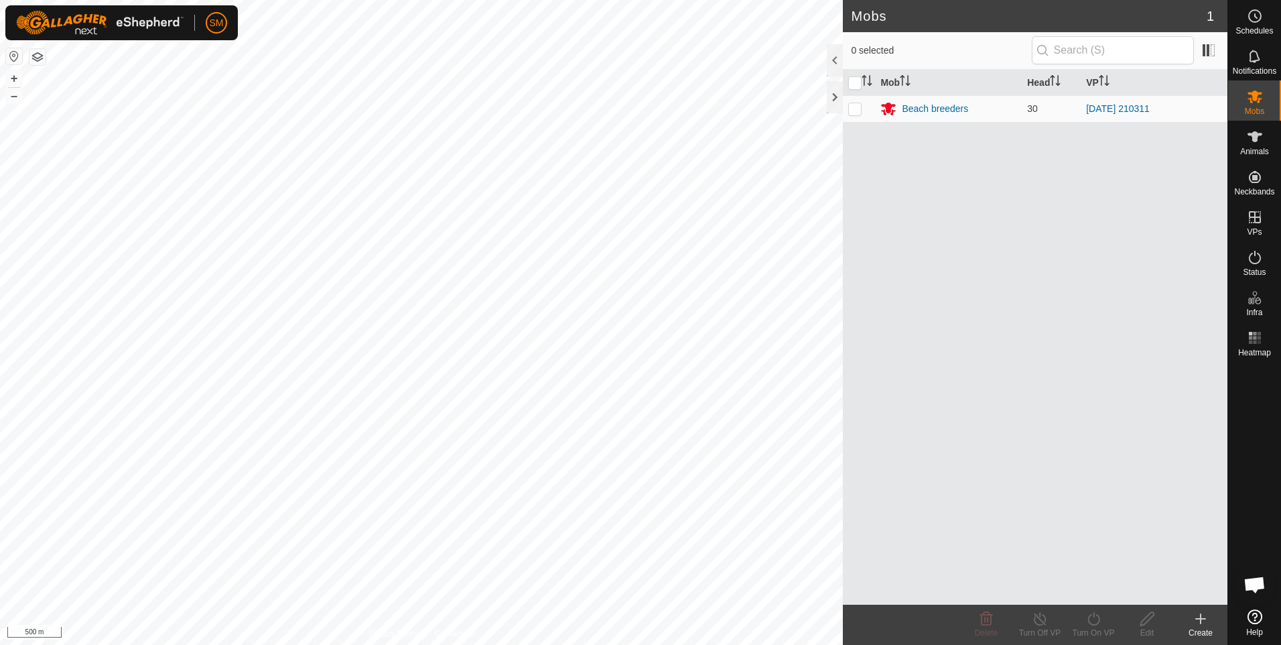
click at [901, 311] on div "Mobs 1 0 selected Mob Head VP Beach breeders 30 [DATE] 210311 Delete Turn Off V…" at bounding box center [613, 322] width 1227 height 645
click at [867, 364] on div "Mobs 1 0 selected Mob Head VP Beach breeders 30 [DATE] 210311 Delete Turn Off V…" at bounding box center [613, 322] width 1227 height 645
click at [898, 364] on div "Mob Head VP Beach breeders 30 [DATE] 210311" at bounding box center [1035, 337] width 385 height 535
drag, startPoint x: 906, startPoint y: 362, endPoint x: 936, endPoint y: 354, distance: 30.6
click at [927, 356] on div "Mob Head VP Beach breeders 30 [DATE] 210311" at bounding box center [1035, 337] width 385 height 535
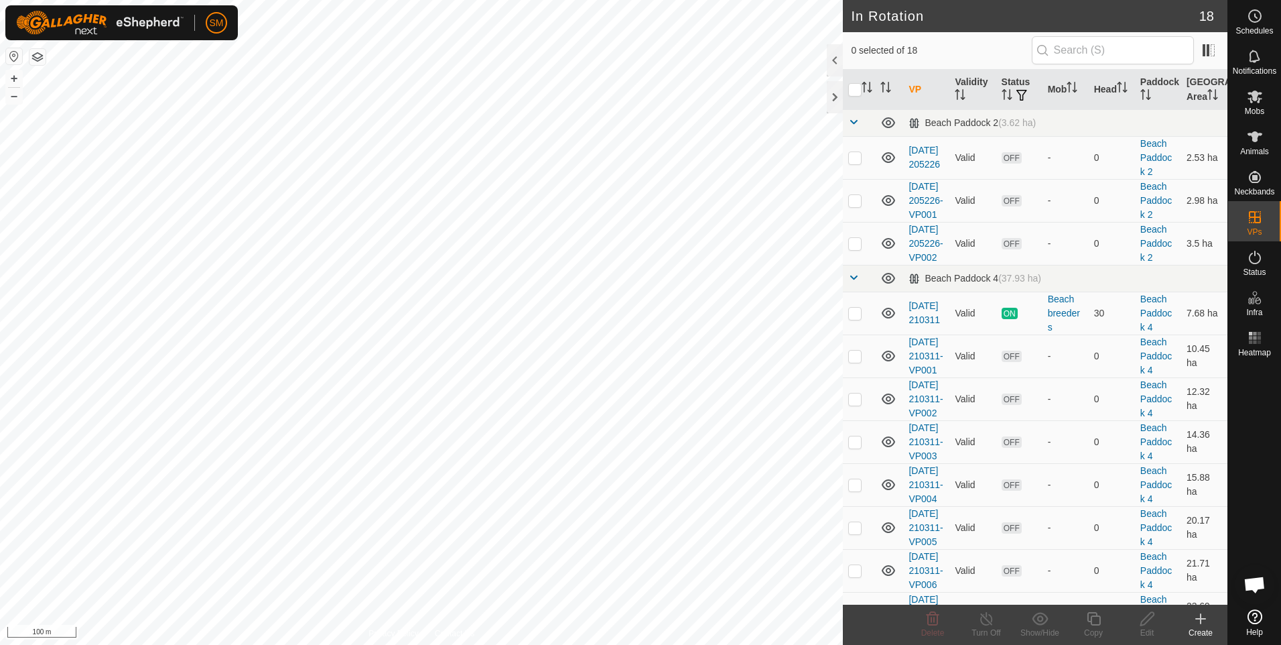
checkbox input "true"
click at [1150, 622] on icon at bounding box center [1147, 618] width 17 height 16
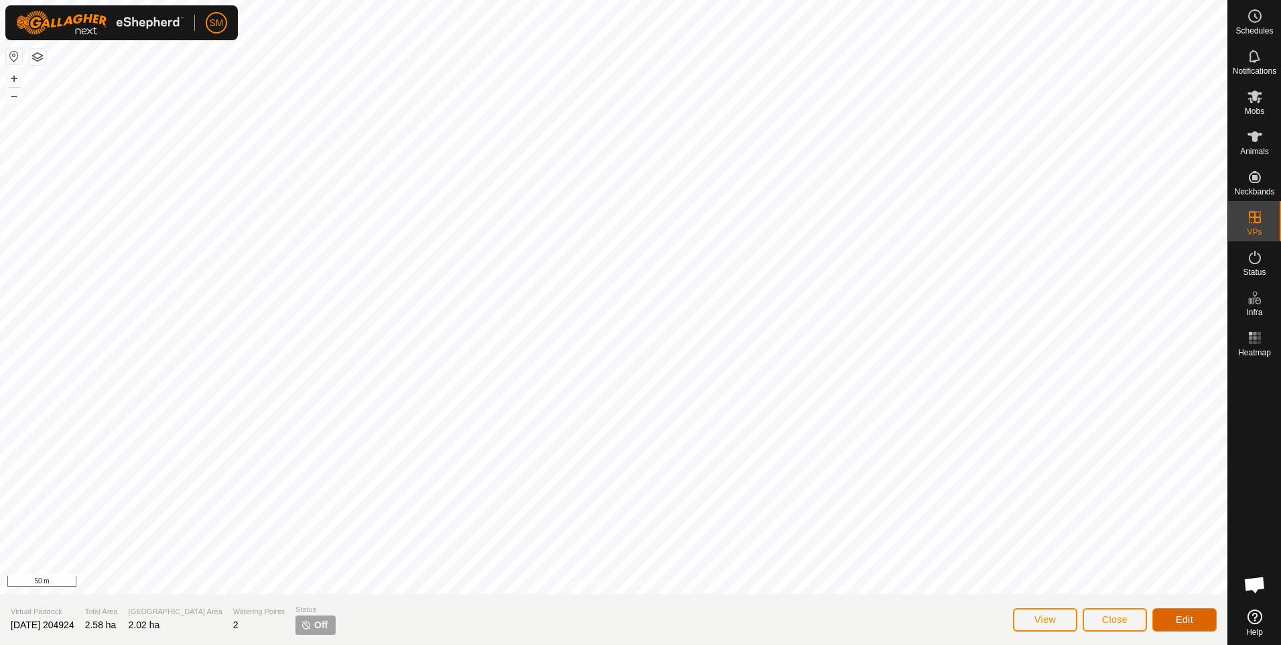
click at [1160, 617] on button "Edit" at bounding box center [1184, 619] width 64 height 23
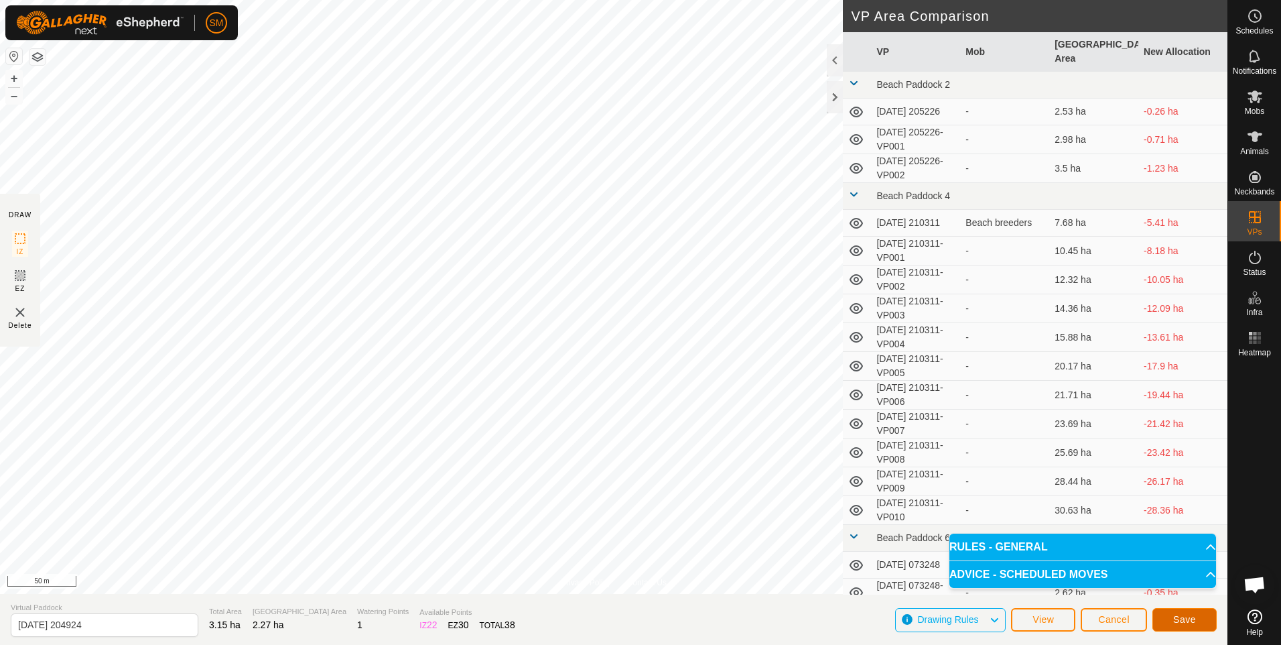
click at [1176, 614] on span "Save" at bounding box center [1184, 619] width 23 height 11
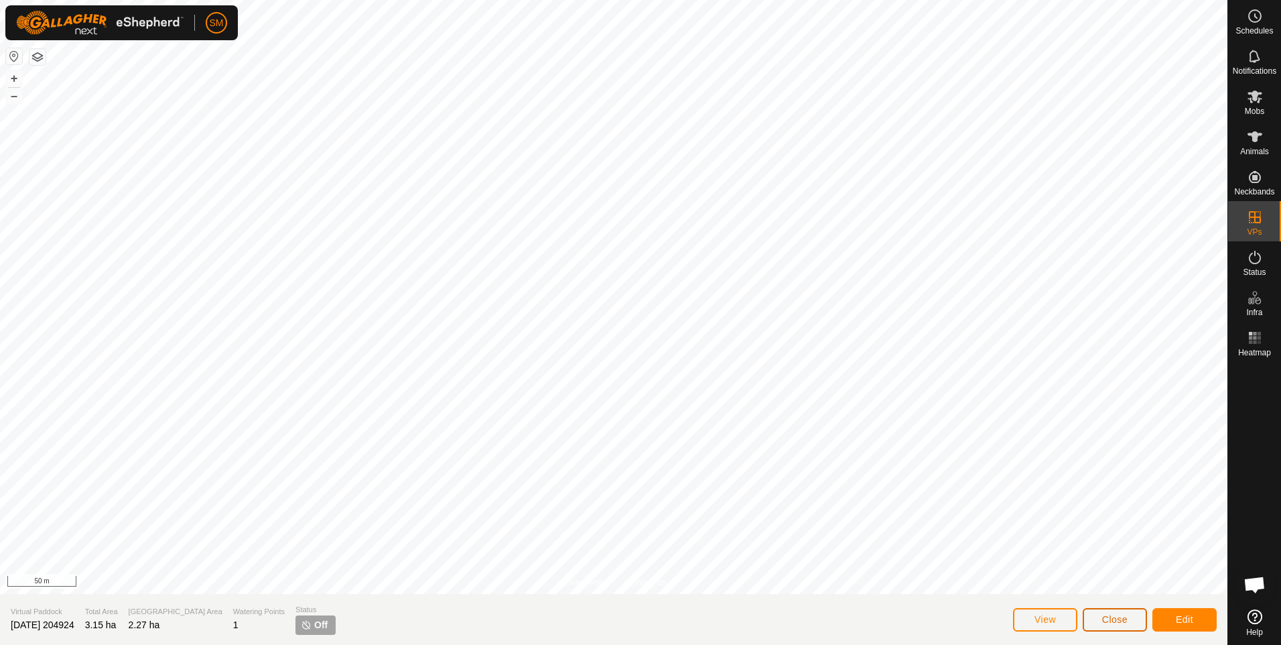
click at [1116, 618] on span "Close" at bounding box center [1114, 619] width 25 height 11
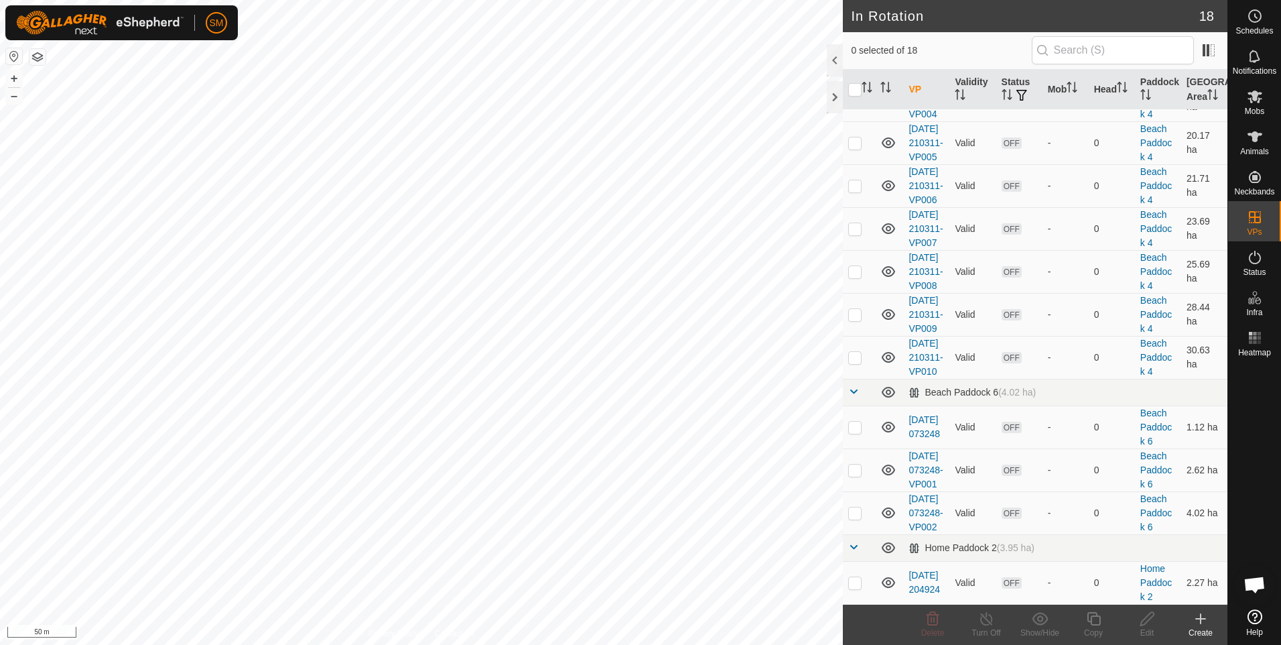
scroll to position [582, 0]
click at [861, 582] on p-checkbox at bounding box center [854, 582] width 13 height 11
checkbox input "true"
click at [1097, 624] on icon at bounding box center [1093, 618] width 13 height 13
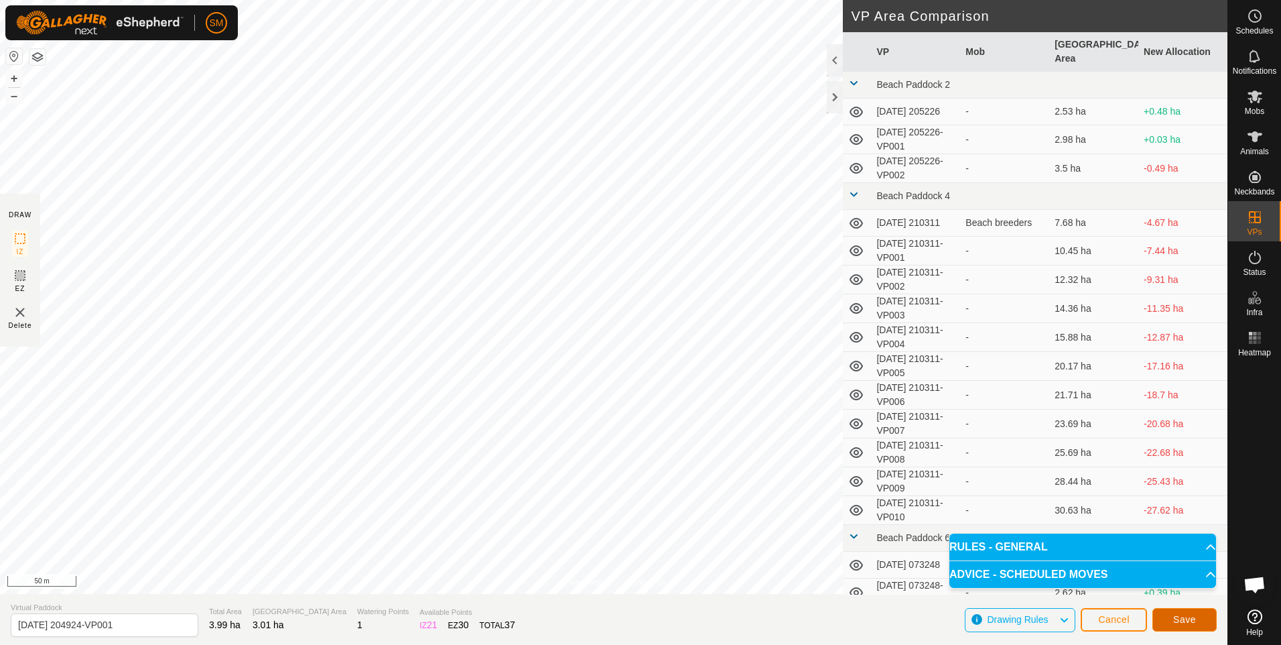
click at [1172, 620] on button "Save" at bounding box center [1184, 619] width 64 height 23
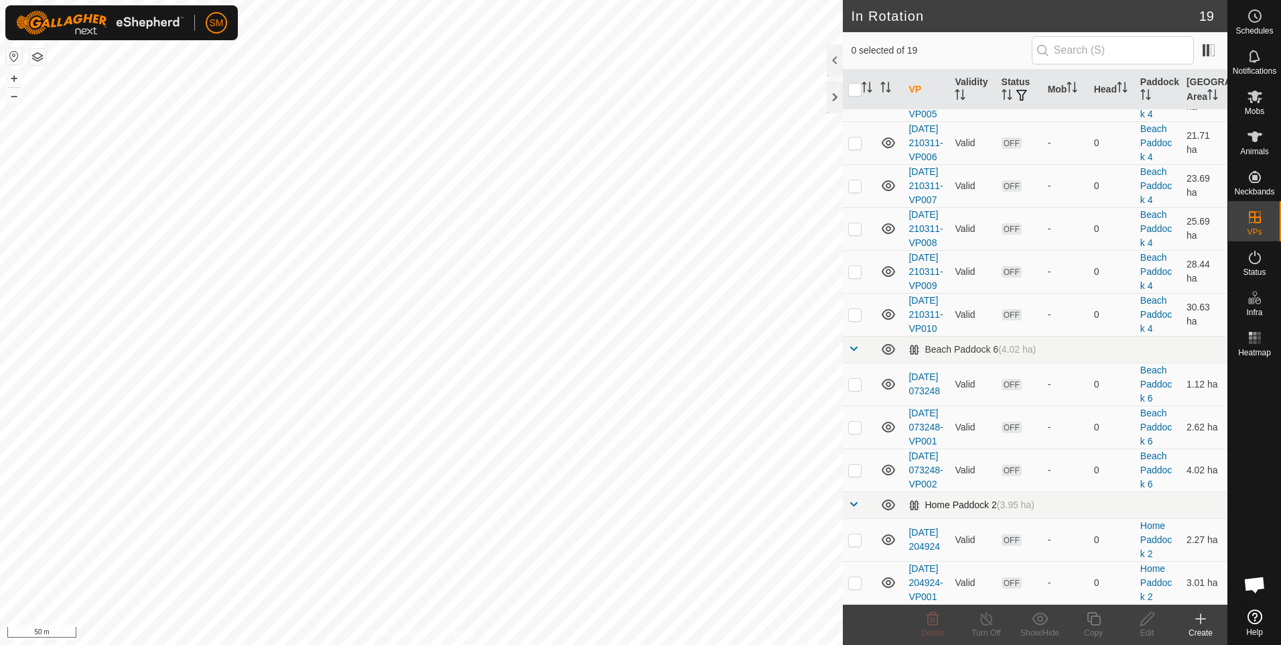
scroll to position [638, 0]
click at [854, 577] on p-checkbox at bounding box center [854, 582] width 13 height 11
checkbox input "true"
click at [1092, 624] on icon at bounding box center [1093, 618] width 13 height 13
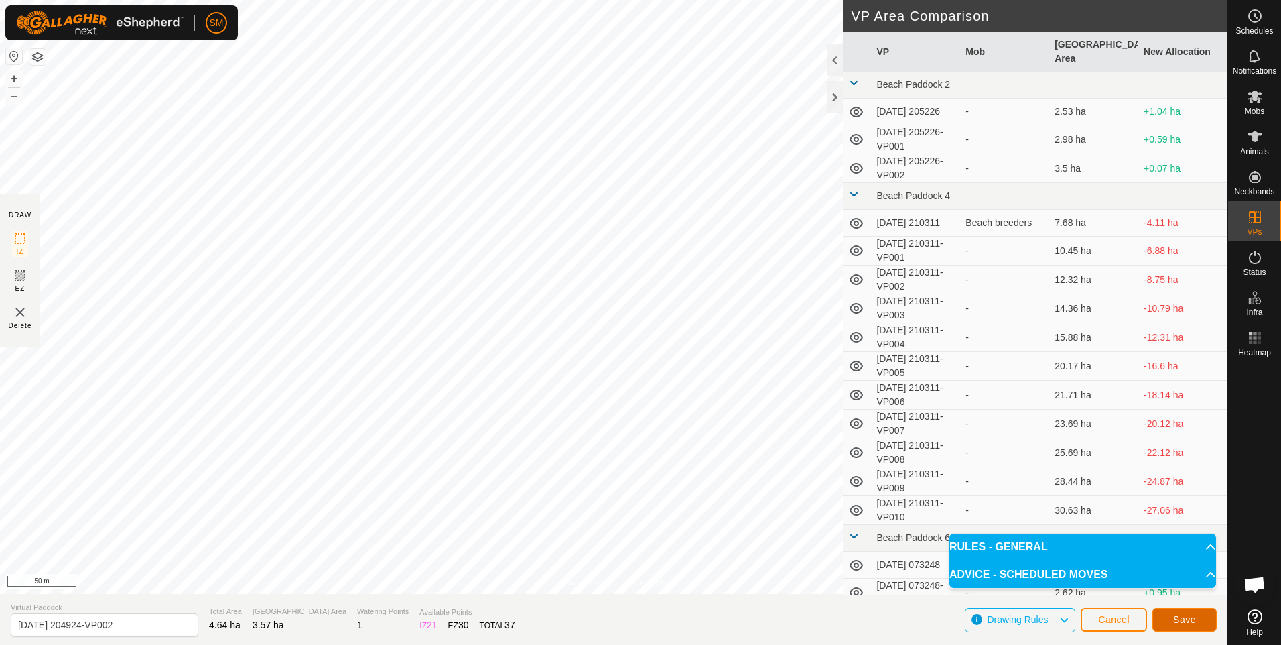
click at [1183, 620] on span "Save" at bounding box center [1184, 619] width 23 height 11
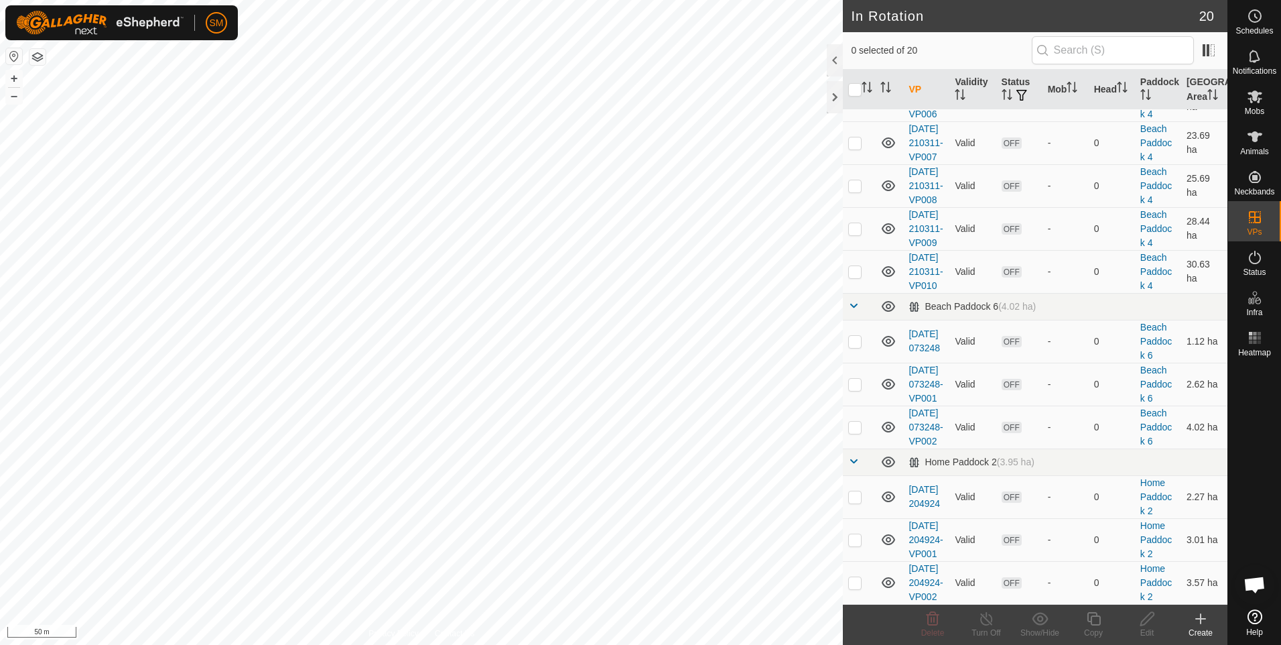
scroll to position [695, 0]
click at [856, 577] on p-checkbox at bounding box center [854, 582] width 13 height 11
checkbox input "true"
click at [1147, 617] on icon at bounding box center [1147, 618] width 17 height 16
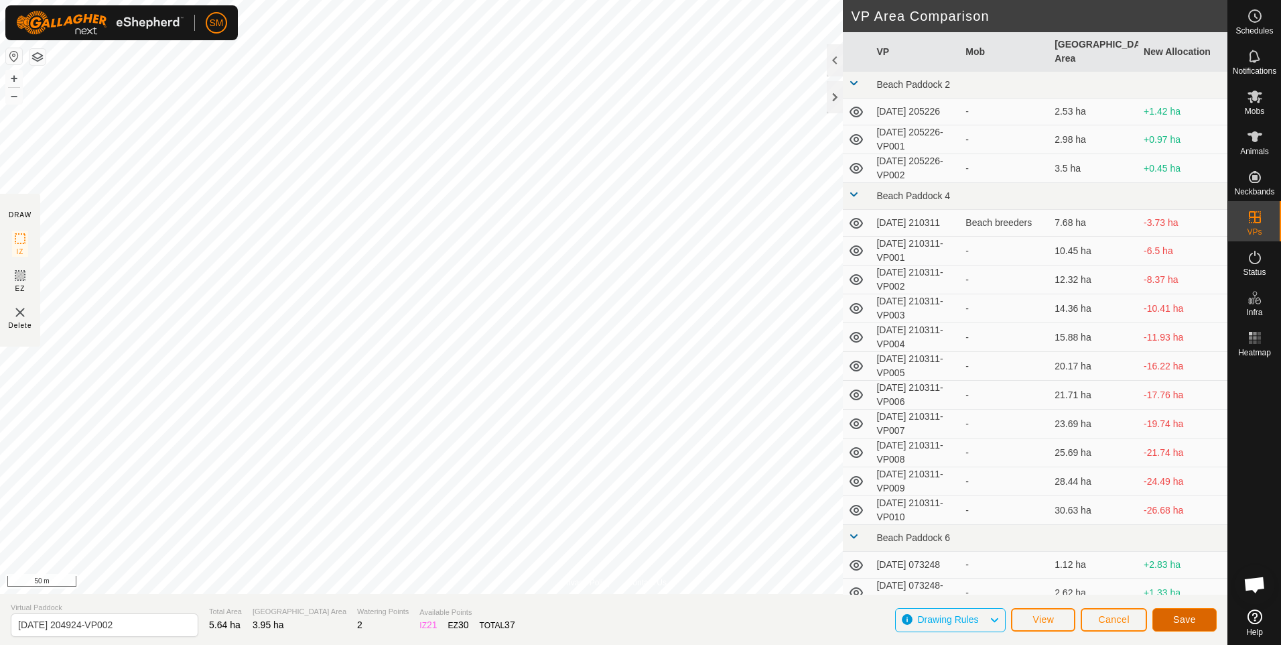
click at [1178, 616] on span "Save" at bounding box center [1184, 619] width 23 height 11
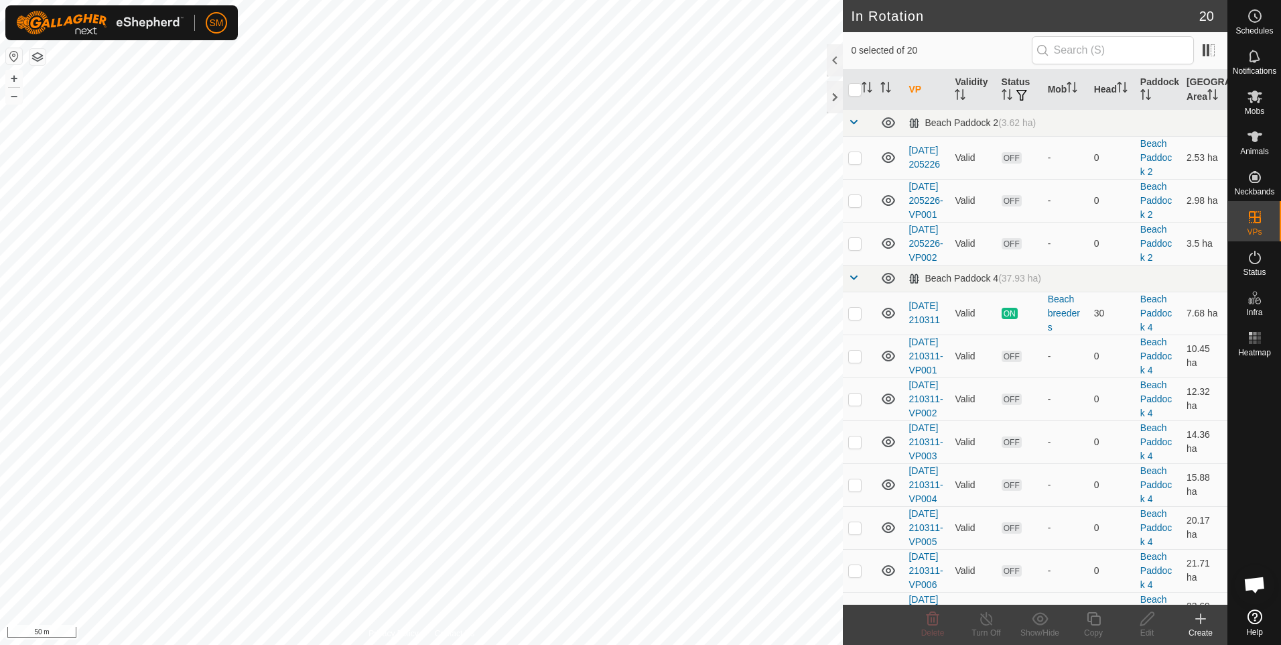
click at [1201, 620] on icon at bounding box center [1201, 618] width 0 height 9
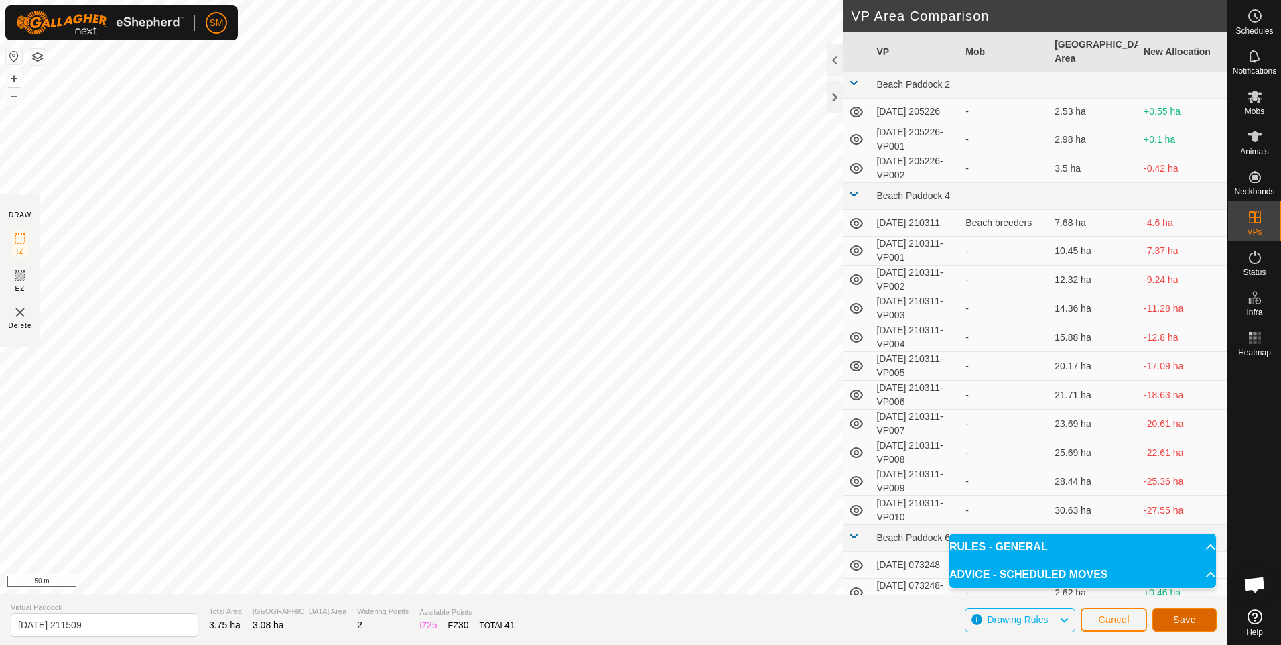
click at [1189, 614] on span "Save" at bounding box center [1184, 619] width 23 height 11
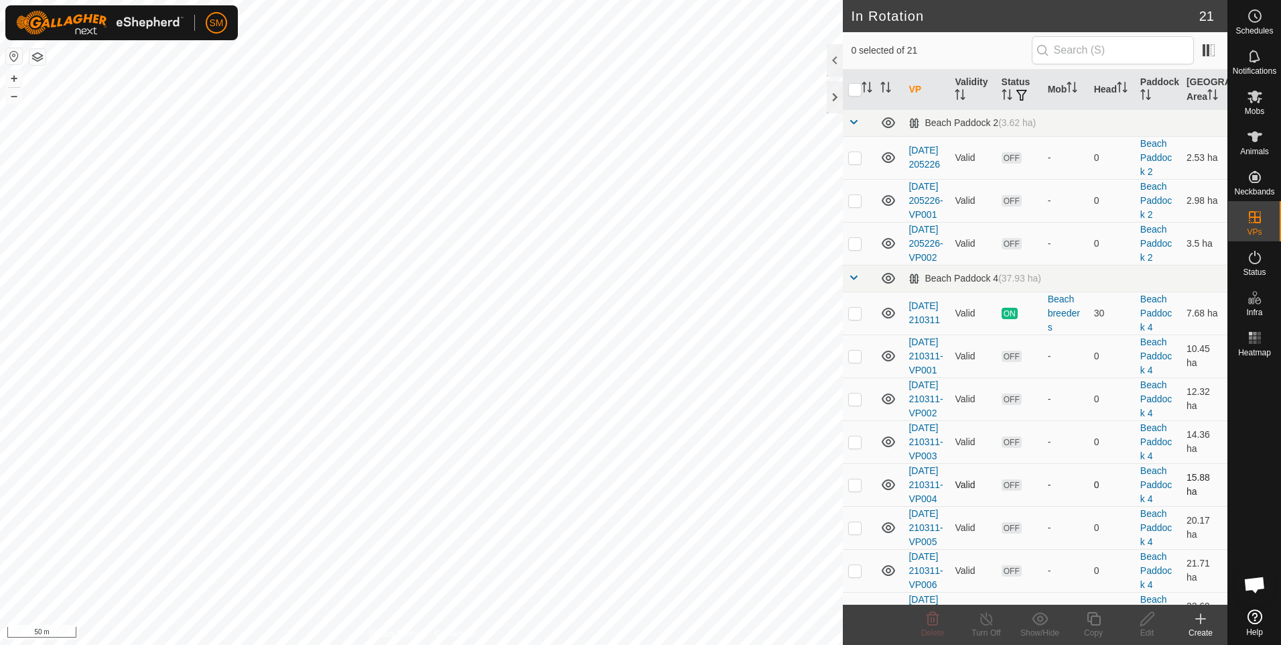
checkbox input "true"
click at [1091, 622] on icon at bounding box center [1093, 618] width 13 height 13
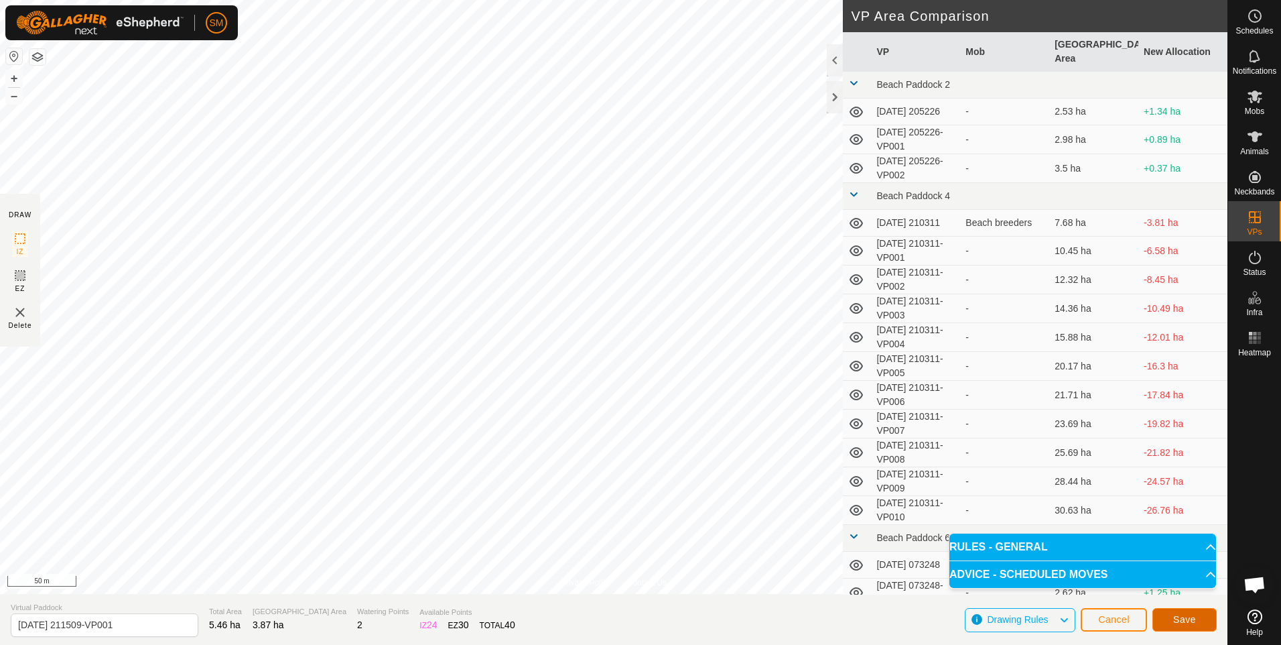
click at [1174, 618] on span "Save" at bounding box center [1184, 619] width 23 height 11
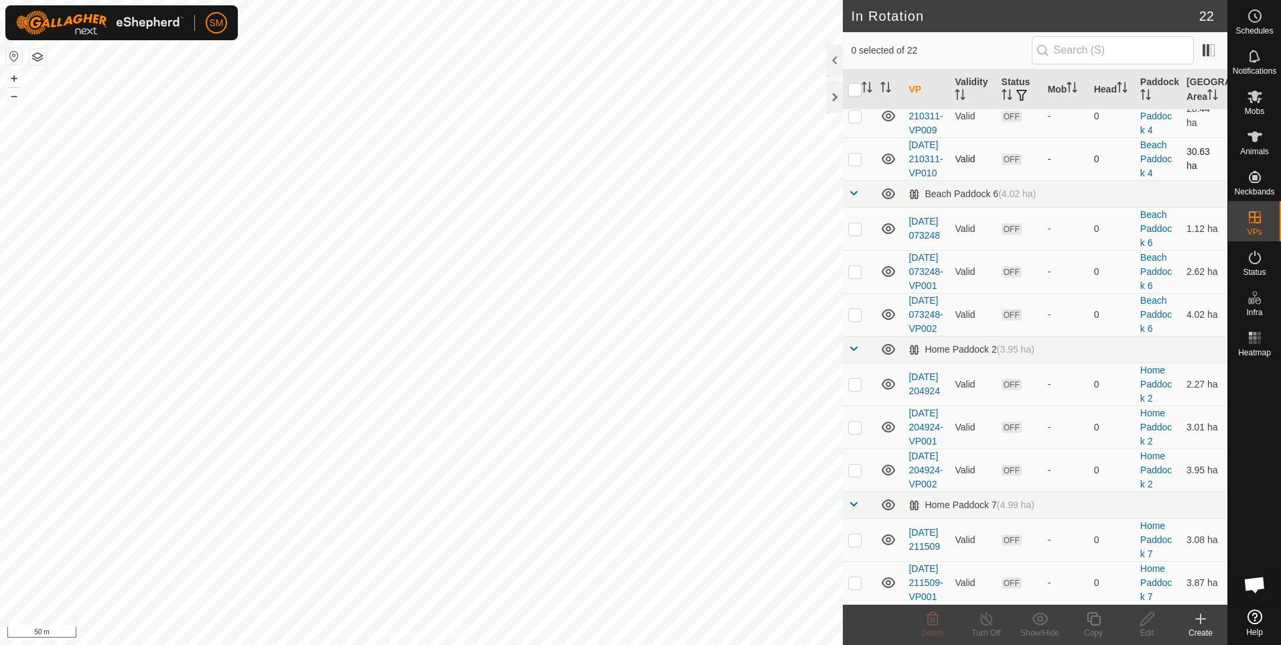
scroll to position [822, 0]
click at [854, 578] on p-checkbox at bounding box center [854, 582] width 13 height 11
checkbox input "true"
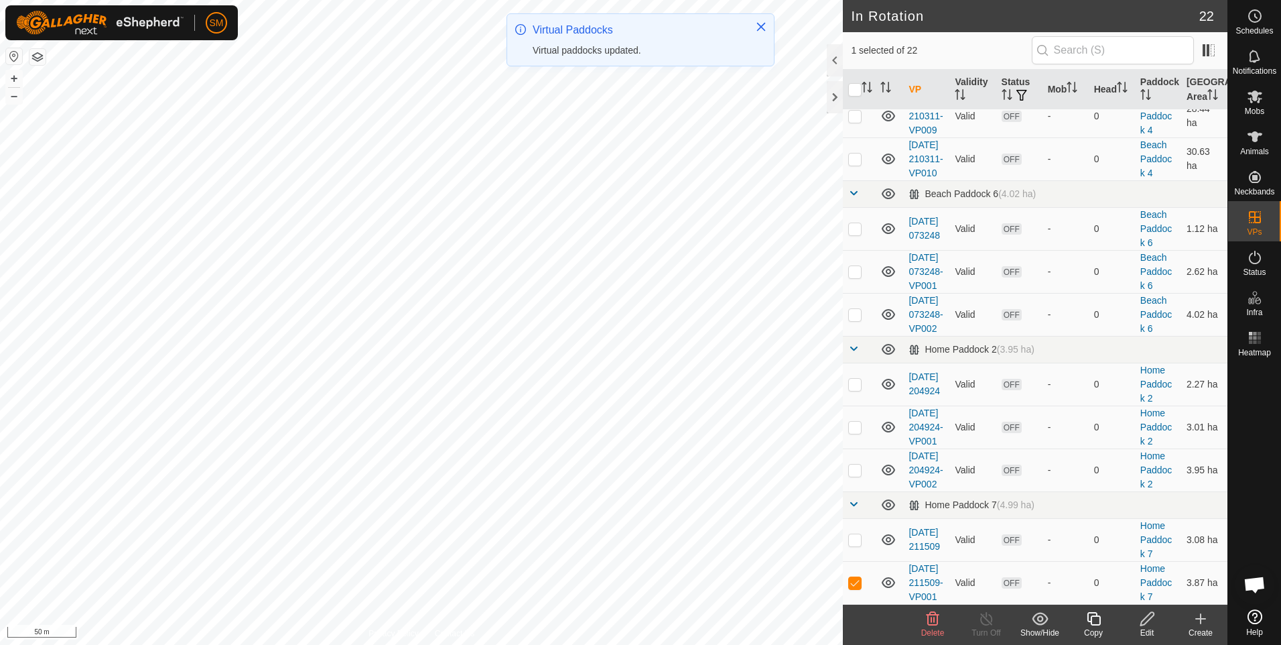
scroll to position [0, 0]
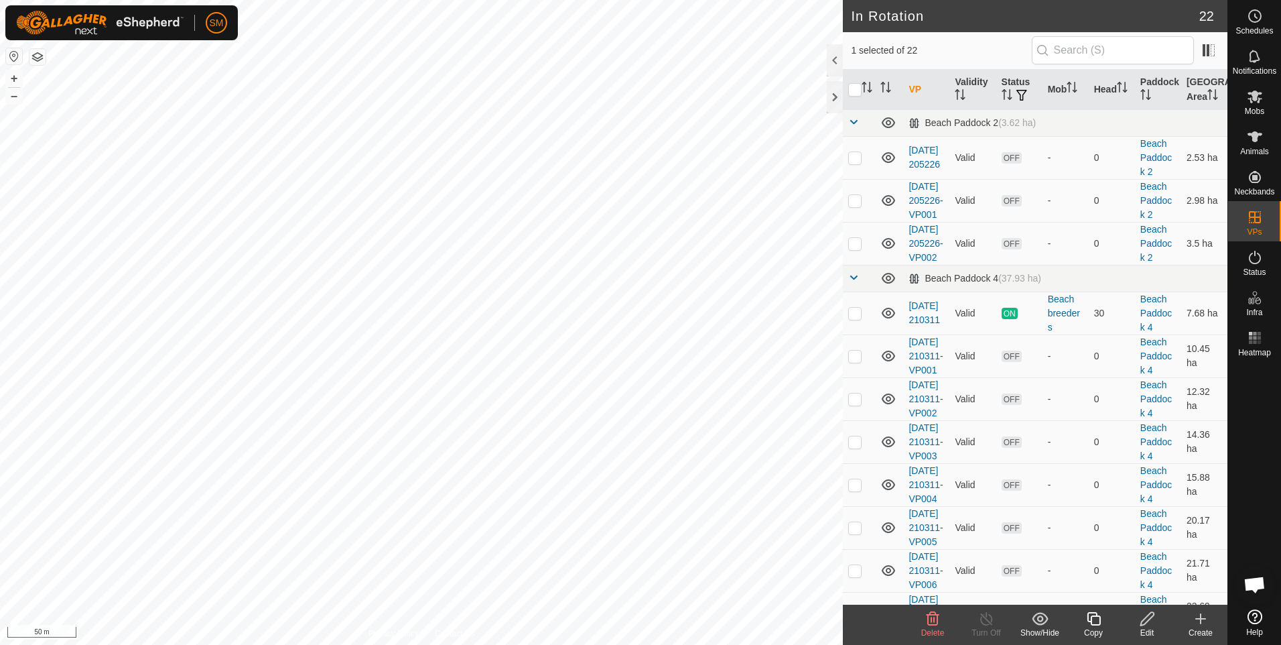
click at [1095, 618] on icon at bounding box center [1093, 618] width 17 height 16
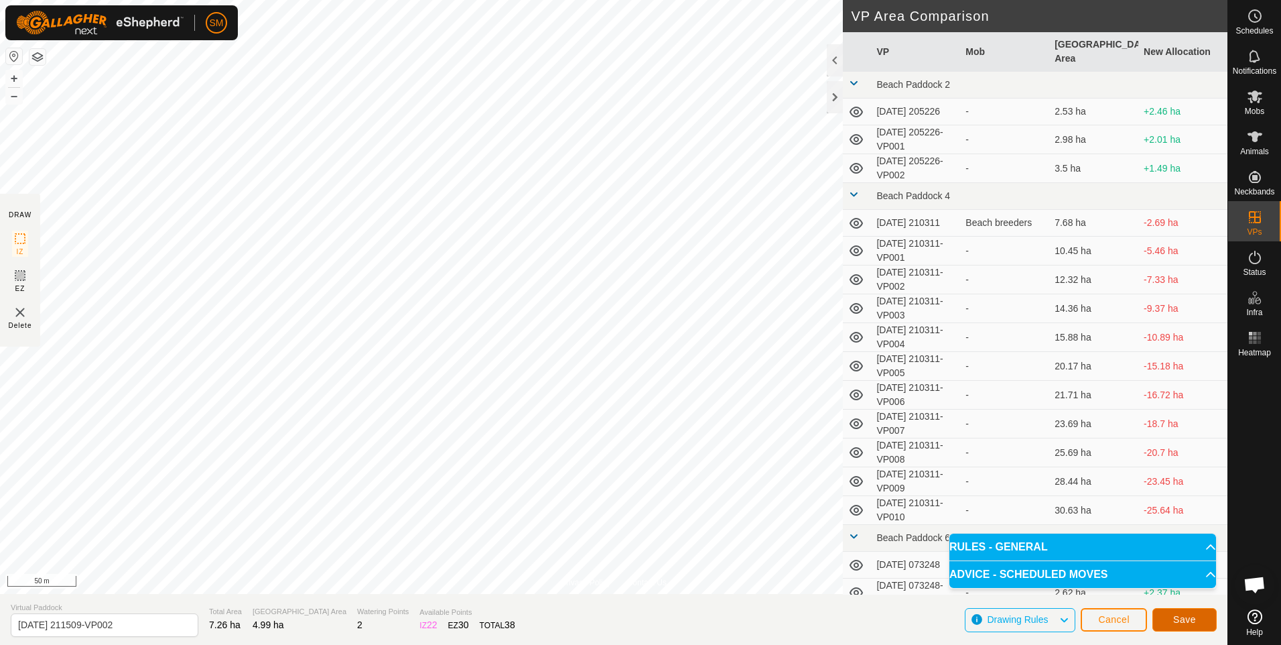
click at [1180, 618] on span "Save" at bounding box center [1184, 619] width 23 height 11
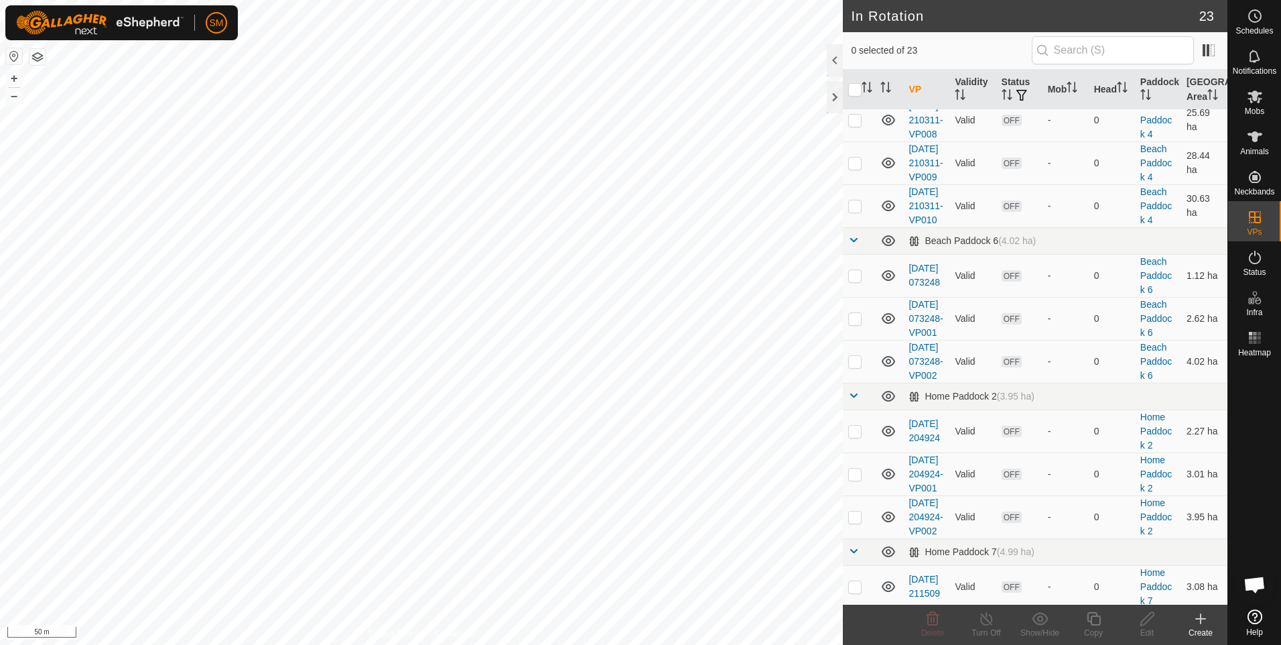
scroll to position [879, 0]
